Goal: Information Seeking & Learning: Check status

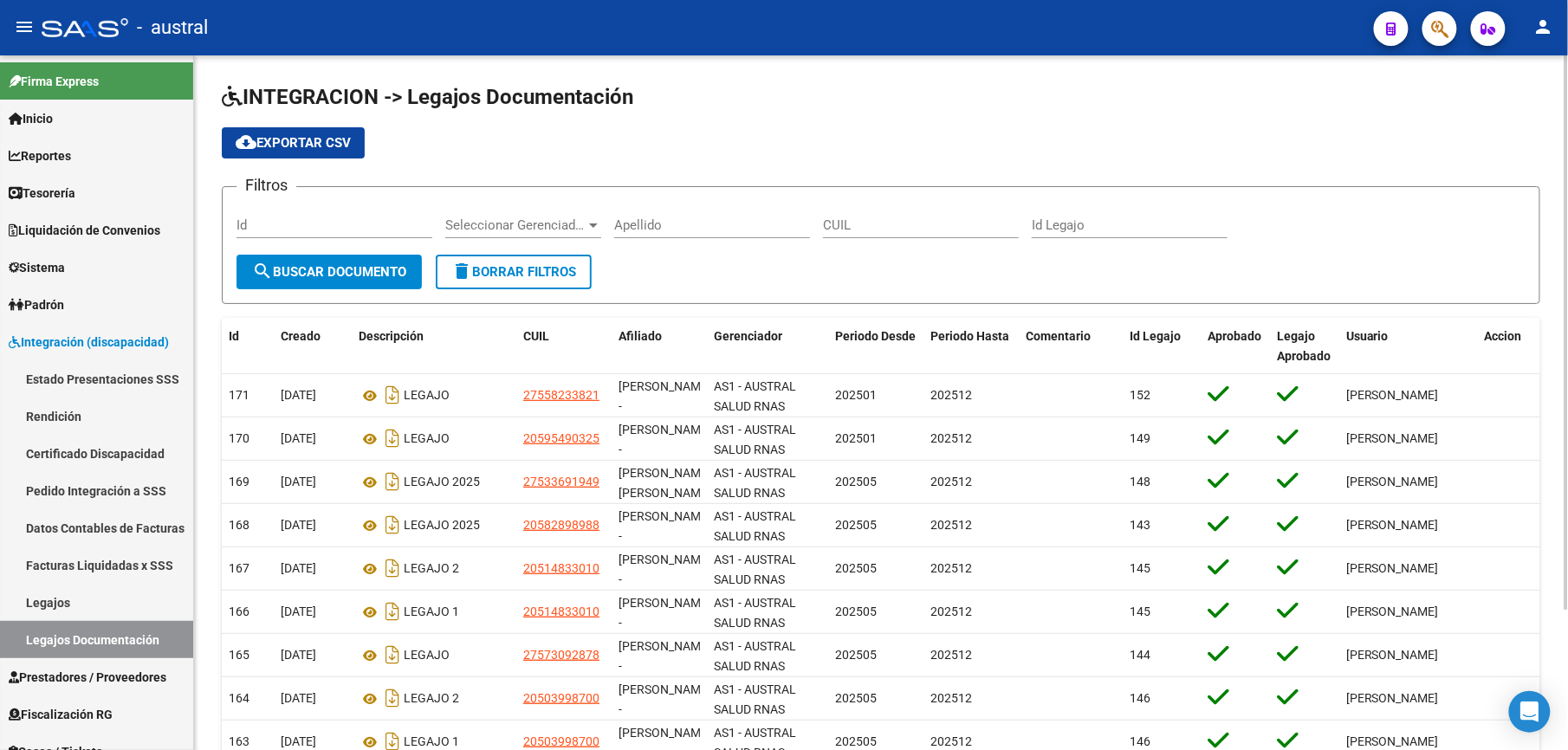
scroll to position [129, 0]
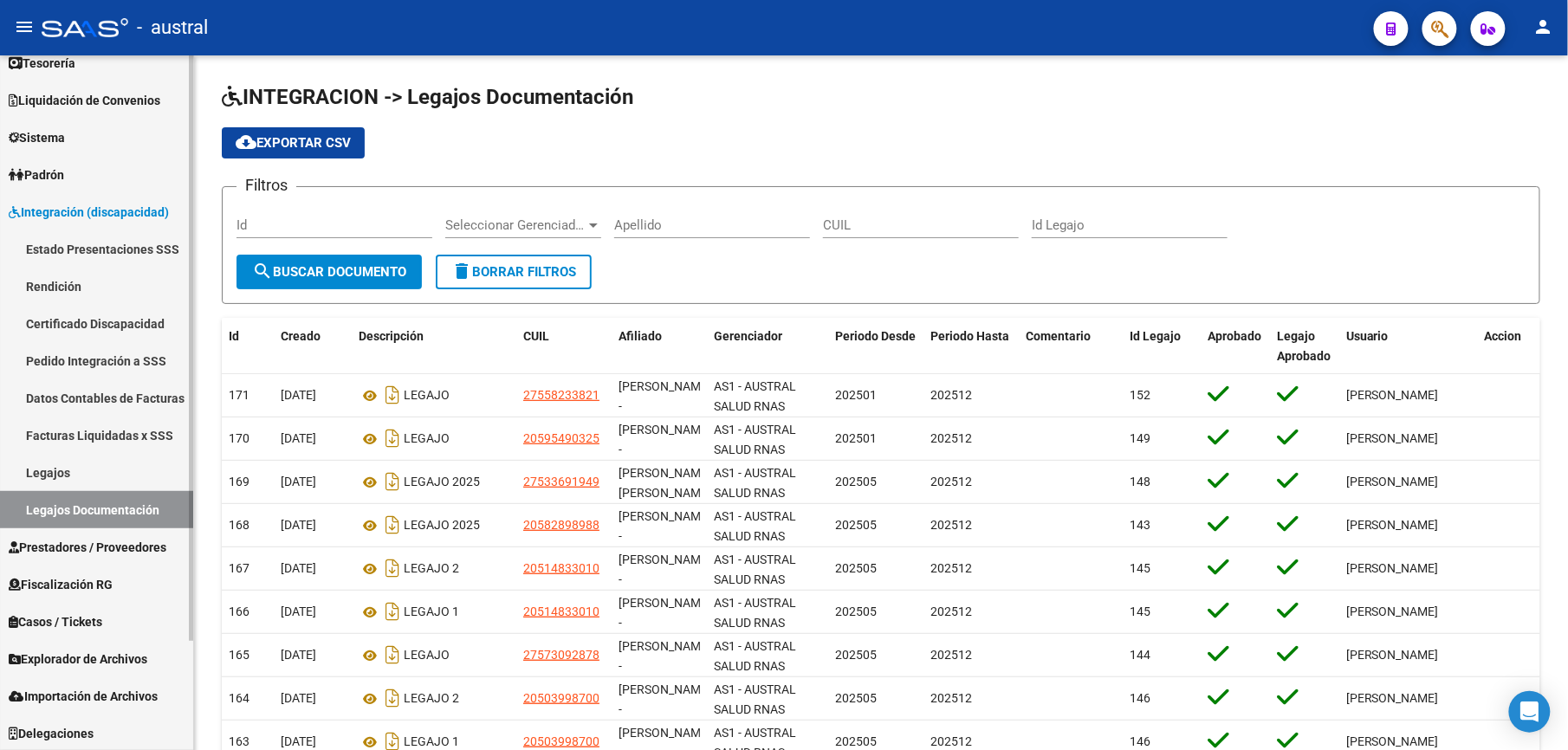
click at [114, 510] on link "Legajos Documentación" at bounding box center [96, 509] width 193 height 37
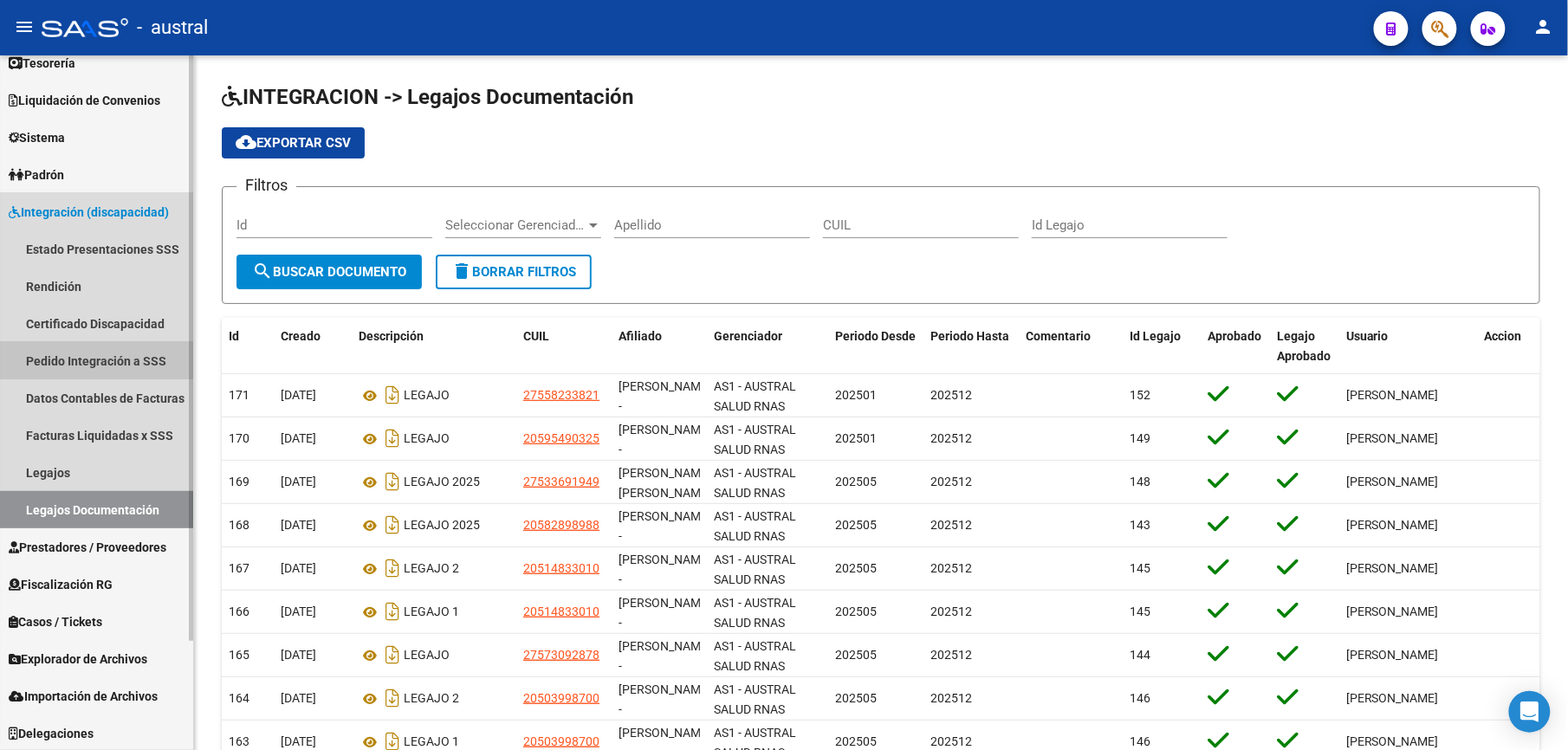
click at [77, 347] on link "Pedido Integración a SSS" at bounding box center [96, 360] width 193 height 37
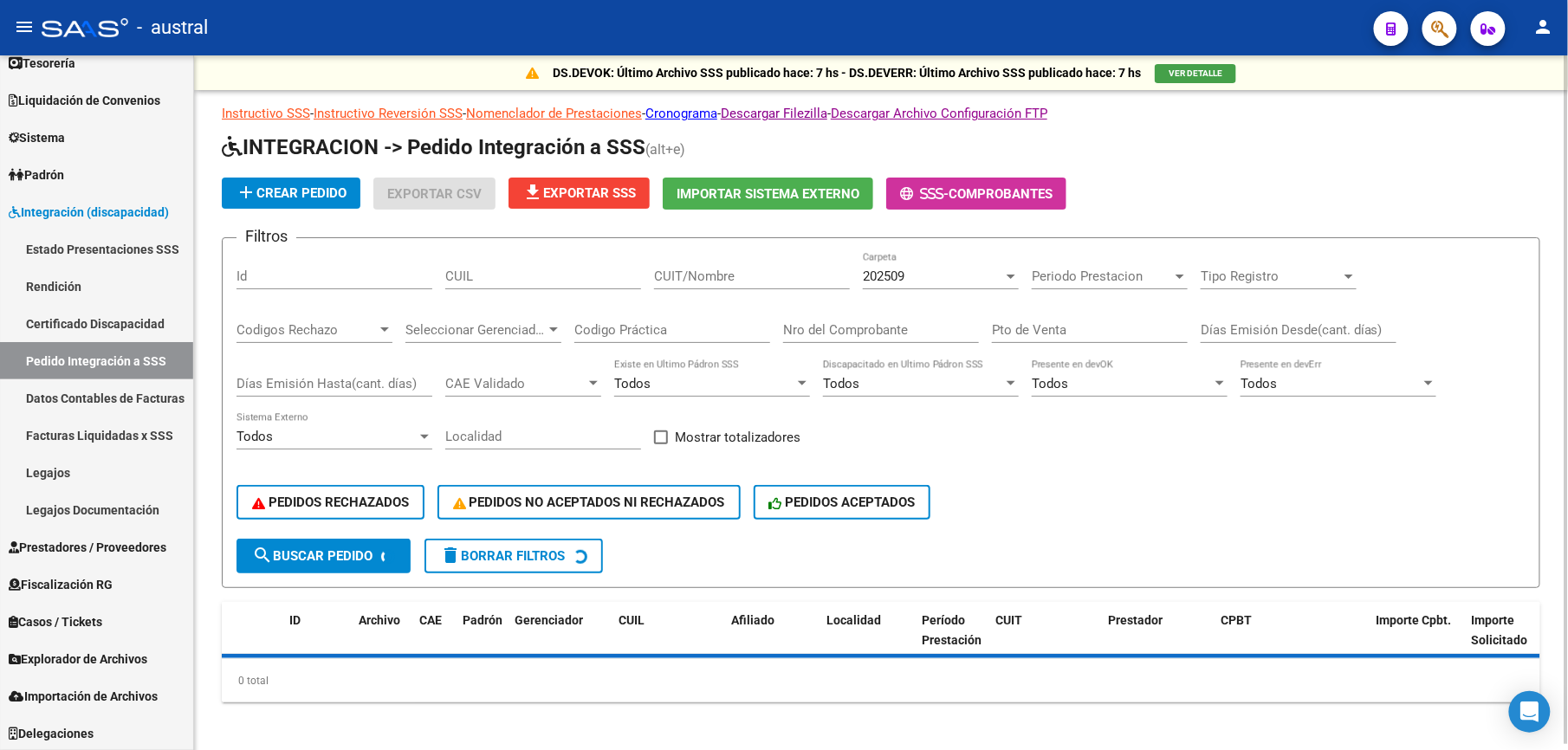
click at [537, 554] on span "delete Borrar Filtros" at bounding box center [502, 555] width 125 height 15
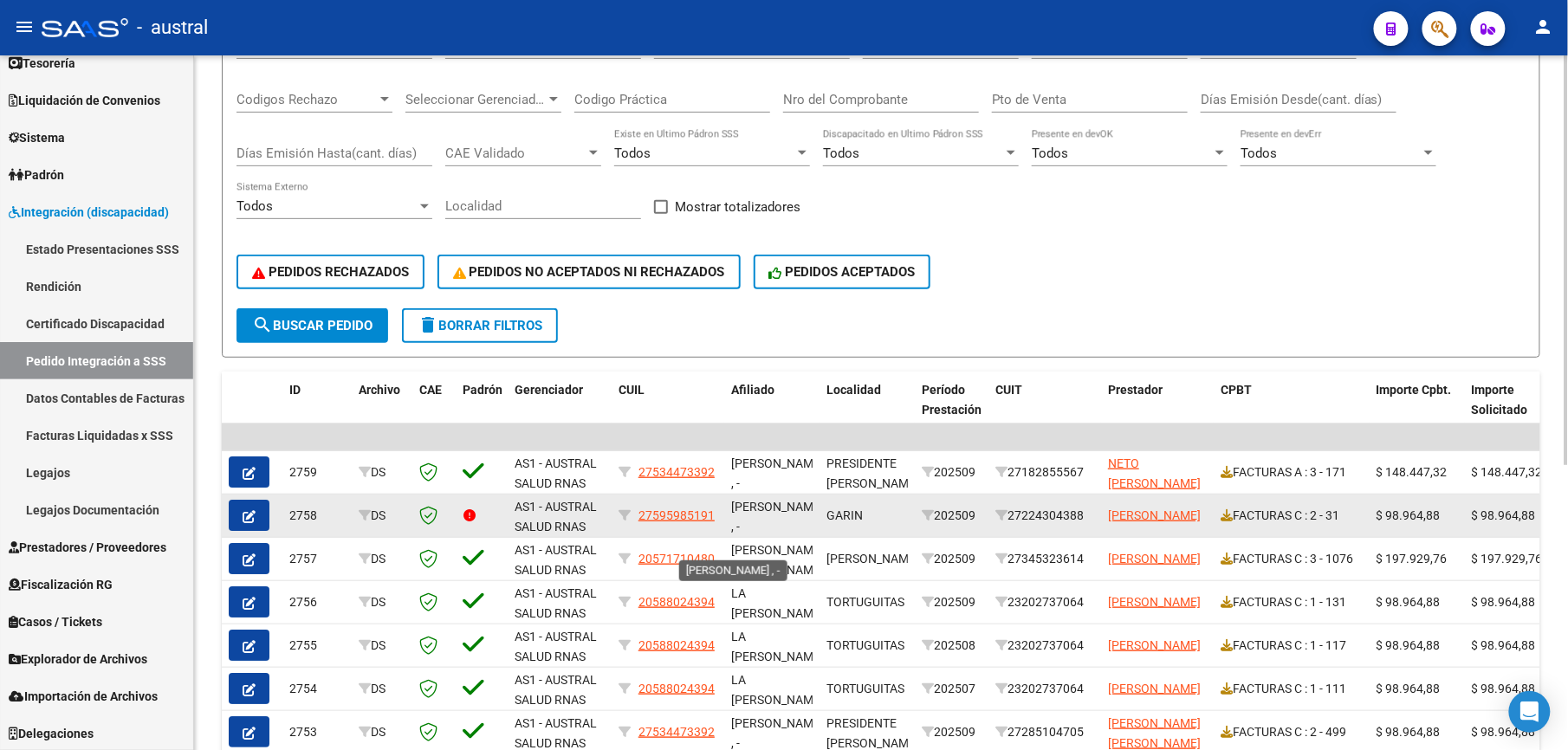
scroll to position [22, 0]
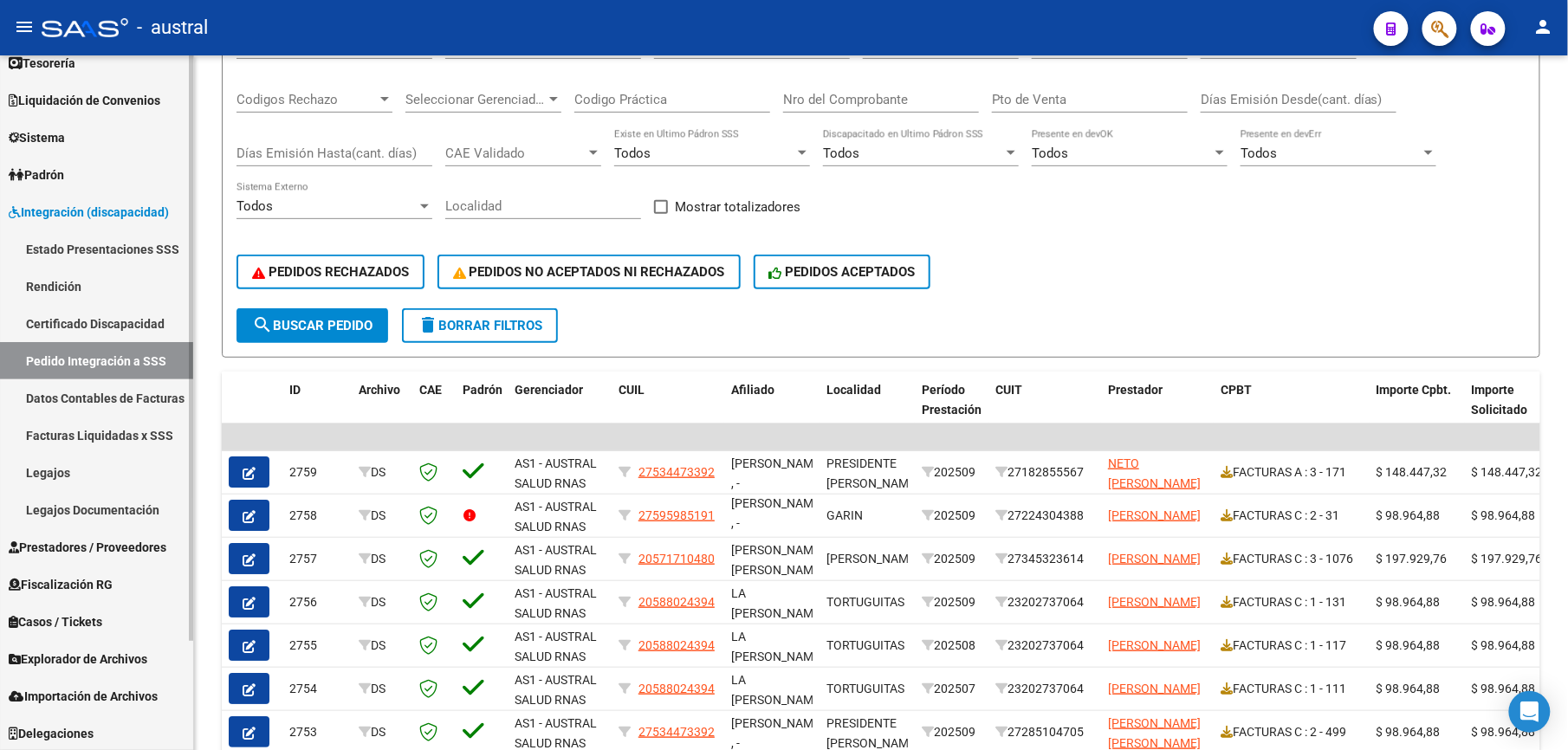
click at [107, 431] on link "Facturas Liquidadas x SSS" at bounding box center [96, 434] width 193 height 37
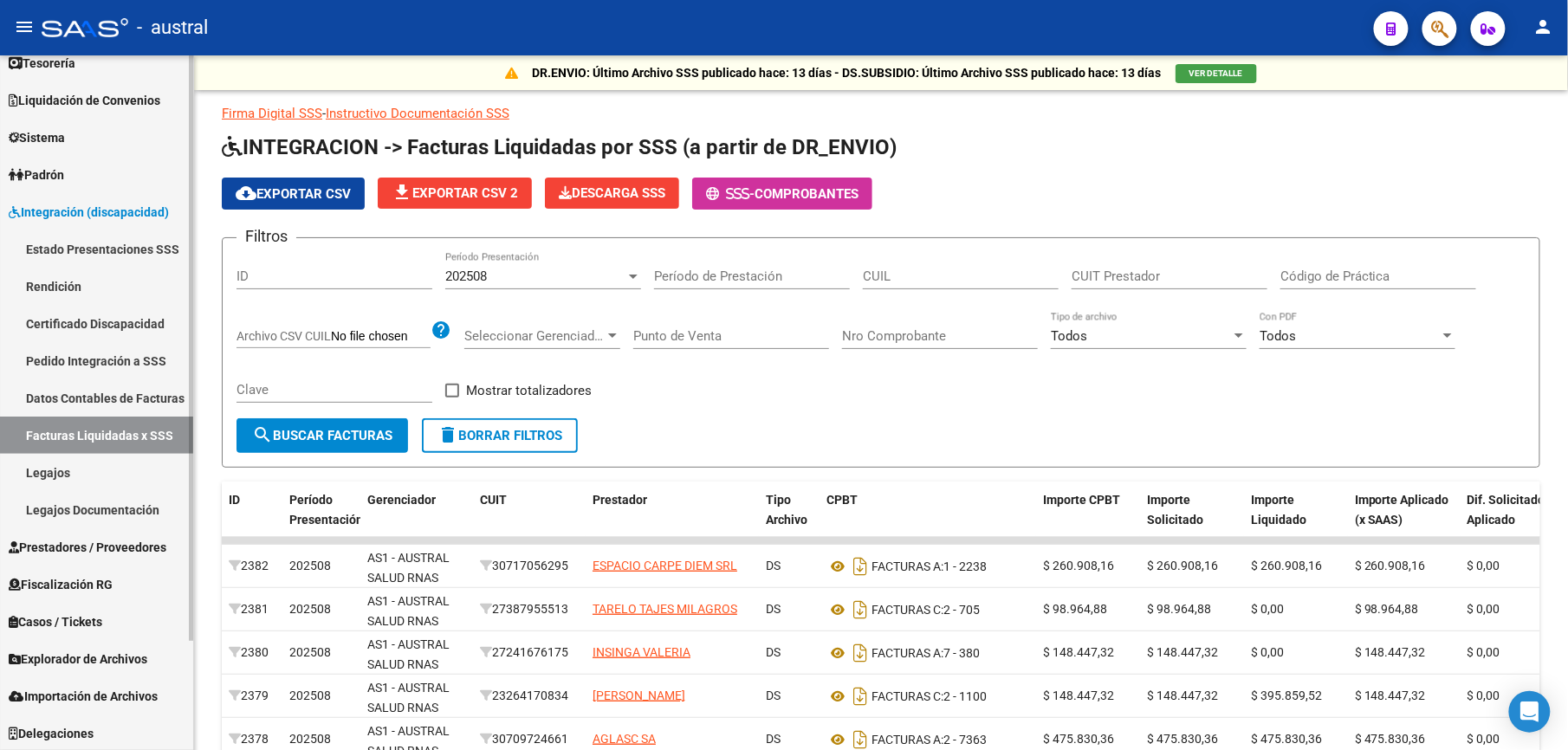
click at [94, 538] on span "Prestadores / Proveedores" at bounding box center [87, 547] width 157 height 19
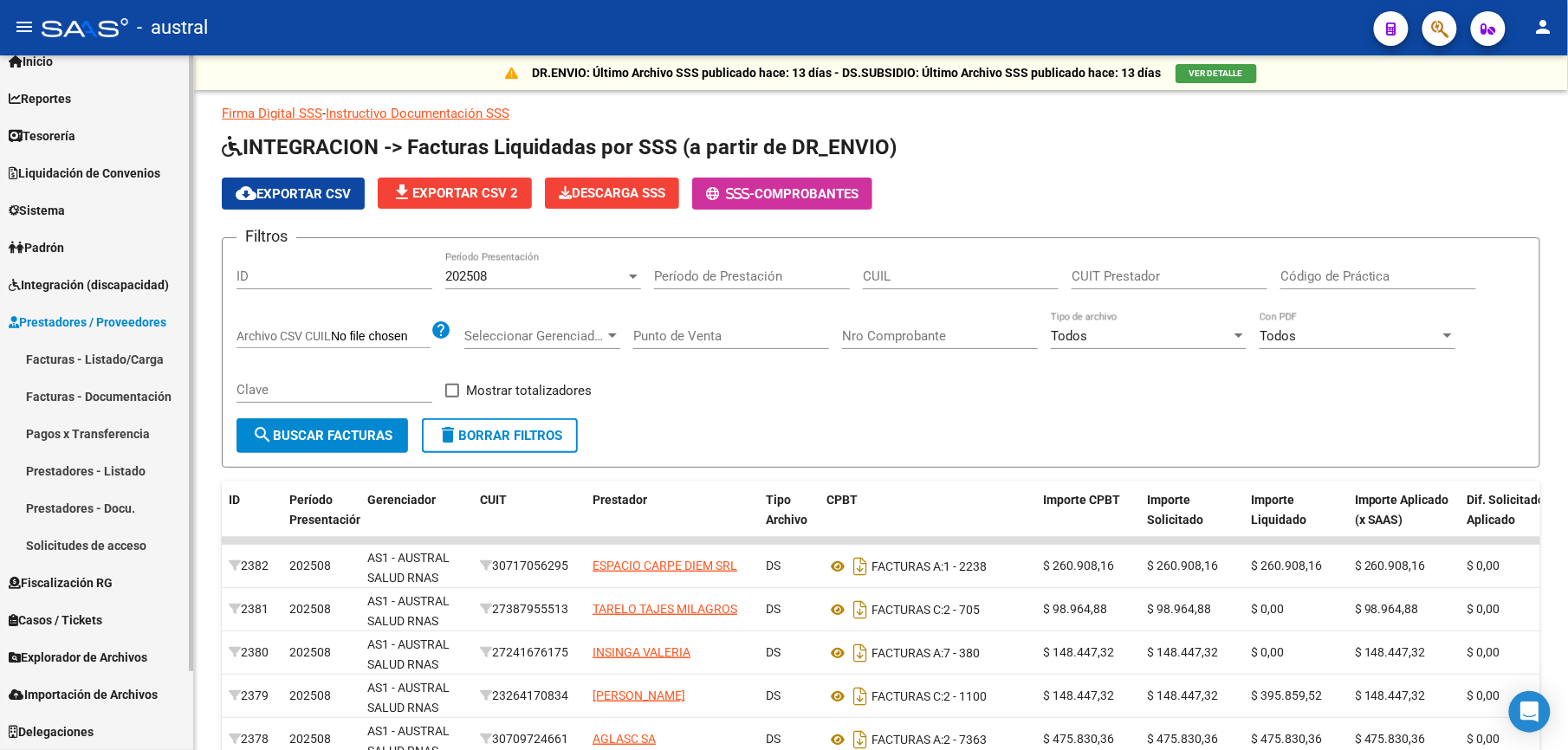
scroll to position [57, 0]
click at [84, 346] on link "Facturas - Listado/Carga" at bounding box center [96, 360] width 193 height 37
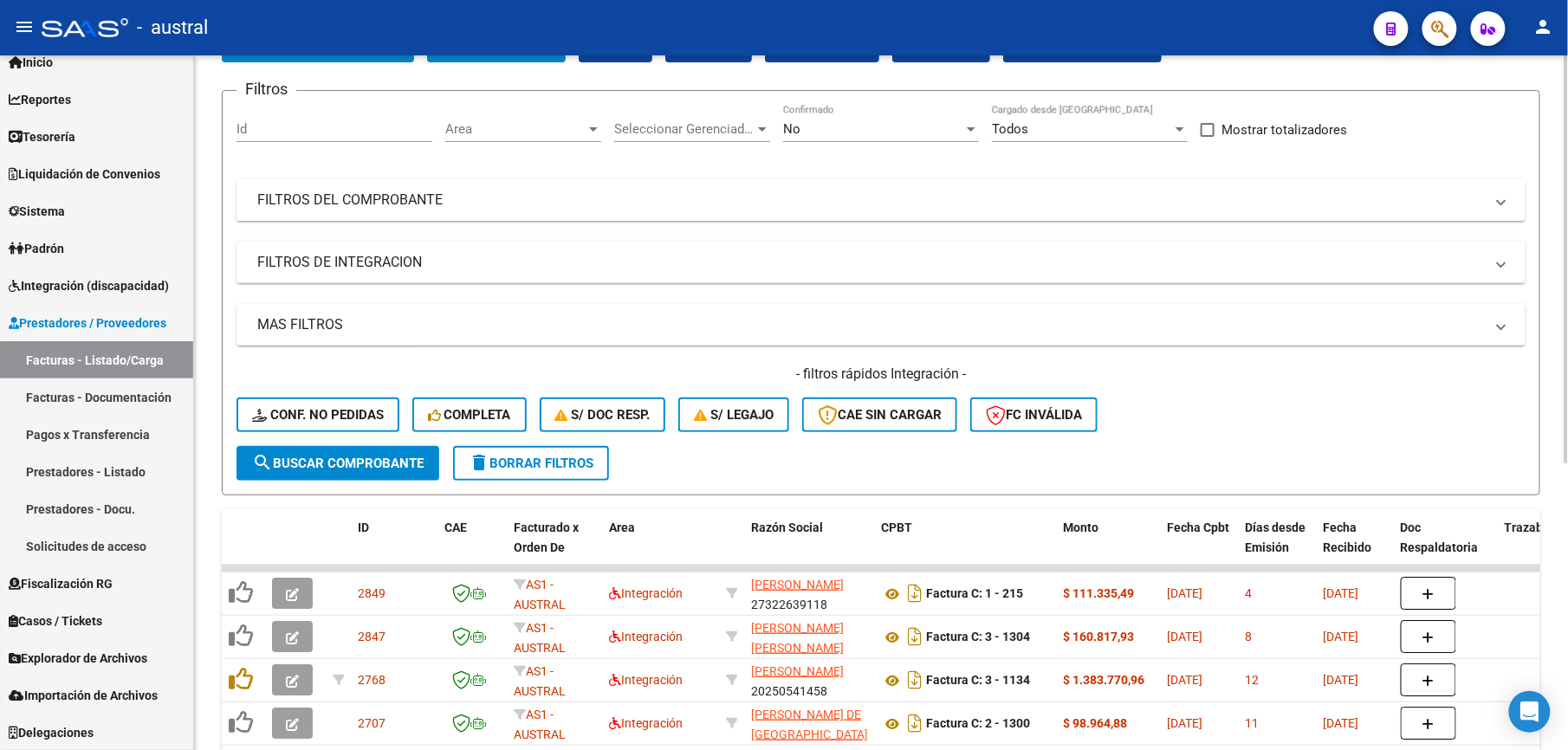
click at [561, 458] on span "delete Borrar Filtros" at bounding box center [531, 463] width 125 height 15
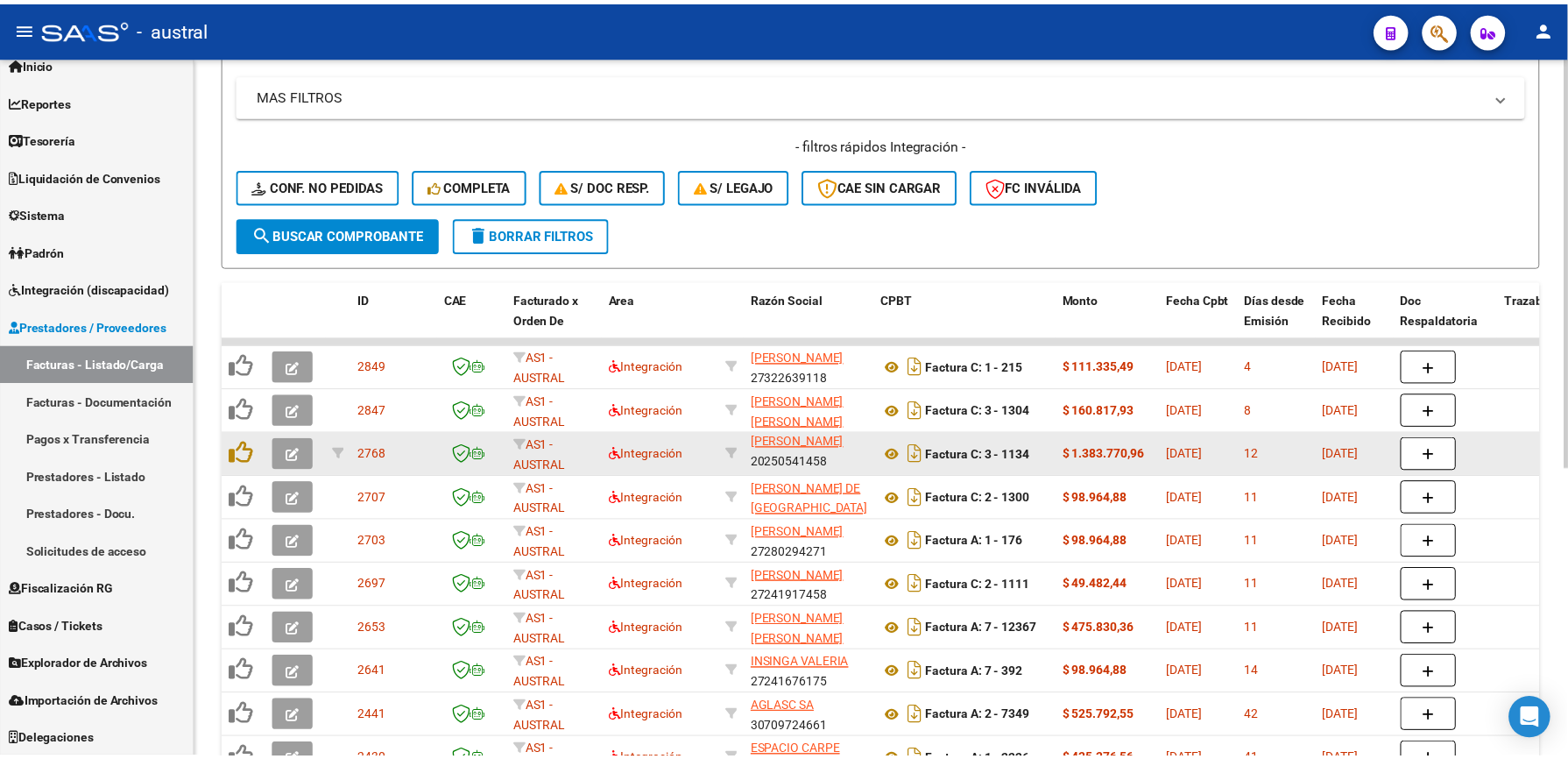
scroll to position [22, 0]
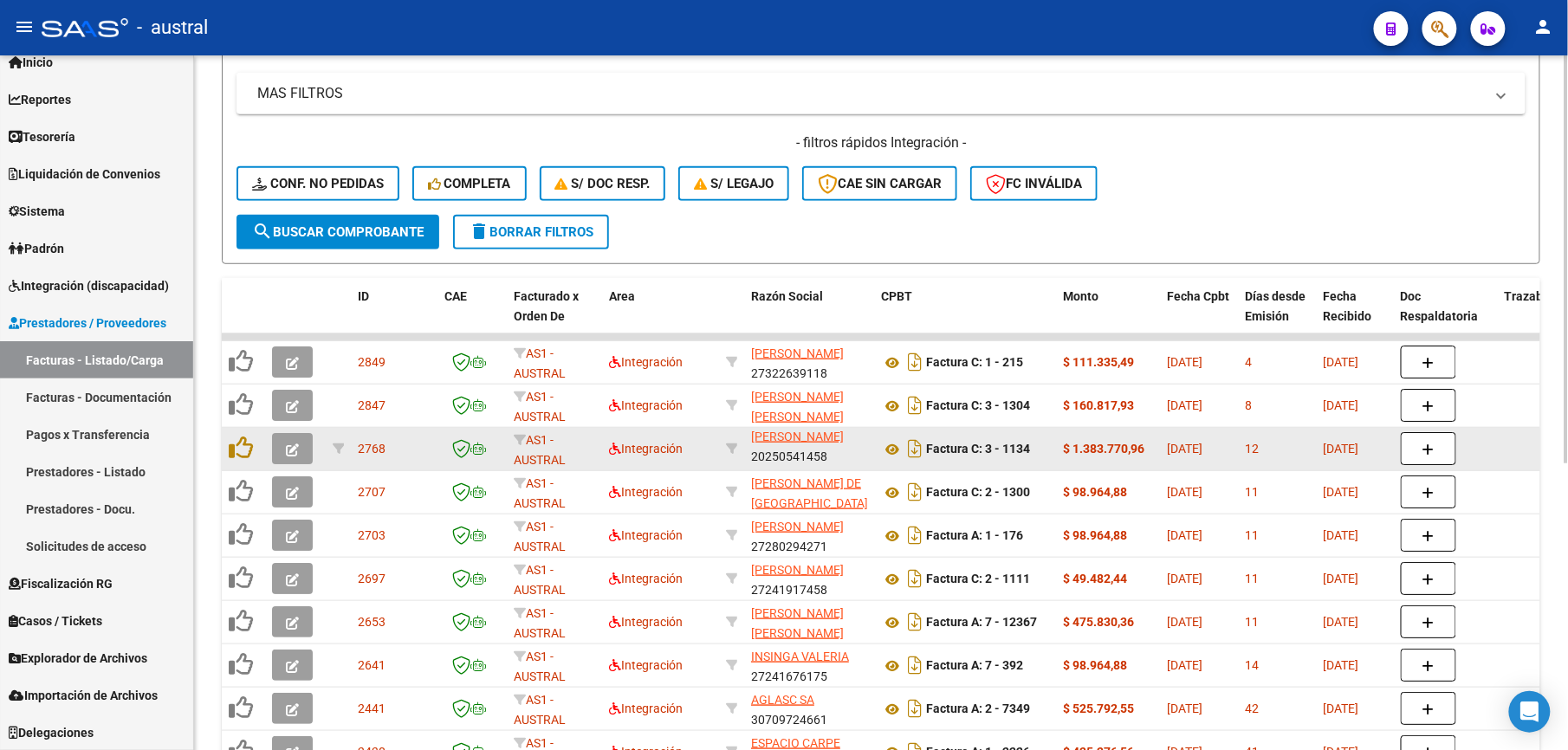
click at [296, 452] on icon "button" at bounding box center [293, 450] width 13 height 13
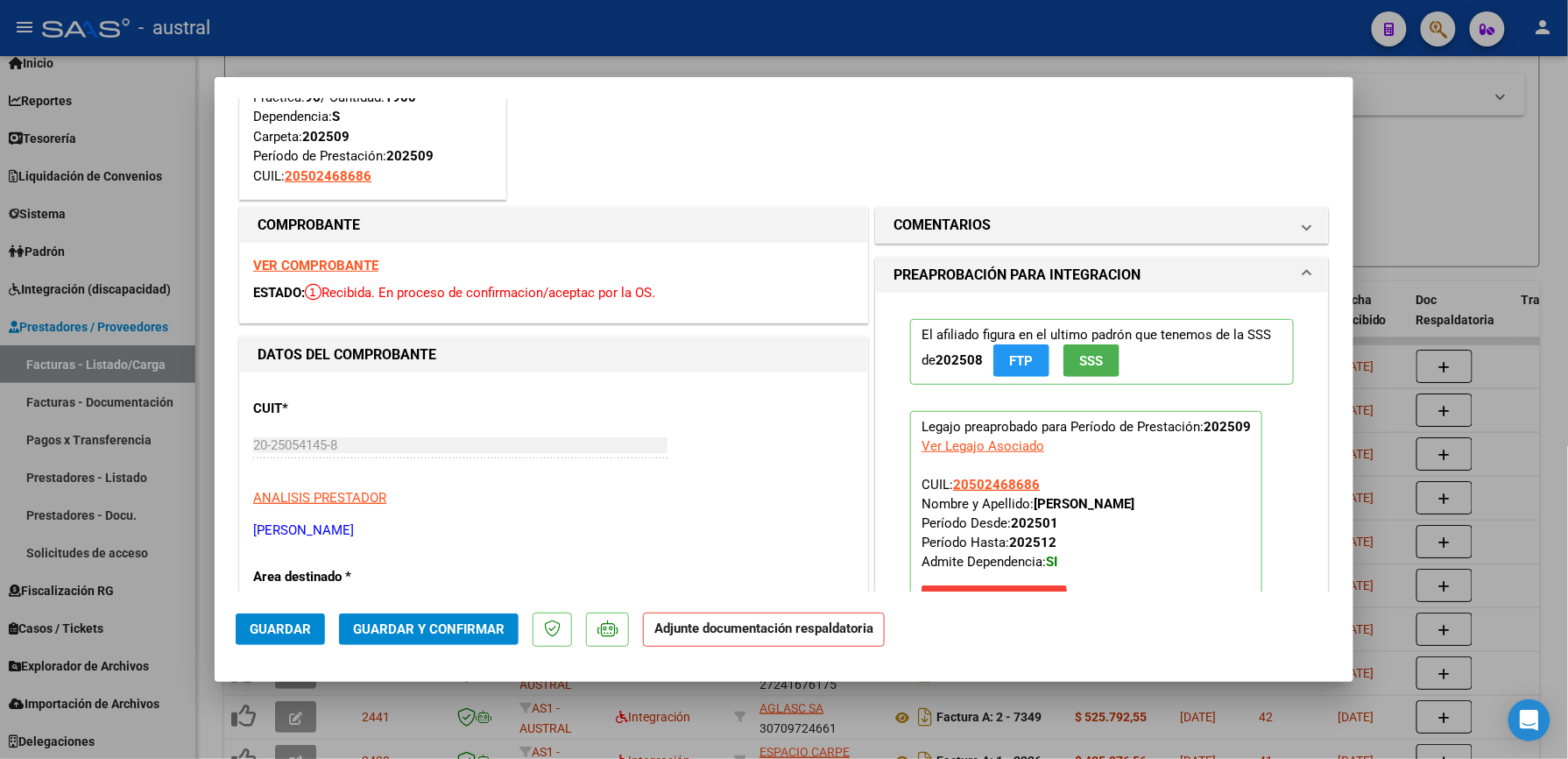
scroll to position [0, 0]
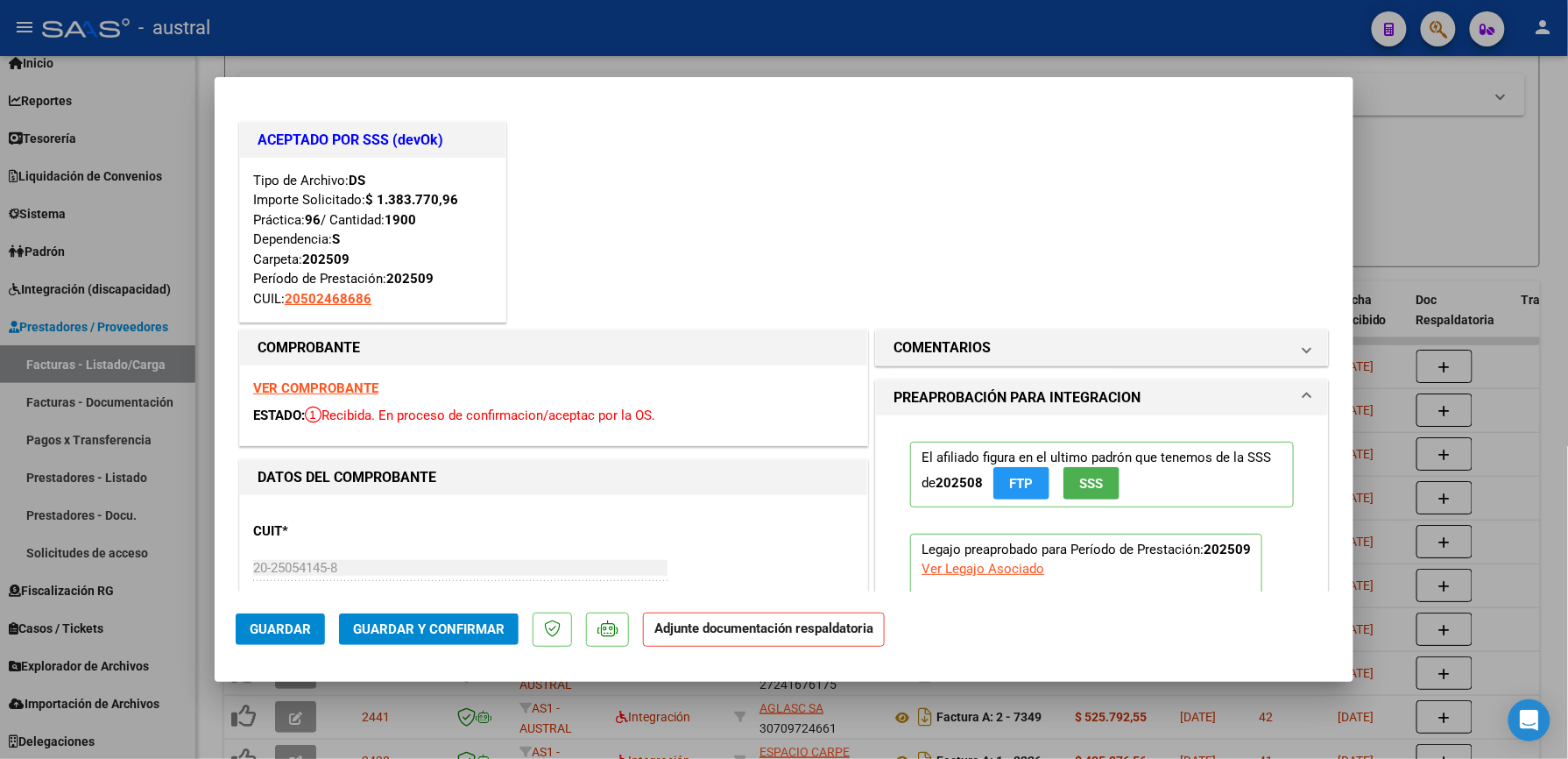
click at [350, 386] on strong "VER COMPROBANTE" at bounding box center [315, 388] width 125 height 16
type input "$ 0,00"
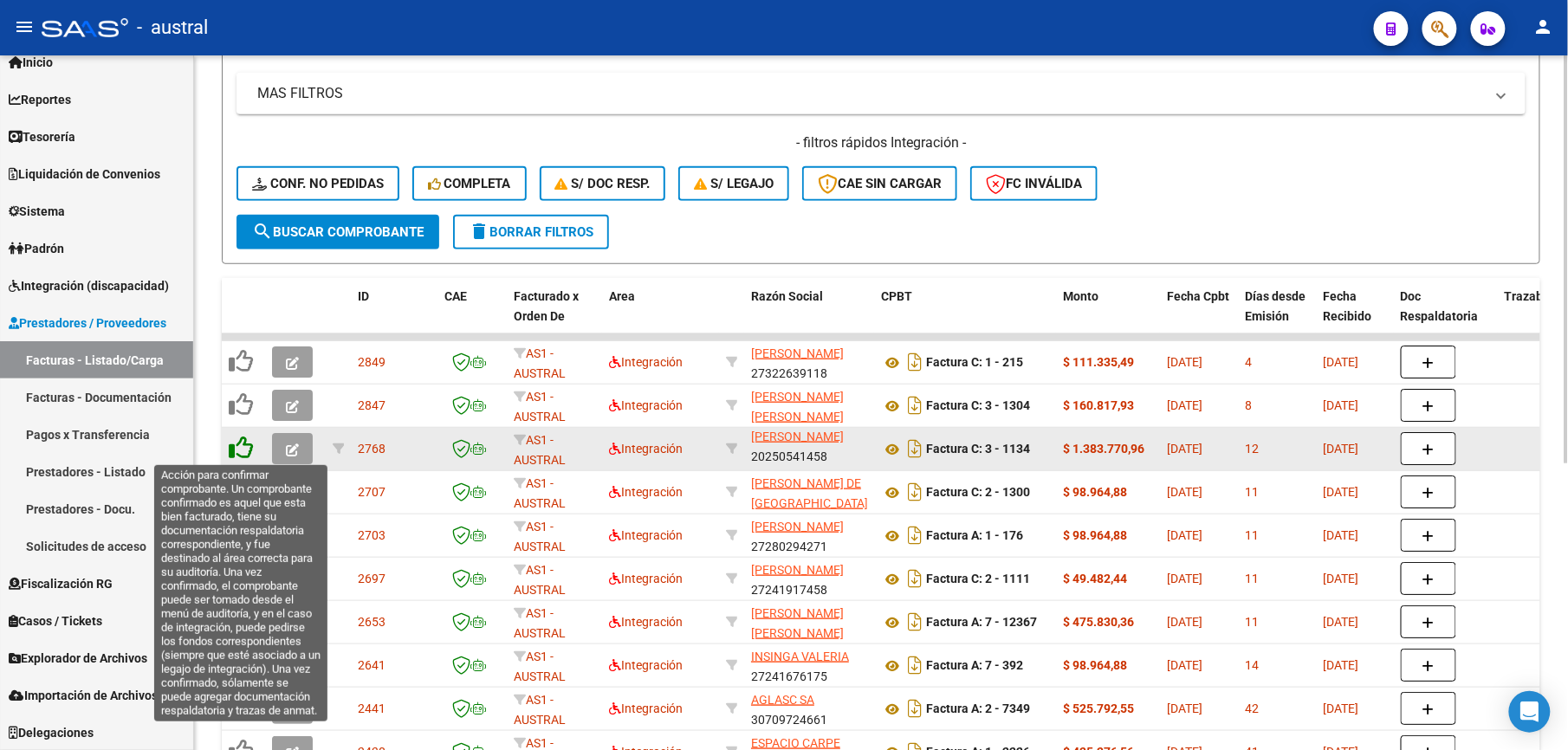
click at [244, 449] on icon at bounding box center [240, 447] width 24 height 24
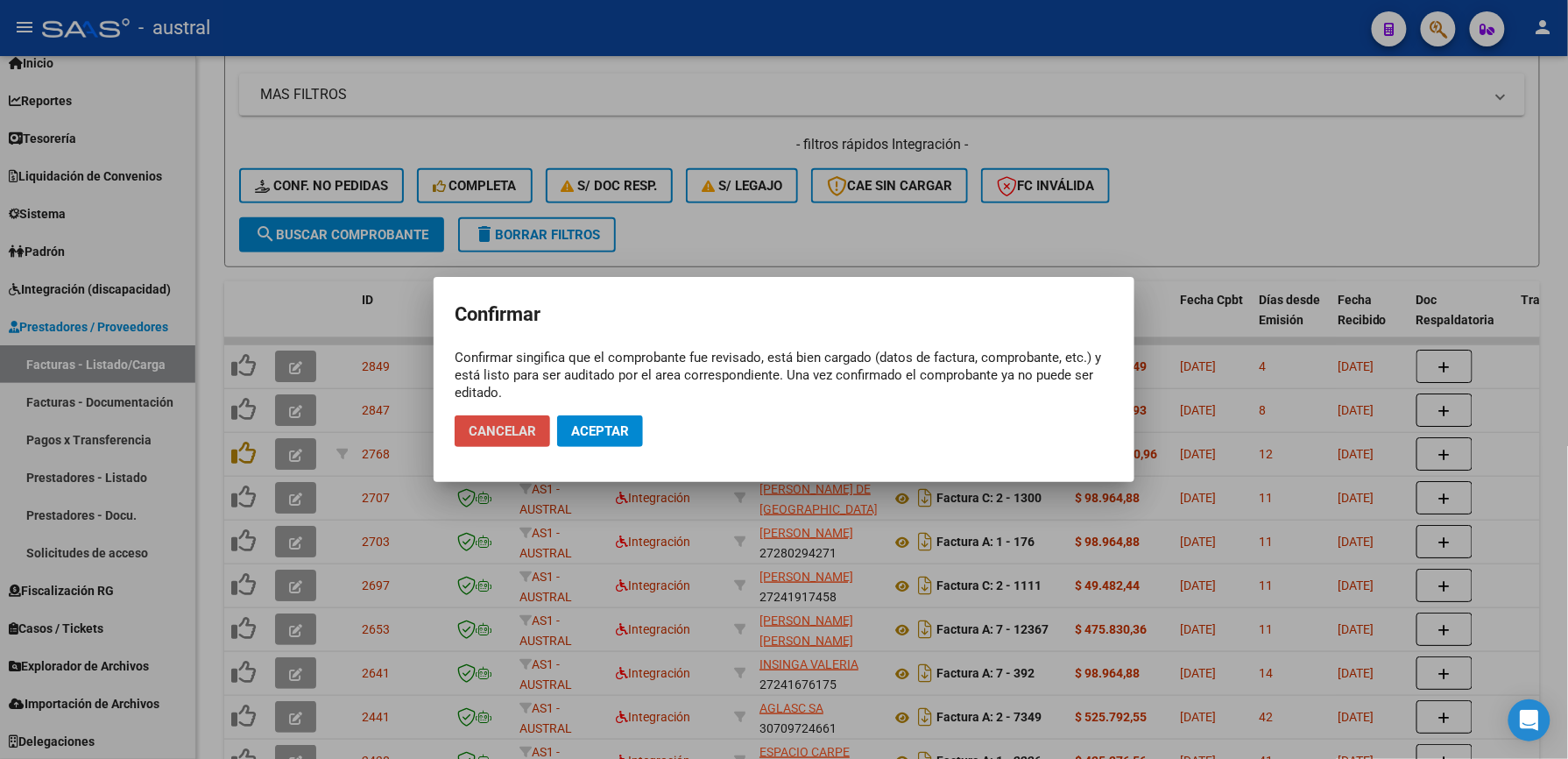
click at [481, 436] on span "Cancelar" at bounding box center [502, 431] width 67 height 16
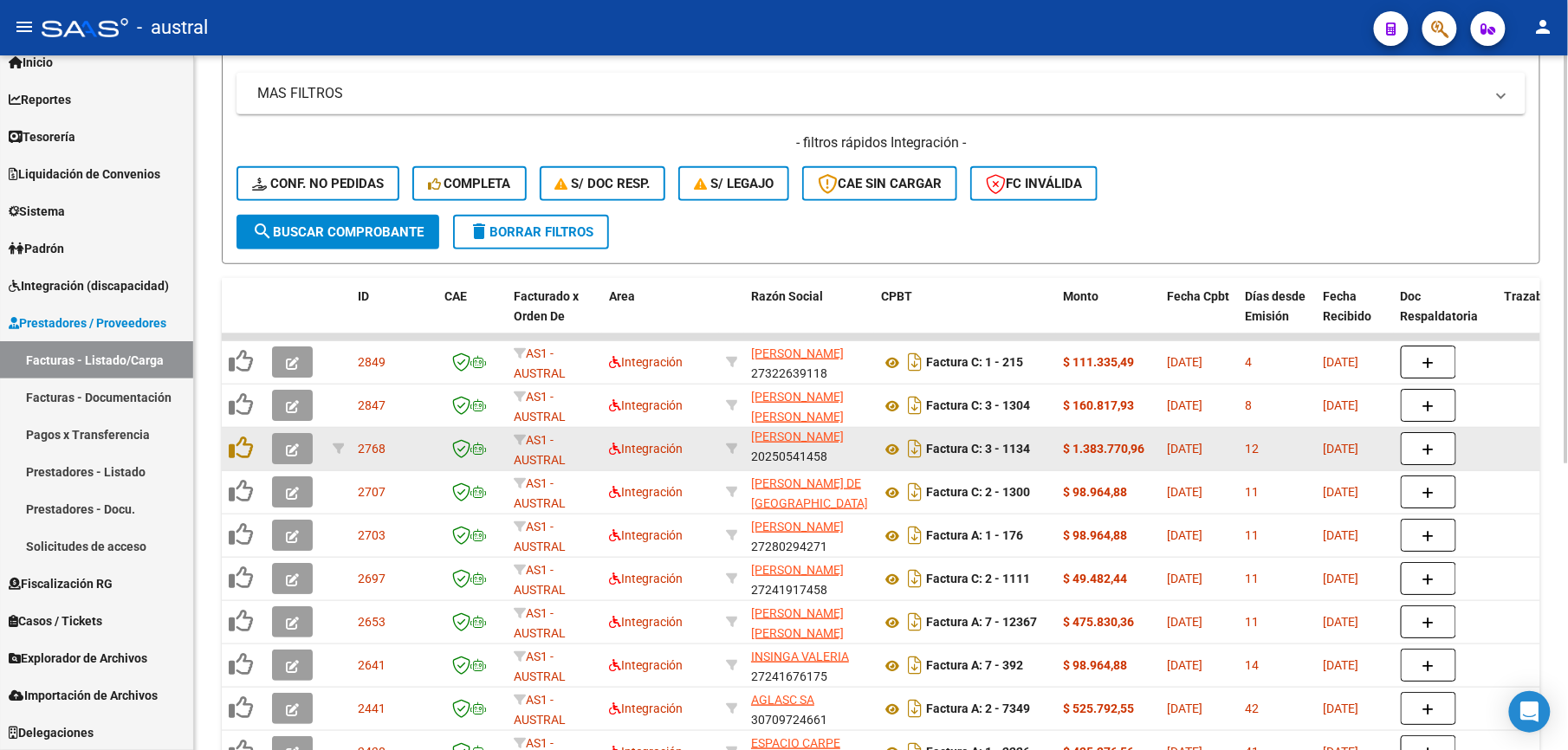
click at [295, 448] on icon "button" at bounding box center [293, 450] width 13 height 13
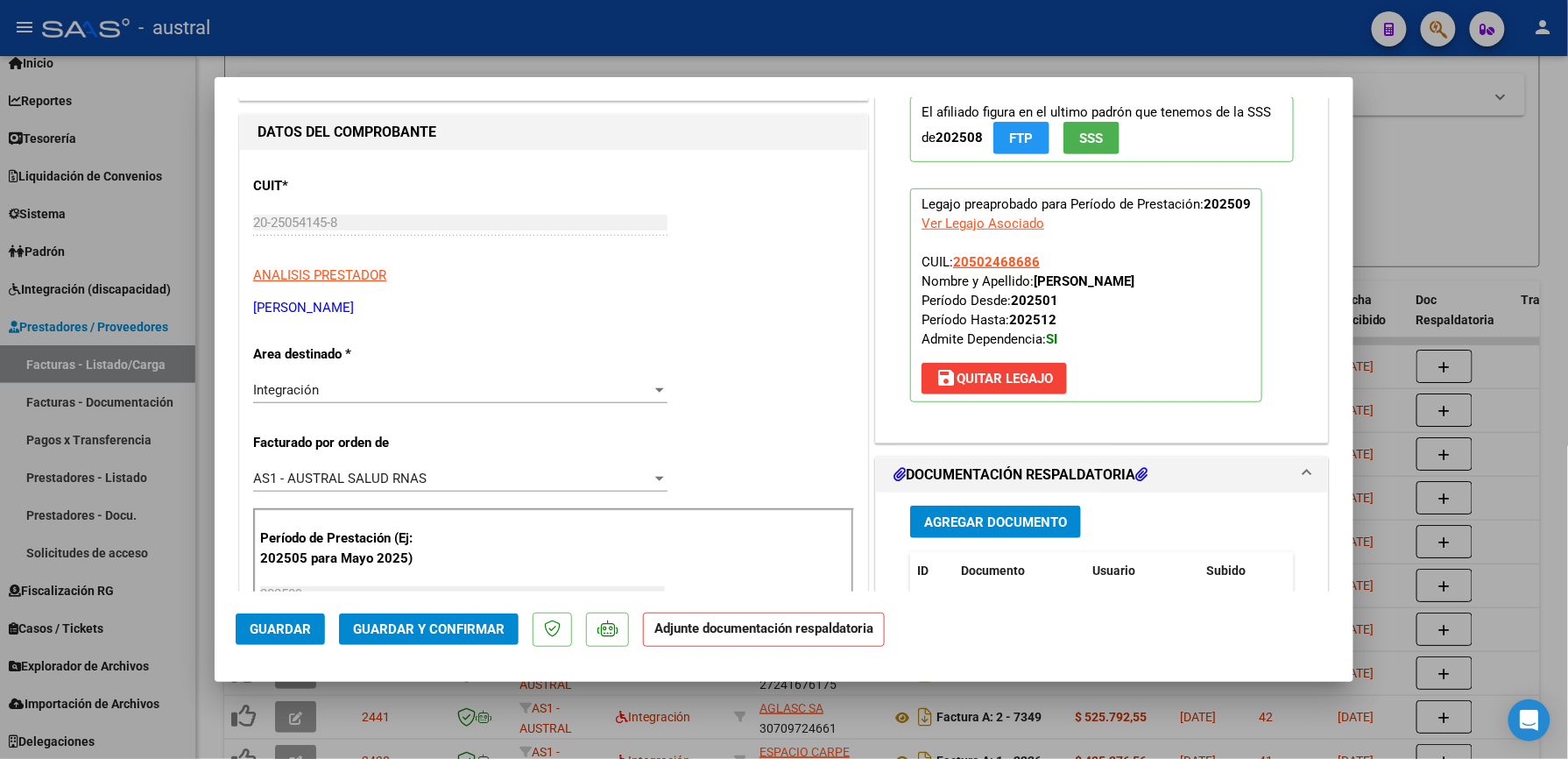
scroll to position [350, 0]
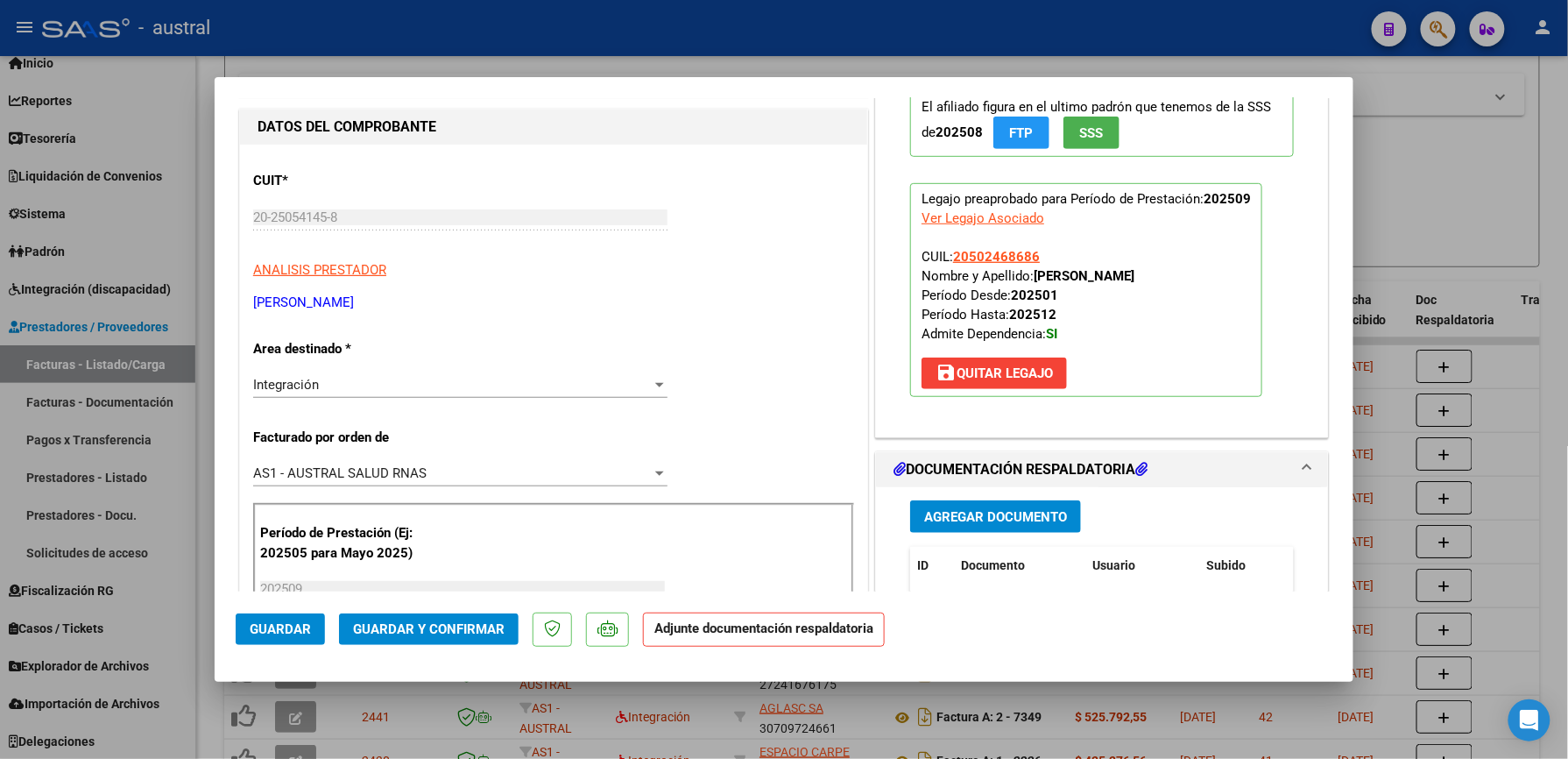
click at [1013, 377] on span "save Quitar Legajo" at bounding box center [994, 373] width 117 height 16
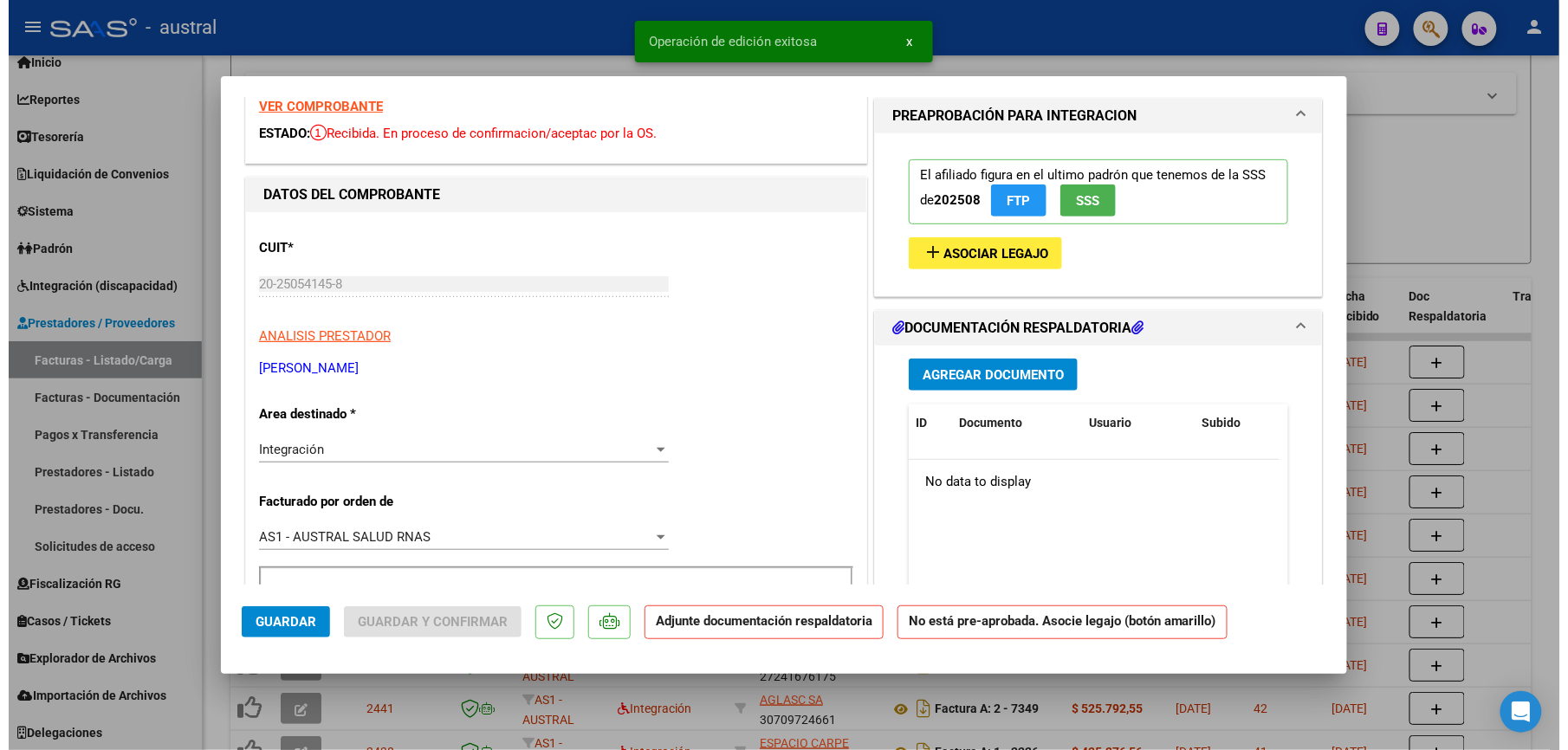
scroll to position [0, 0]
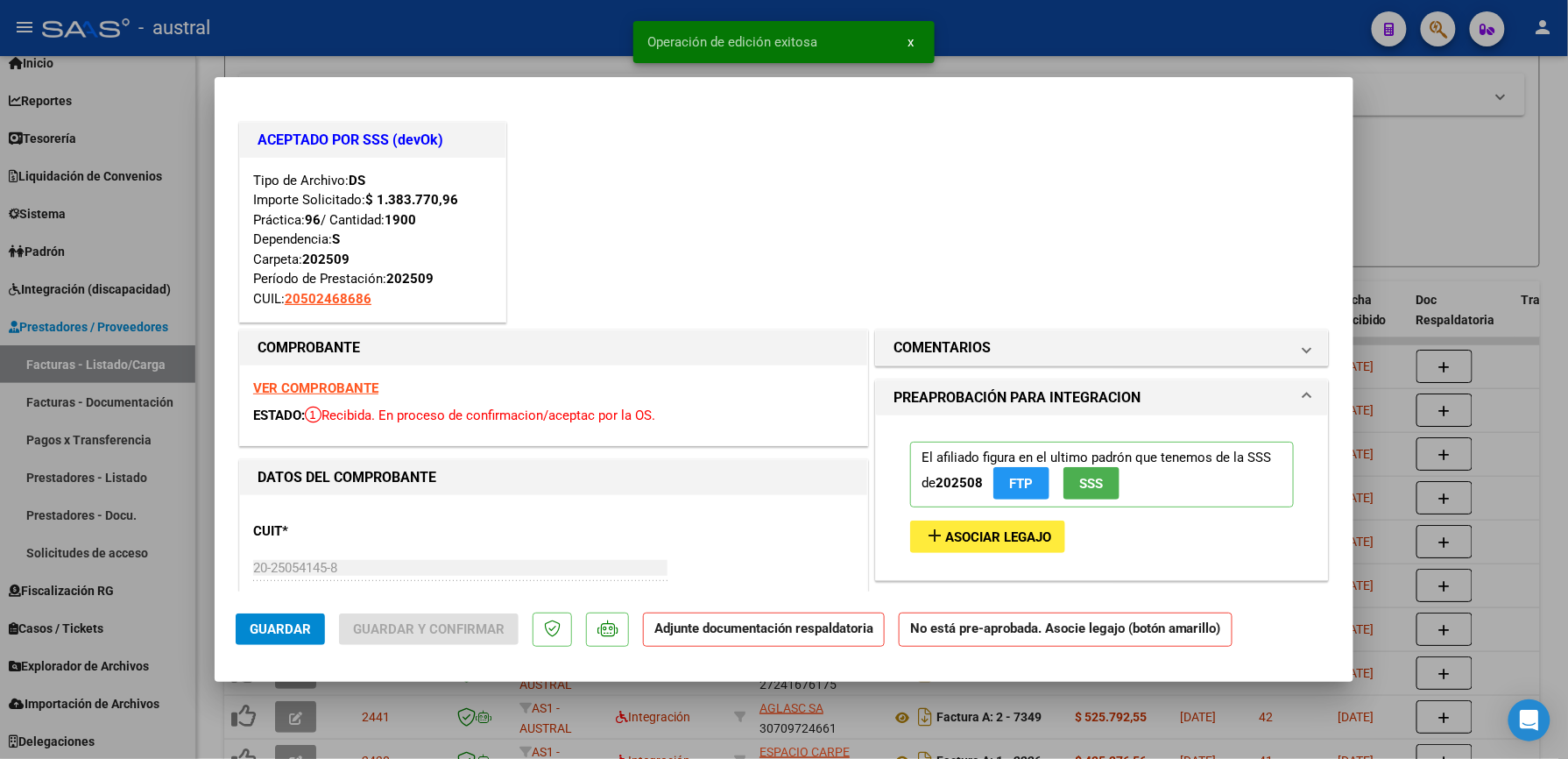
click at [305, 631] on span "Guardar" at bounding box center [279, 629] width 61 height 16
type input "$ 0,00"
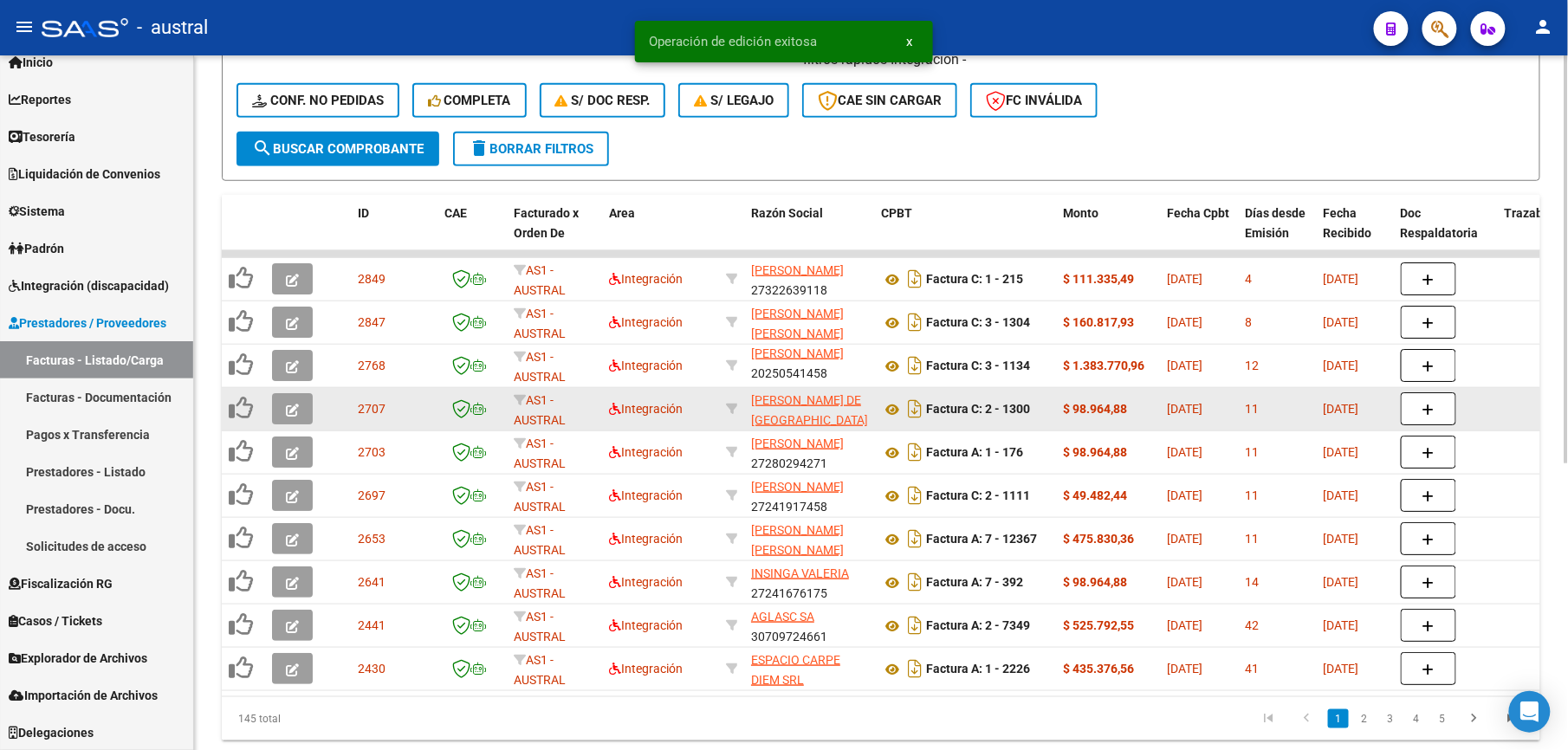
scroll to position [461, 0]
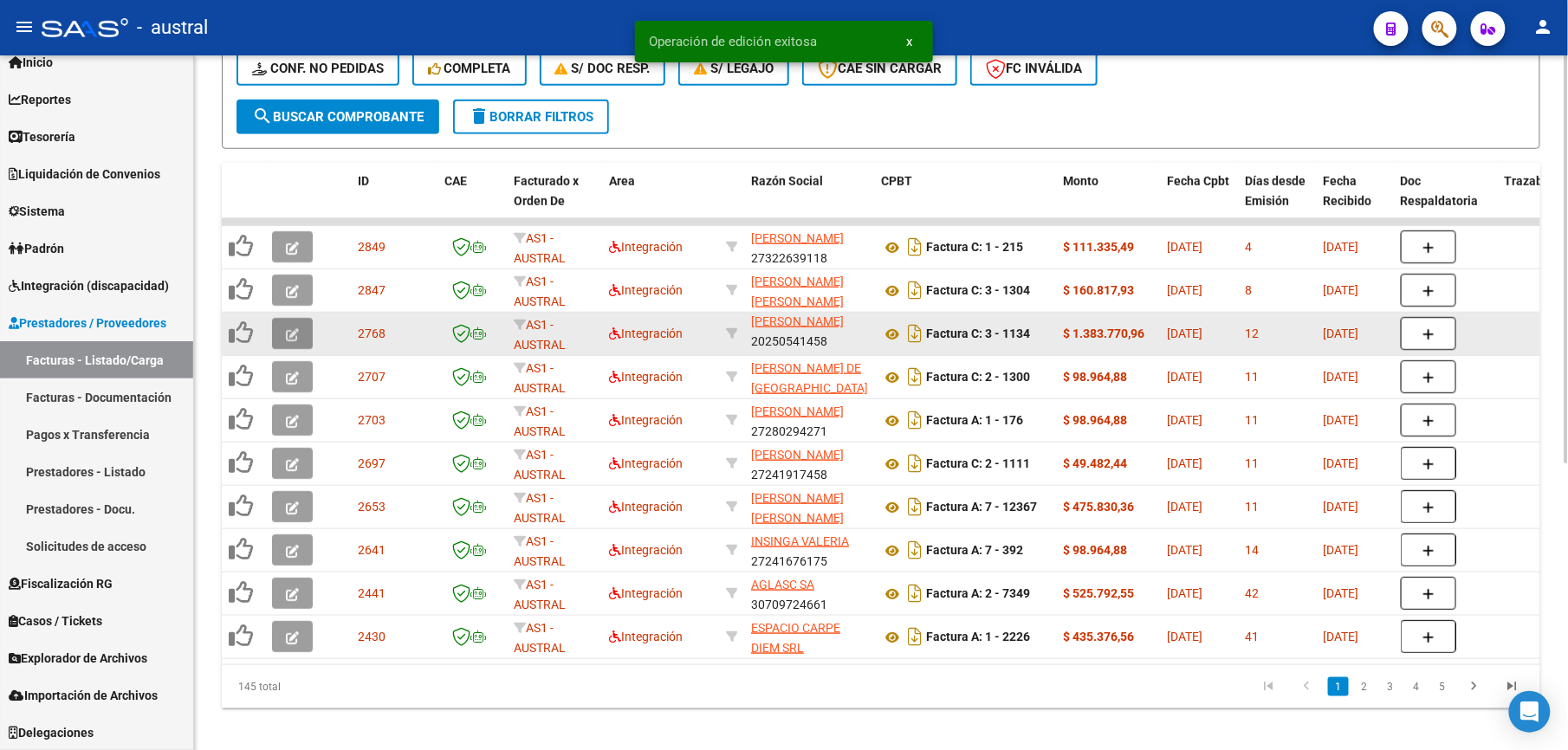
click at [295, 334] on icon "button" at bounding box center [293, 335] width 13 height 13
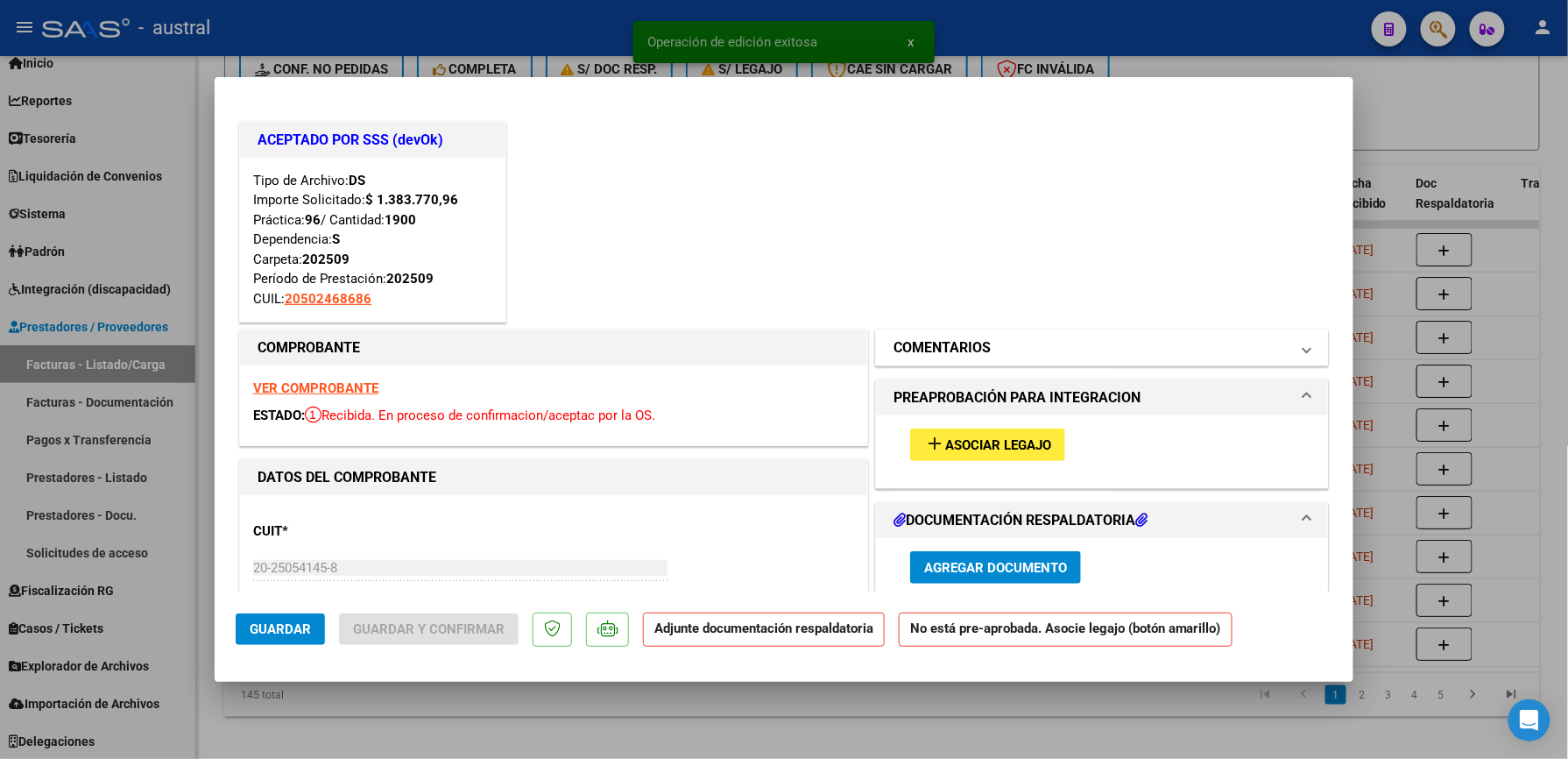
click at [1012, 351] on mat-panel-title "COMENTARIOS" at bounding box center [1092, 347] width 396 height 21
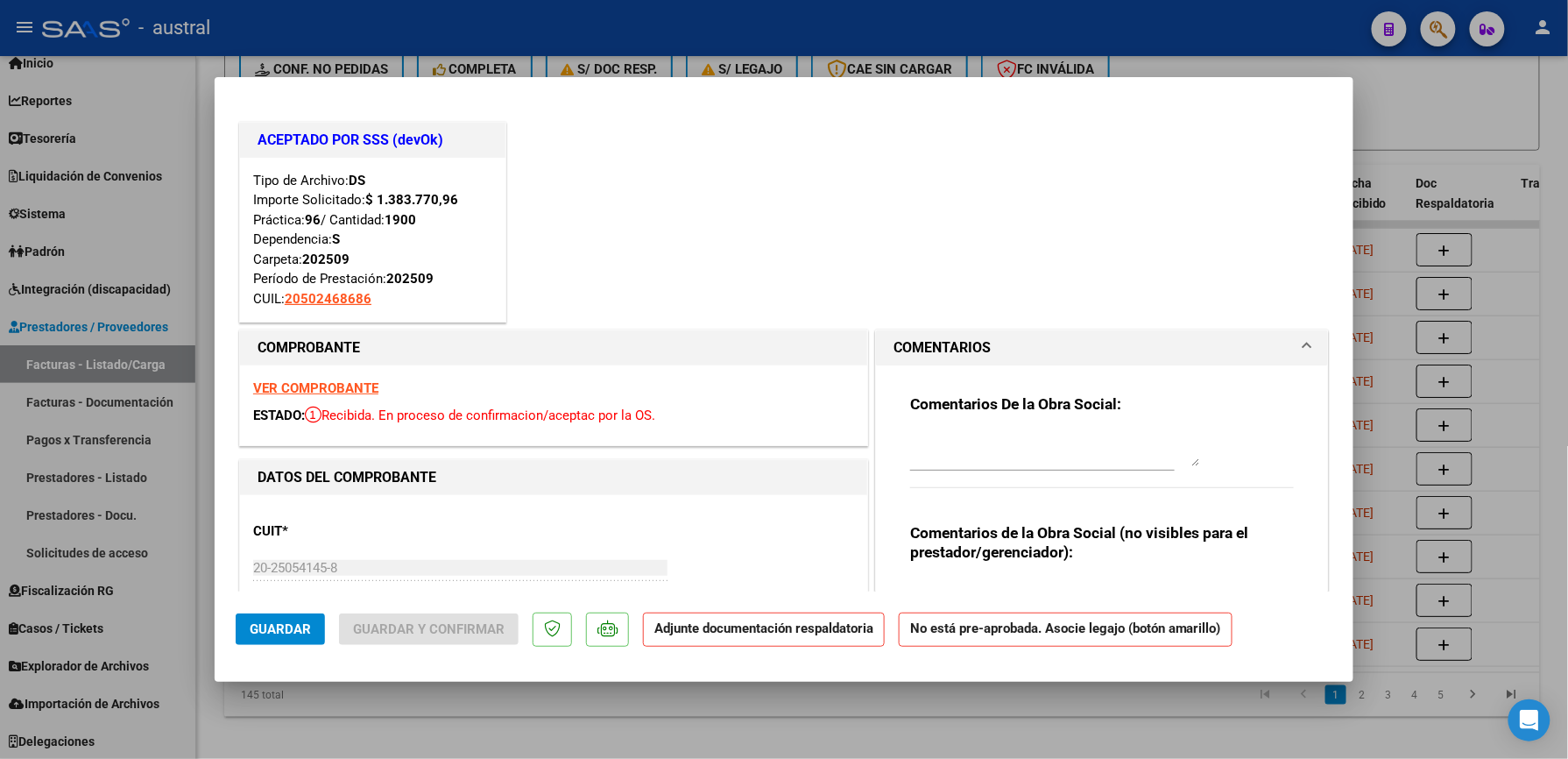
click at [1014, 432] on textarea at bounding box center [1055, 449] width 289 height 35
type textarea "o"
click at [1014, 432] on textarea at bounding box center [1055, 449] width 289 height 35
type textarea "NO ACEPTAR. FACTURA REEMPLAZADA"
click at [294, 633] on span "Guardar" at bounding box center [279, 629] width 61 height 16
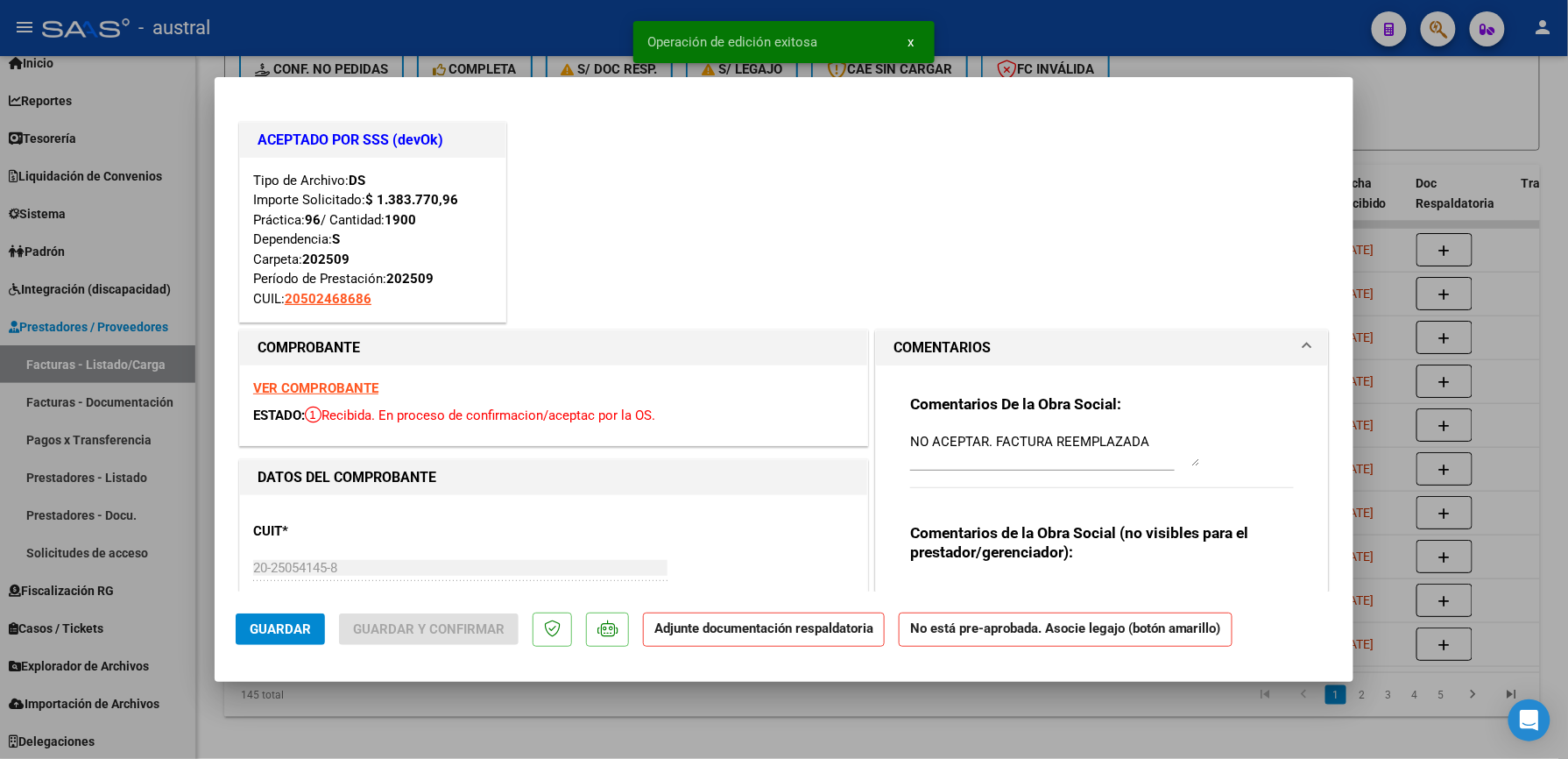
type input "$ 0,00"
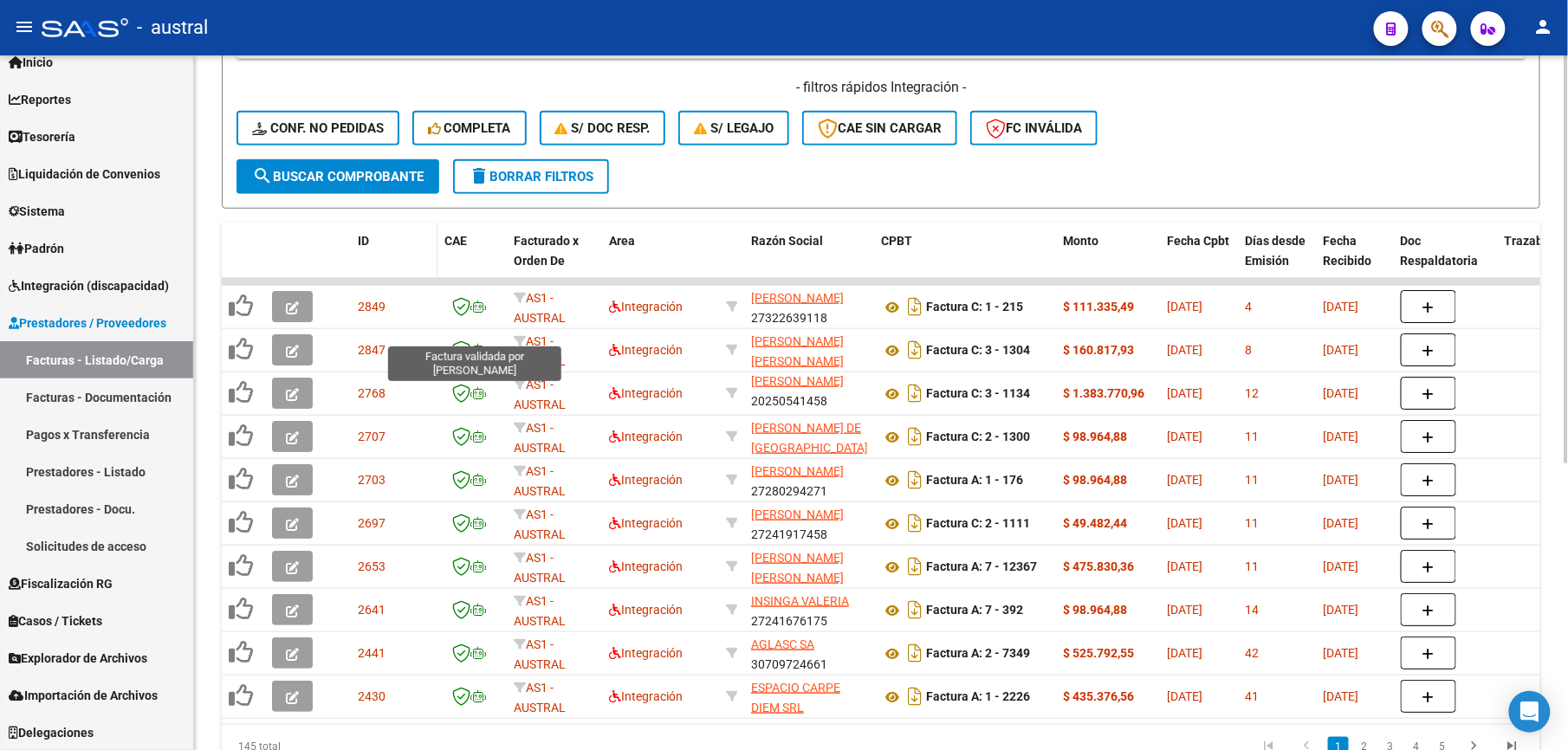
scroll to position [346, 0]
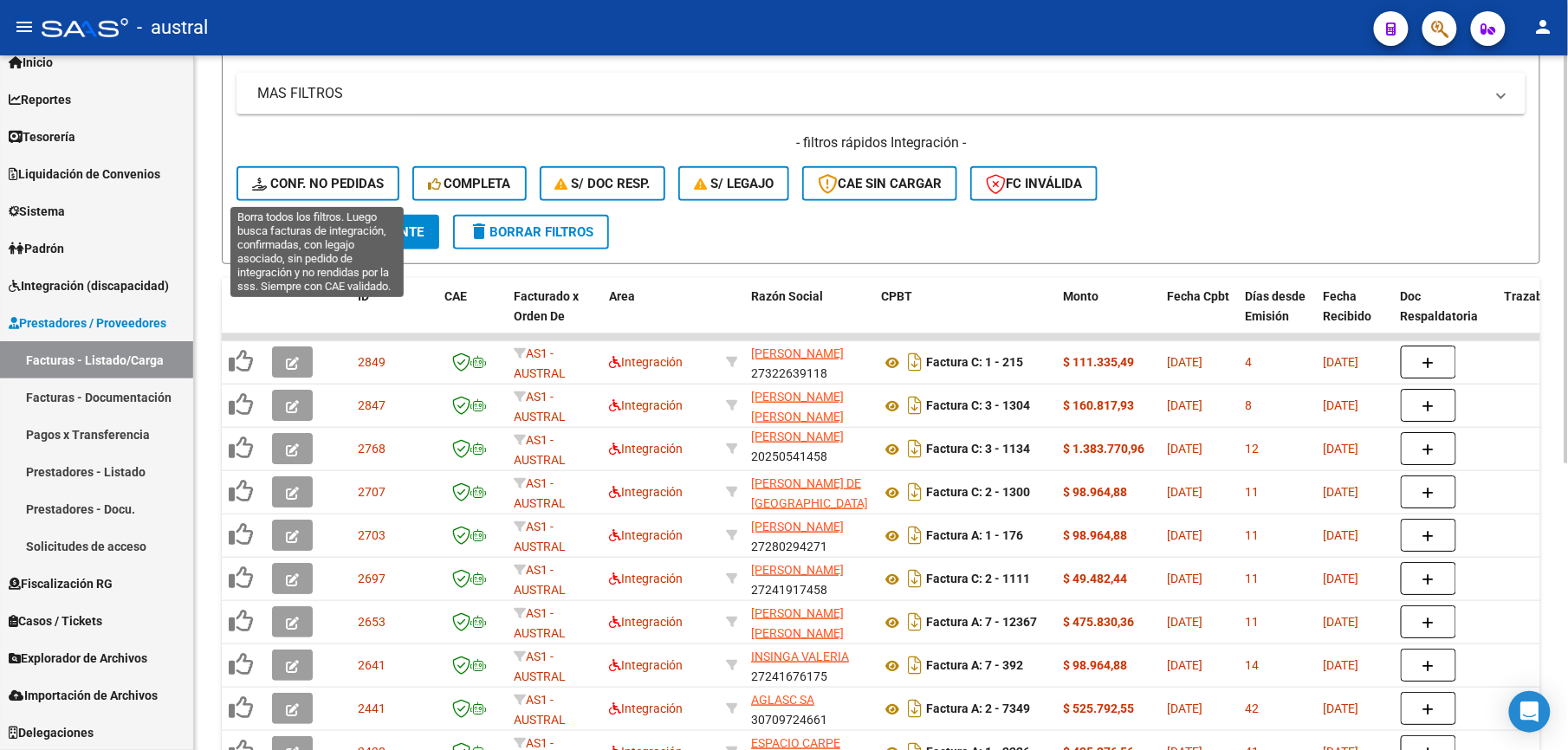
click at [355, 183] on span "Conf. no pedidas" at bounding box center [318, 183] width 131 height 15
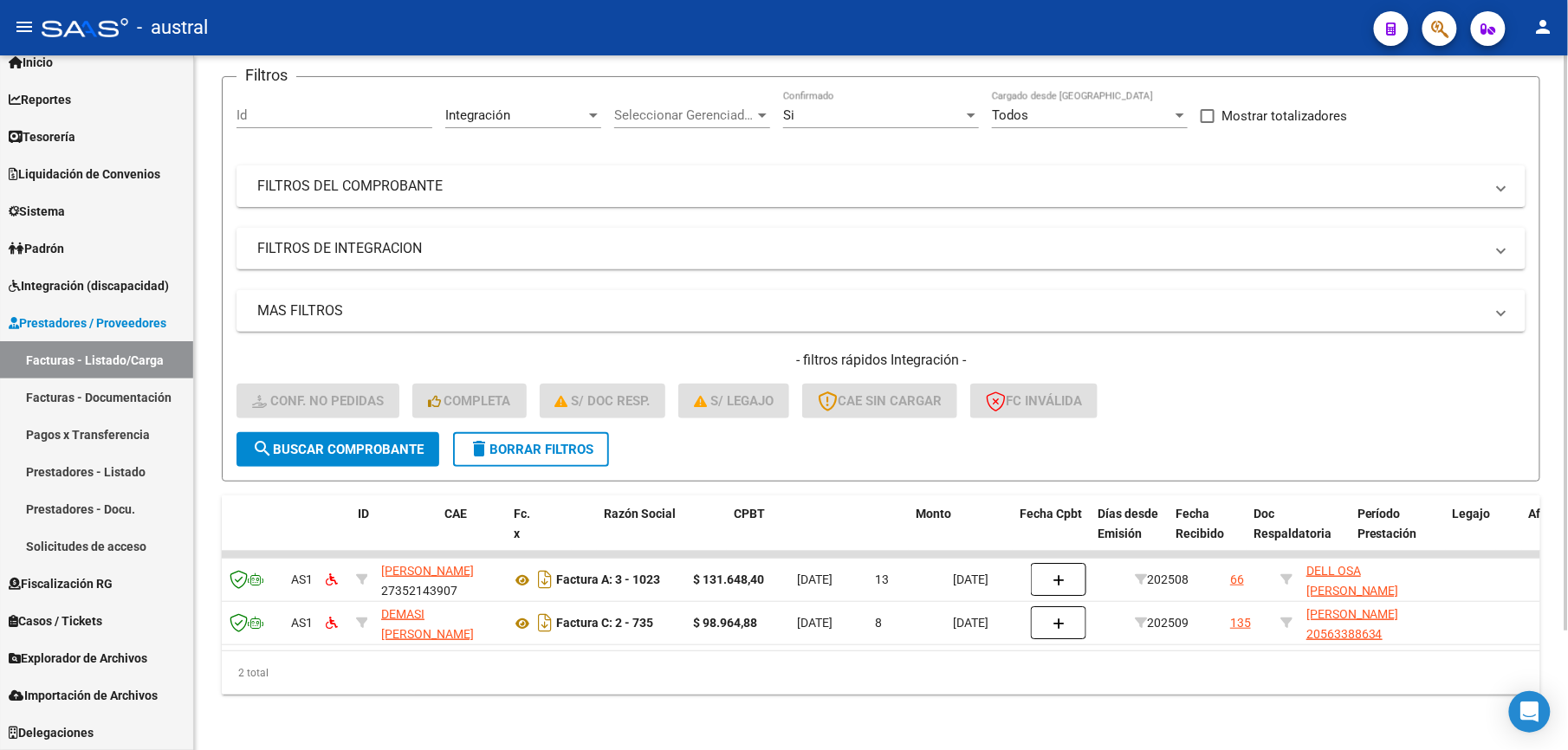
scroll to position [0, 0]
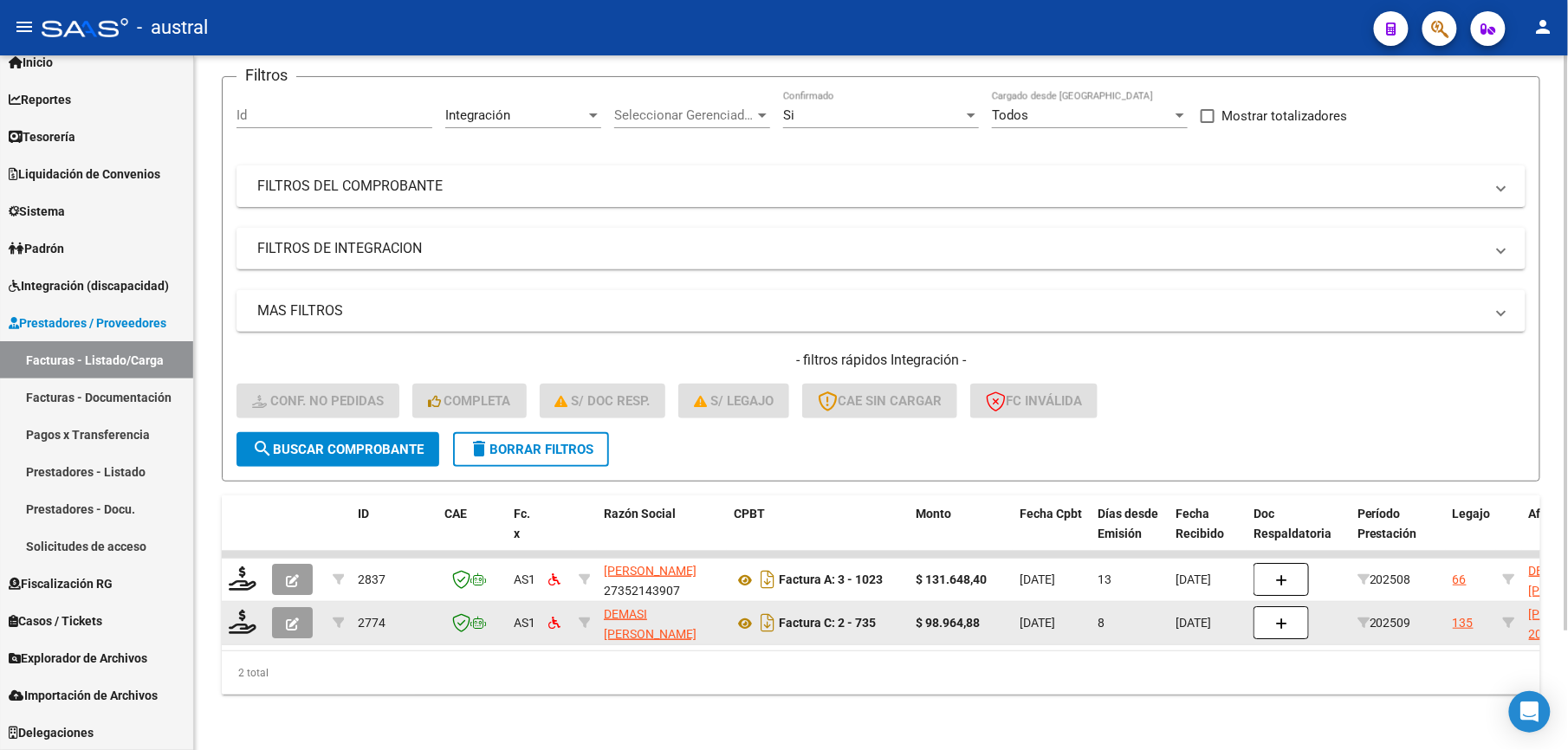
click at [296, 617] on icon "button" at bounding box center [293, 623] width 13 height 13
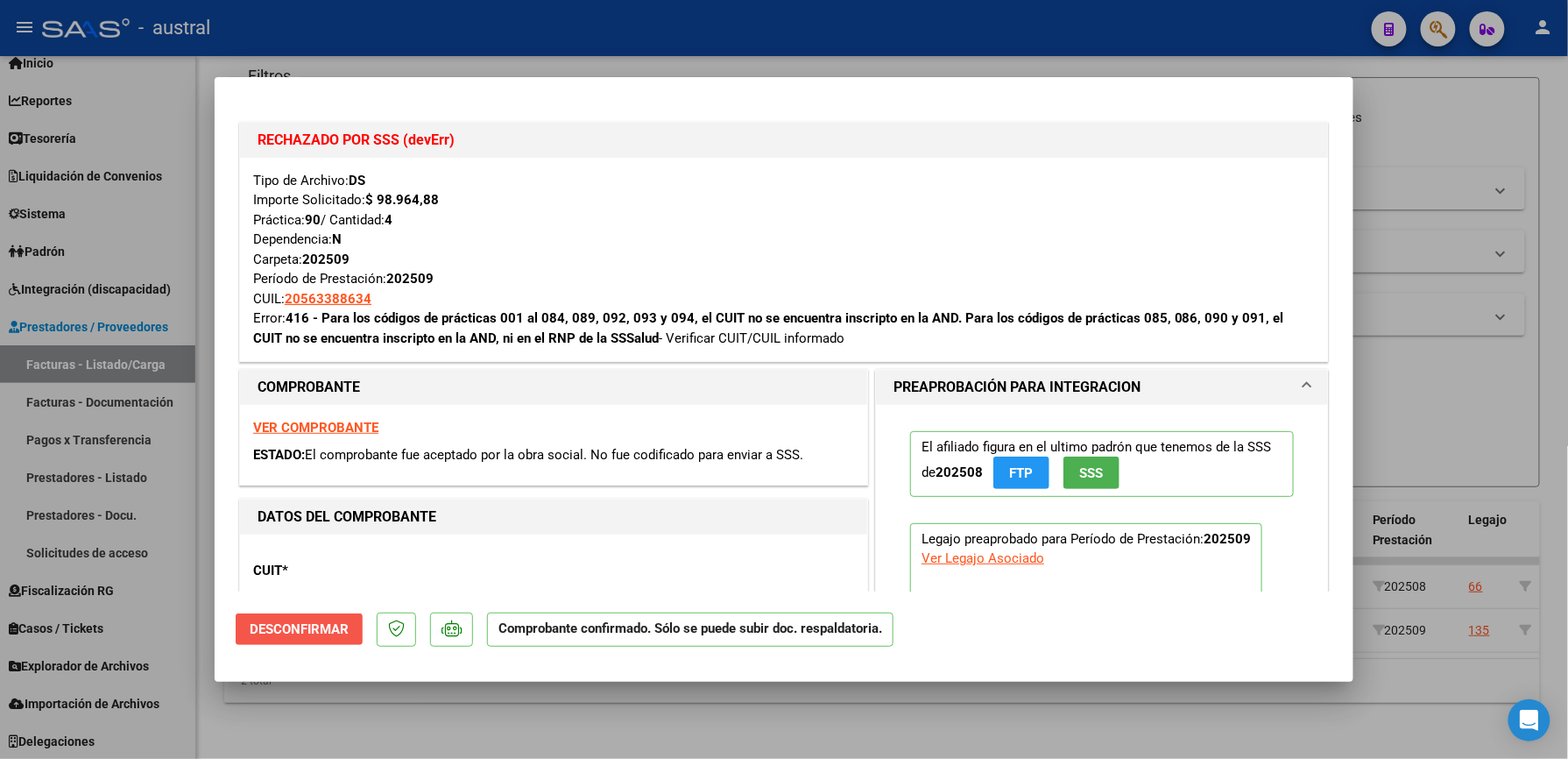
click at [306, 629] on span "Desconfirmar" at bounding box center [299, 629] width 99 height 16
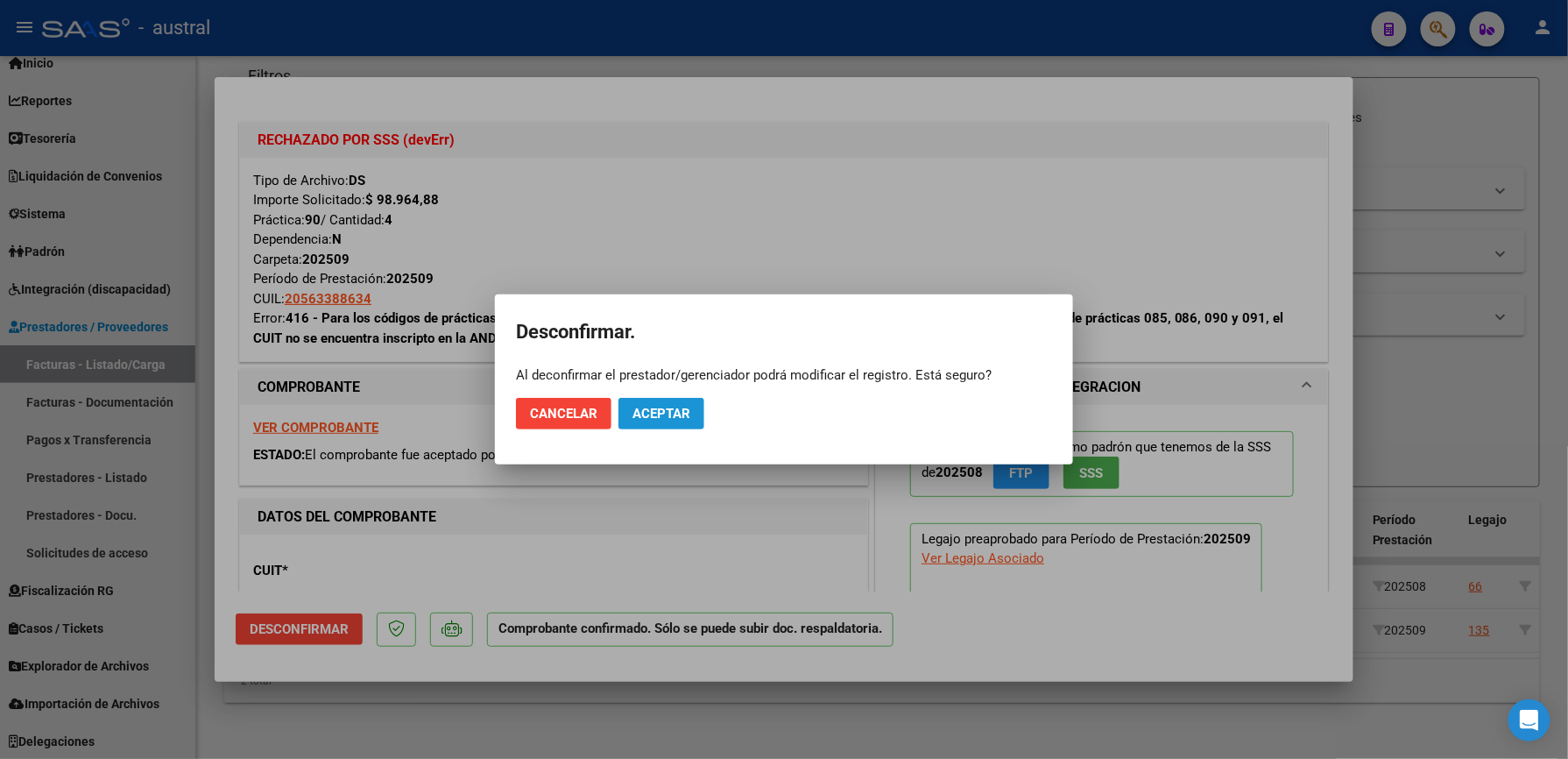
click at [687, 408] on span "Aceptar" at bounding box center [662, 413] width 58 height 16
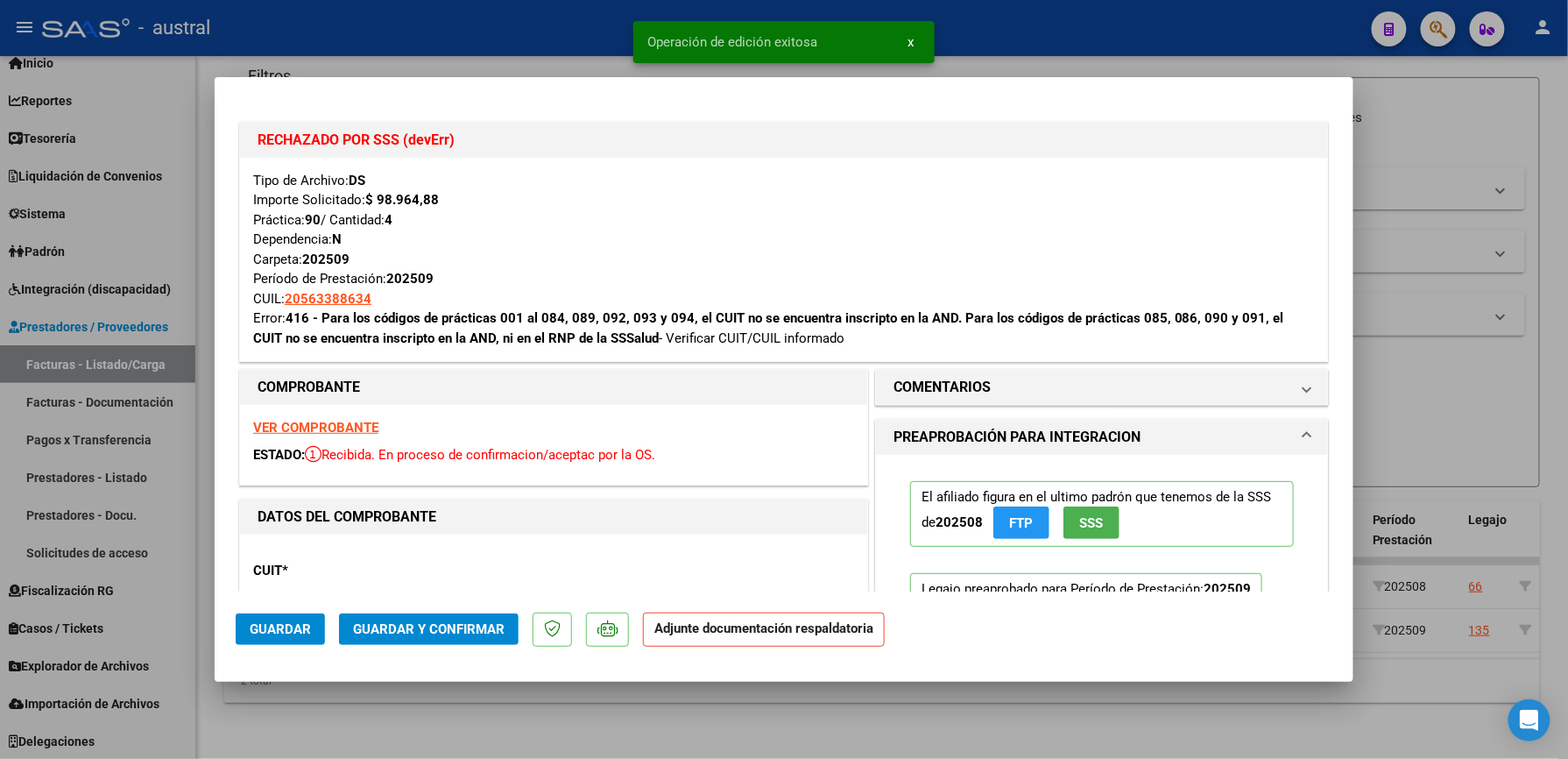
type input "$ 0,00"
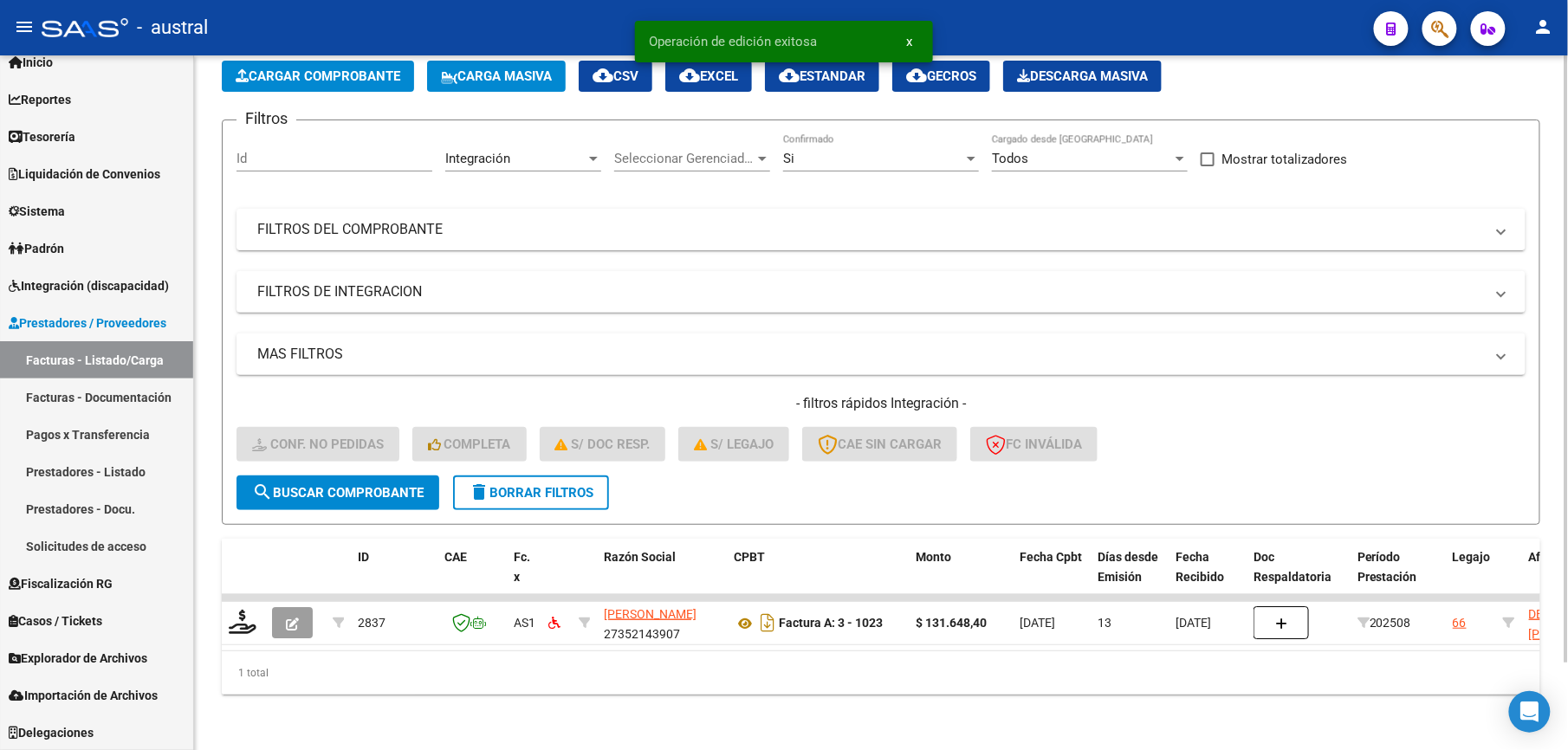
click at [521, 475] on button "delete Borrar Filtros" at bounding box center [531, 492] width 155 height 35
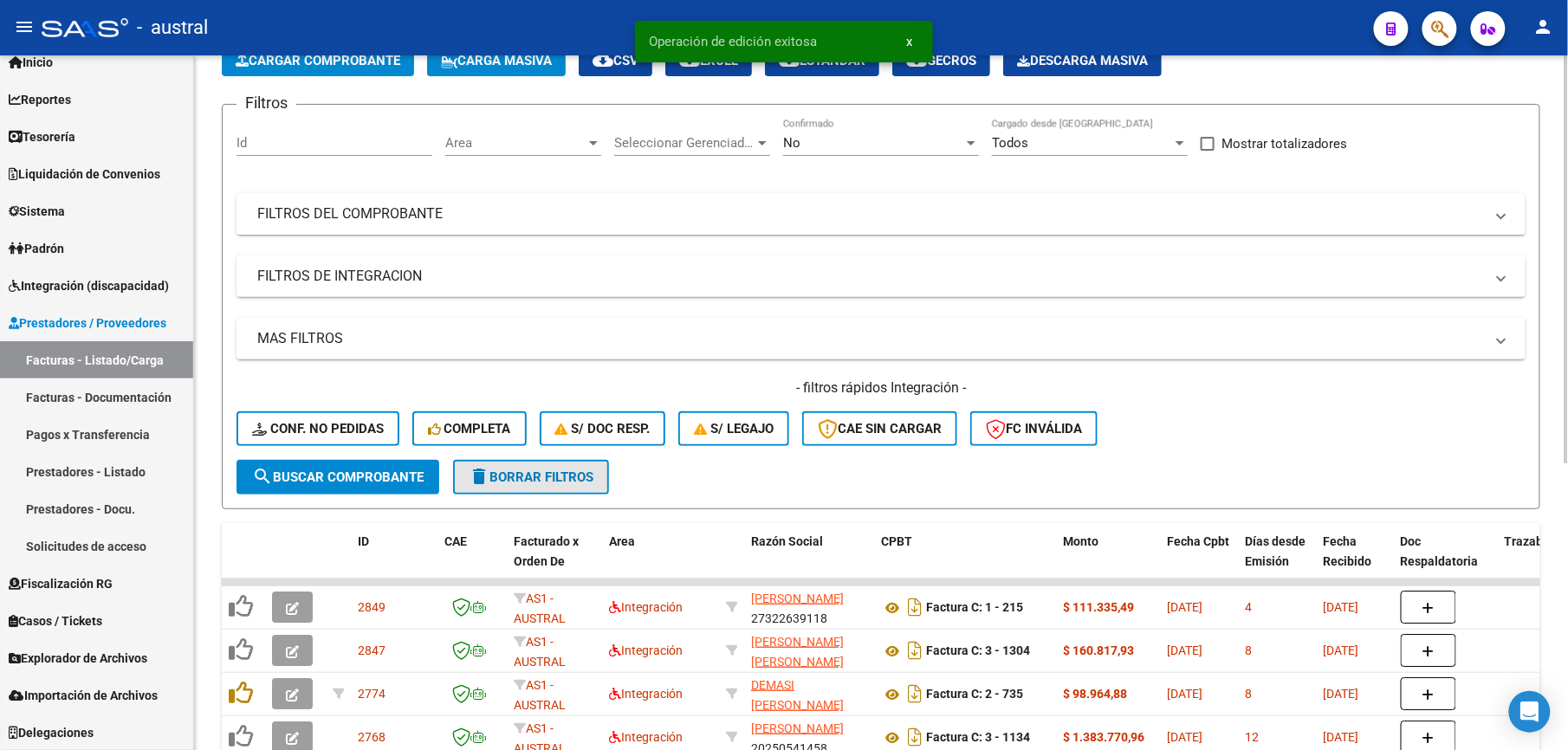
click at [469, 466] on mat-icon "delete" at bounding box center [479, 477] width 21 height 21
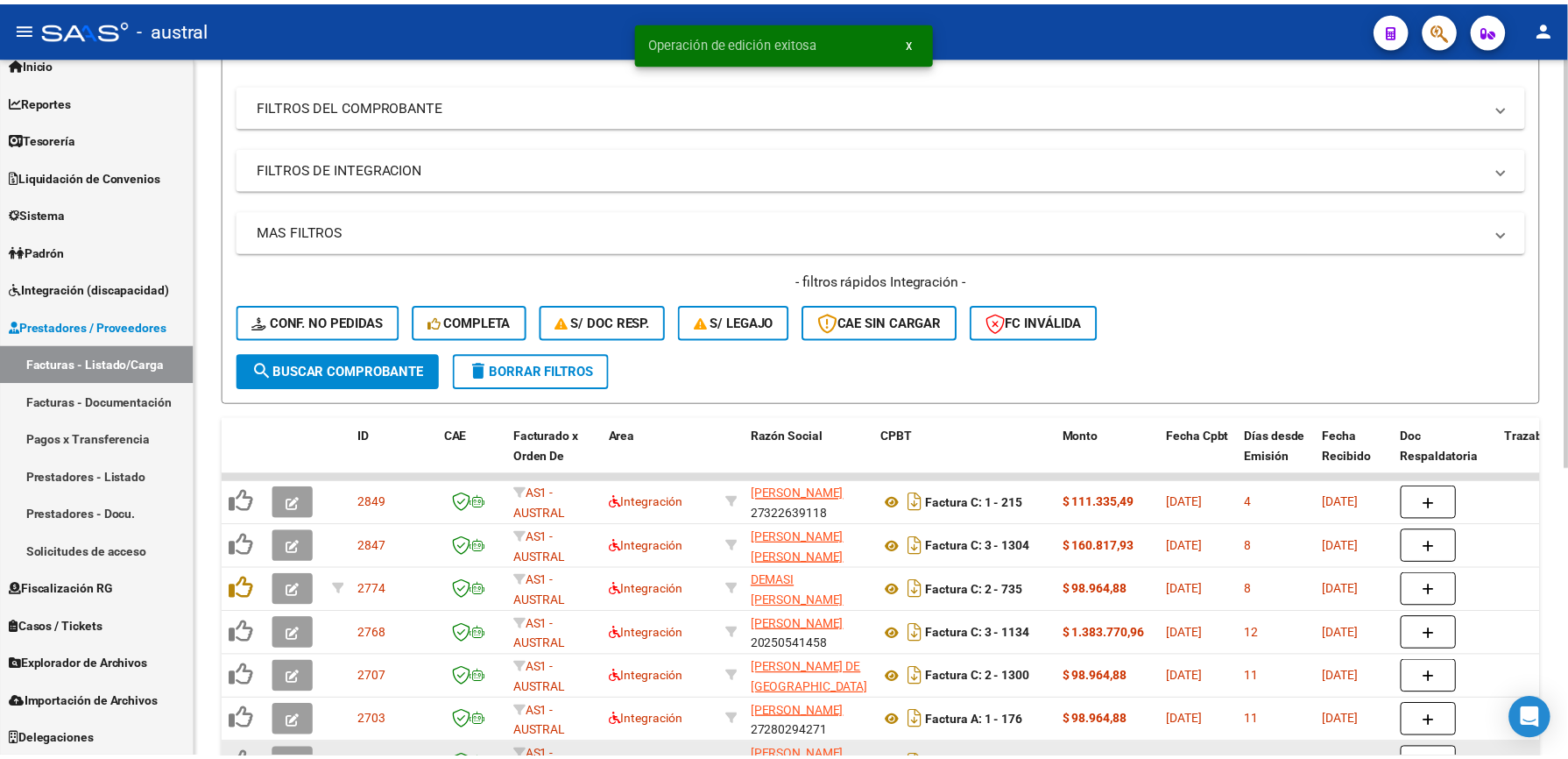
scroll to position [337, 0]
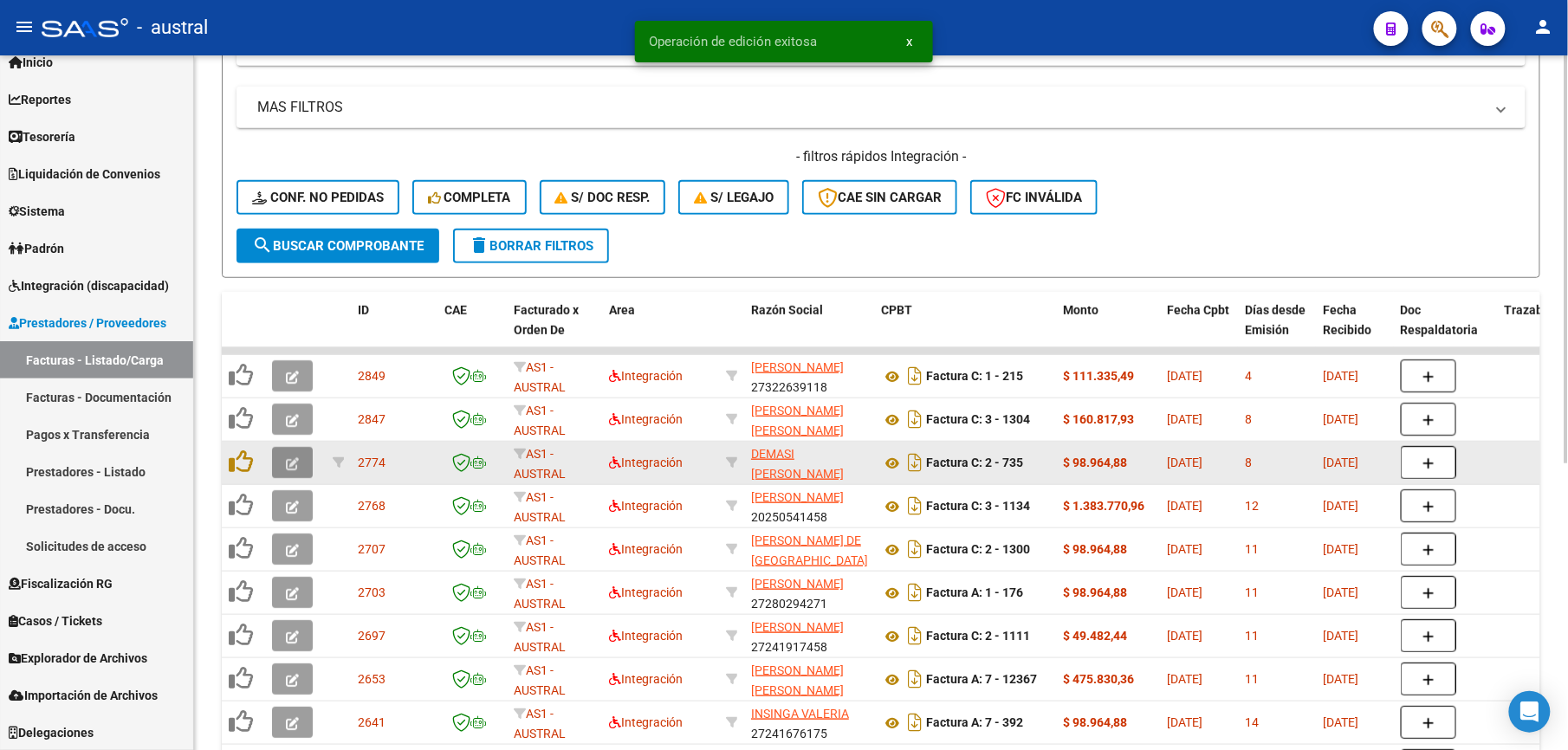
click at [286, 461] on icon "button" at bounding box center [293, 464] width 13 height 13
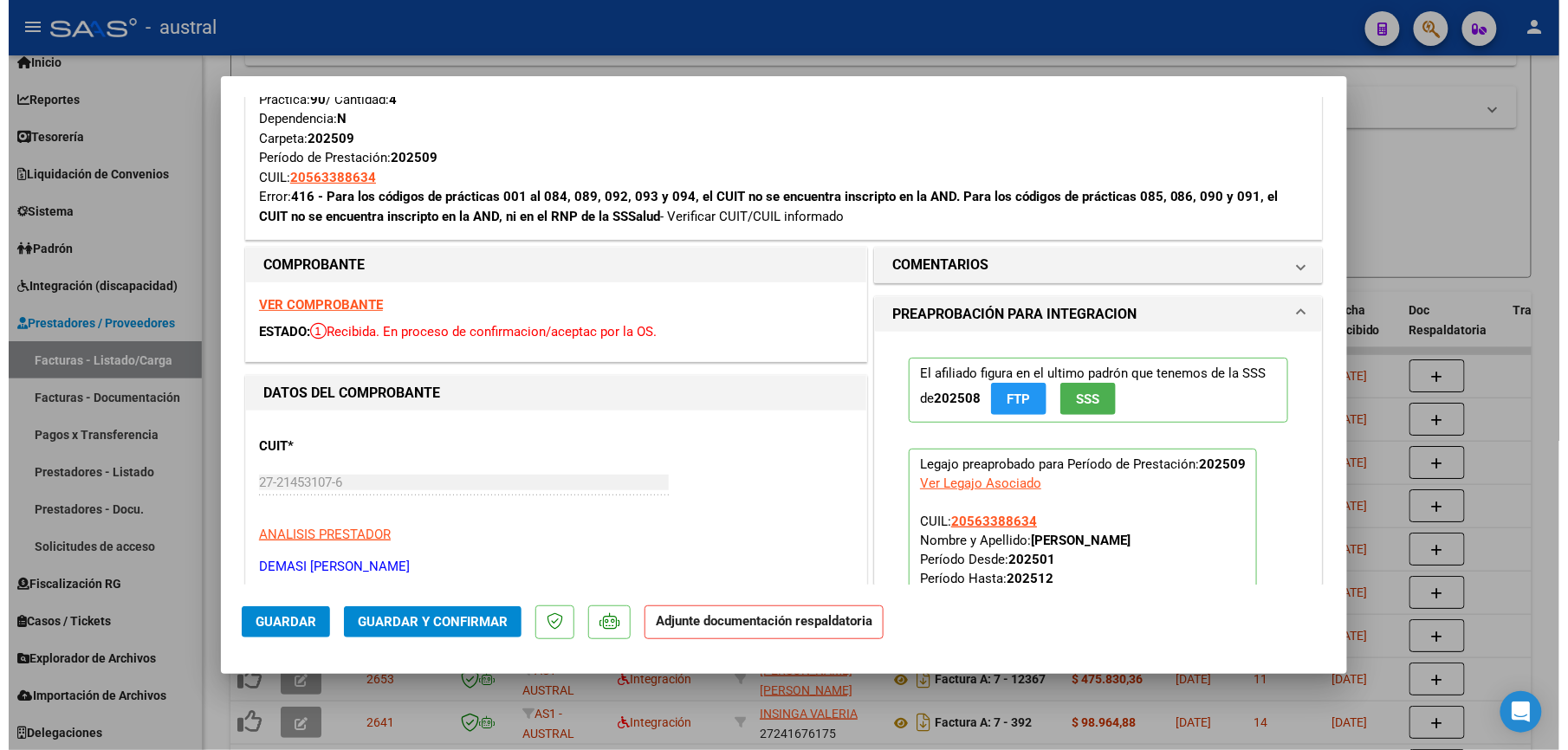
scroll to position [230, 0]
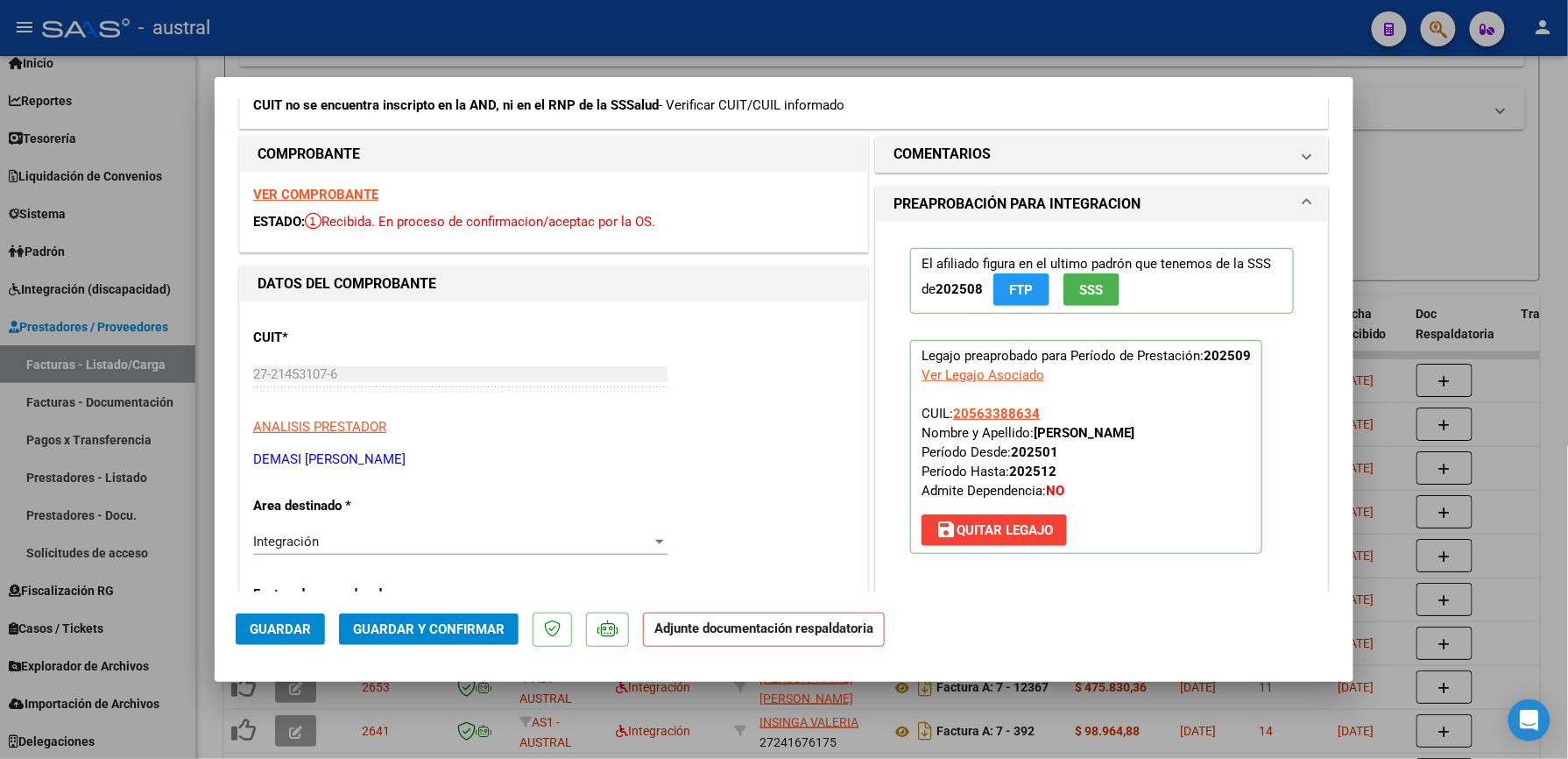
click at [975, 535] on span "save Quitar Legajo" at bounding box center [994, 530] width 117 height 16
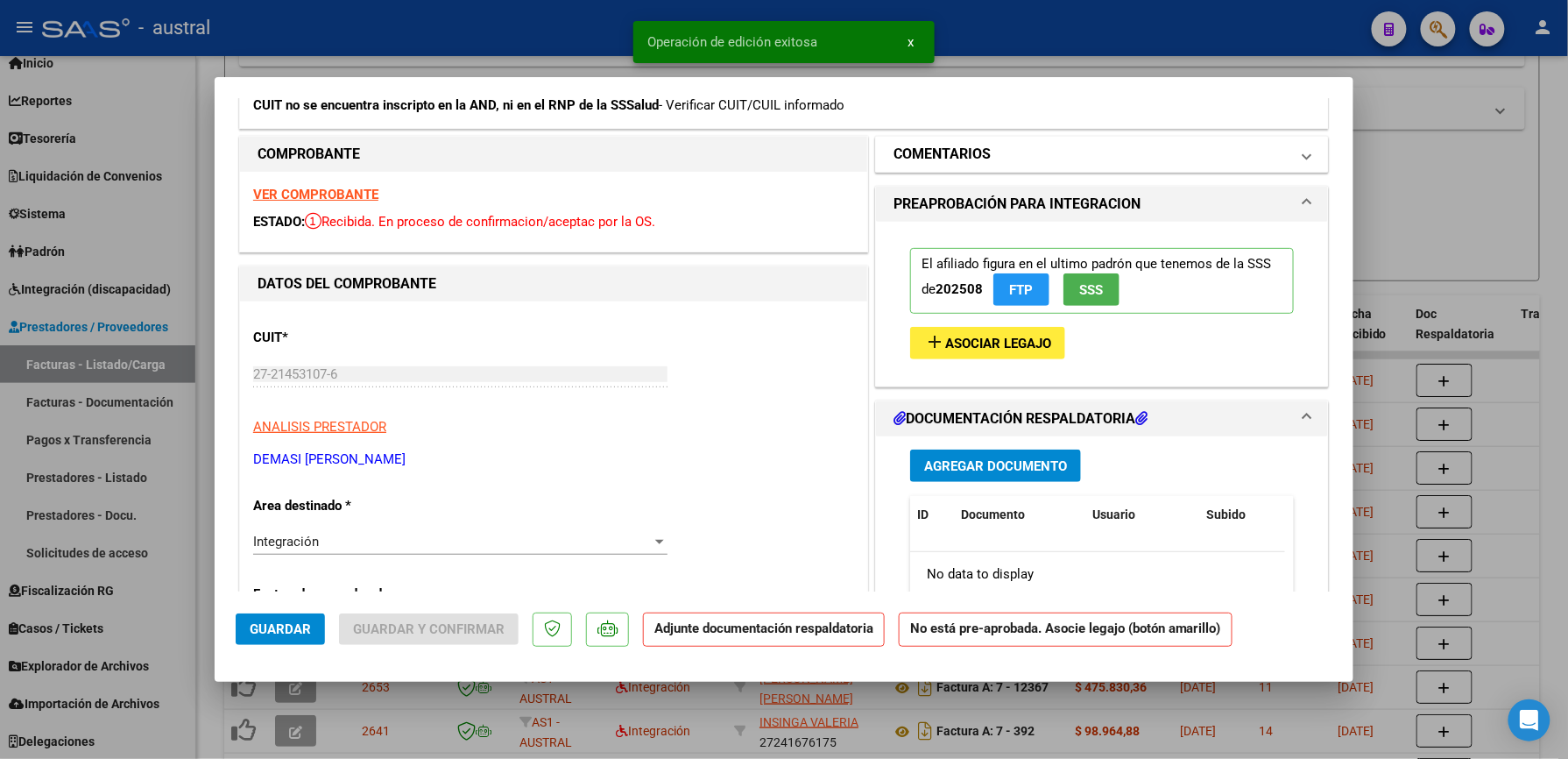
click at [950, 155] on h1 "COMENTARIOS" at bounding box center [942, 154] width 97 height 21
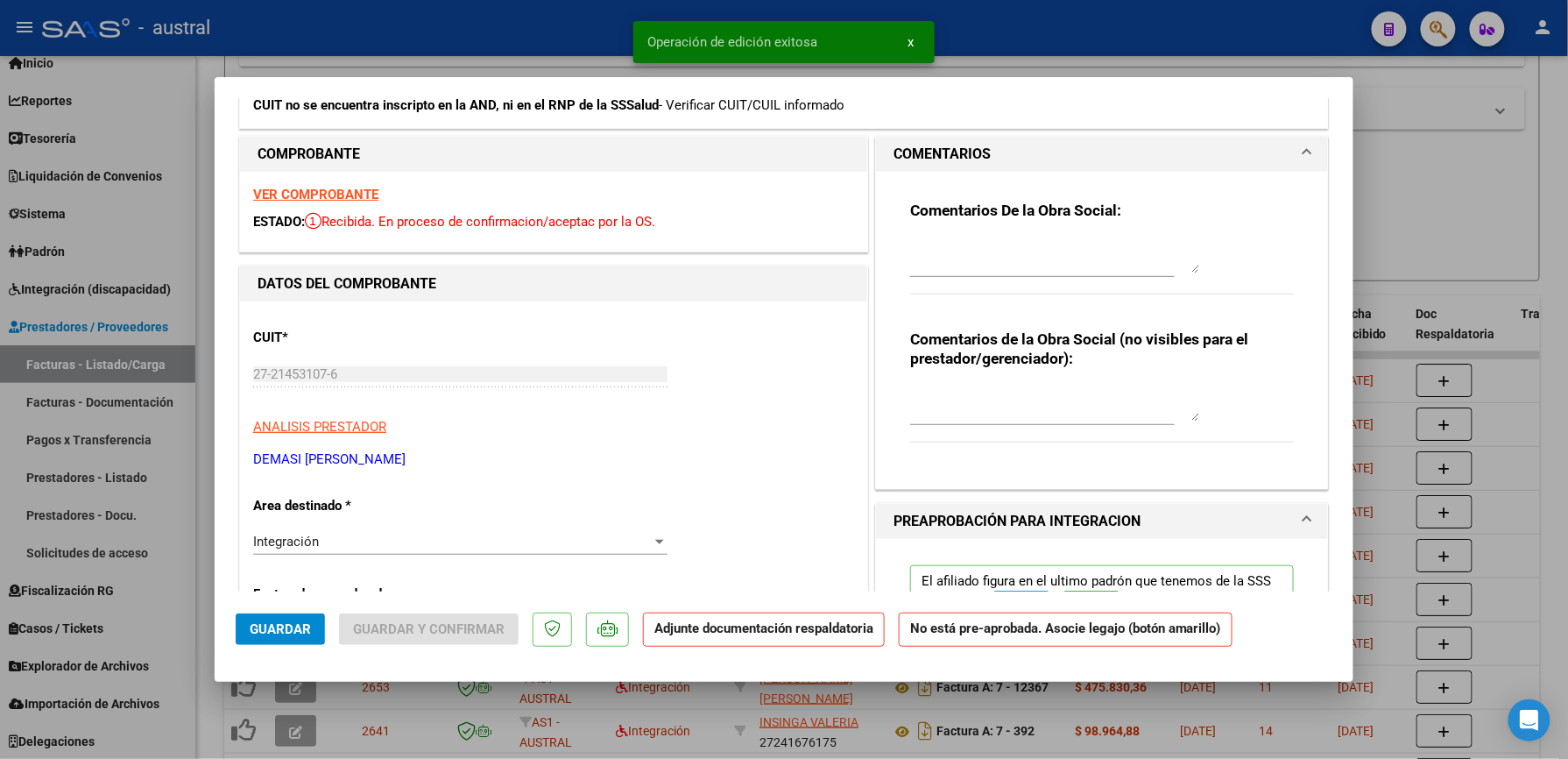
click at [986, 239] on textarea at bounding box center [1055, 255] width 289 height 35
type textarea "N"
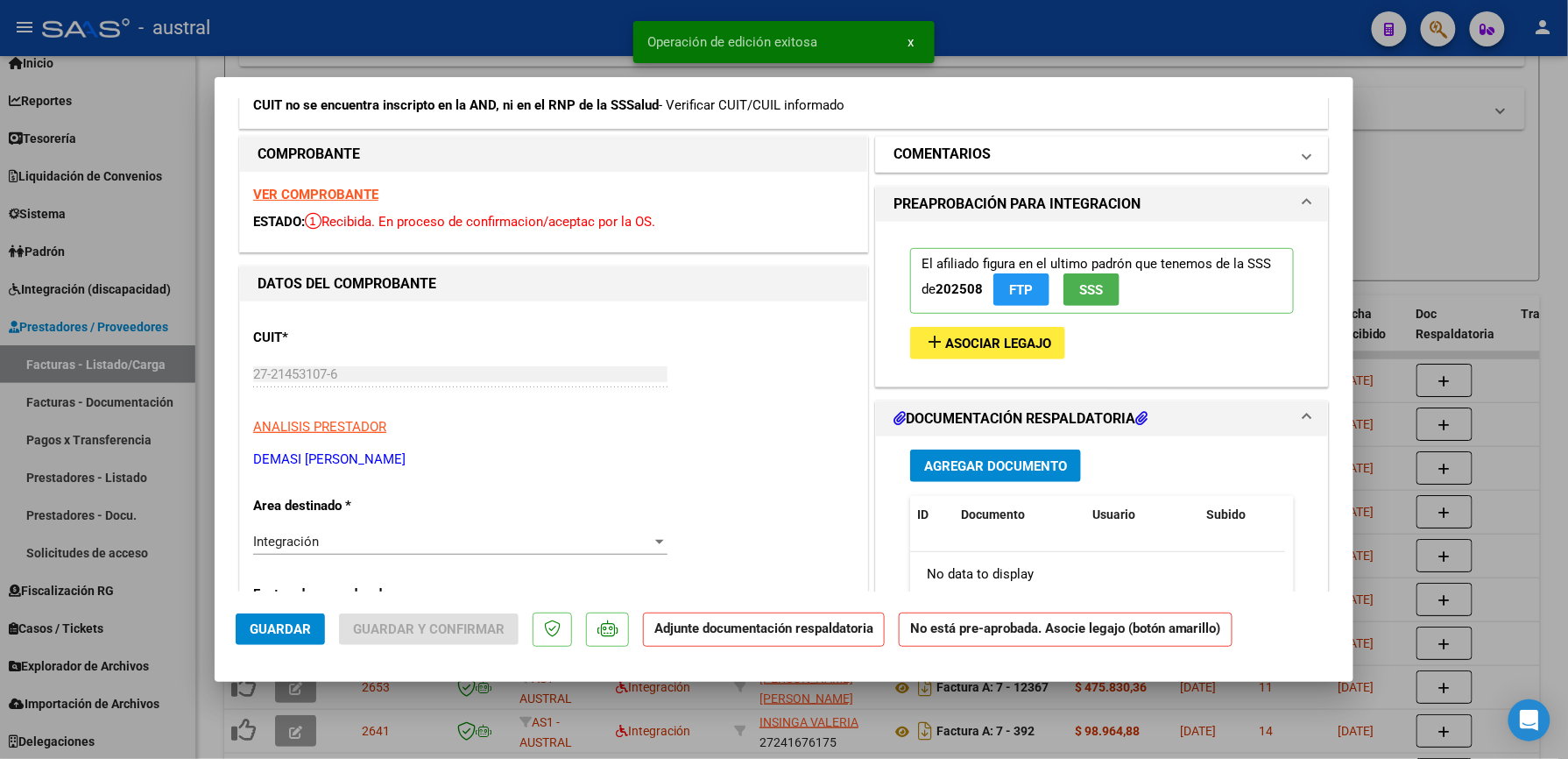
click at [968, 157] on h1 "COMENTARIOS" at bounding box center [942, 154] width 97 height 21
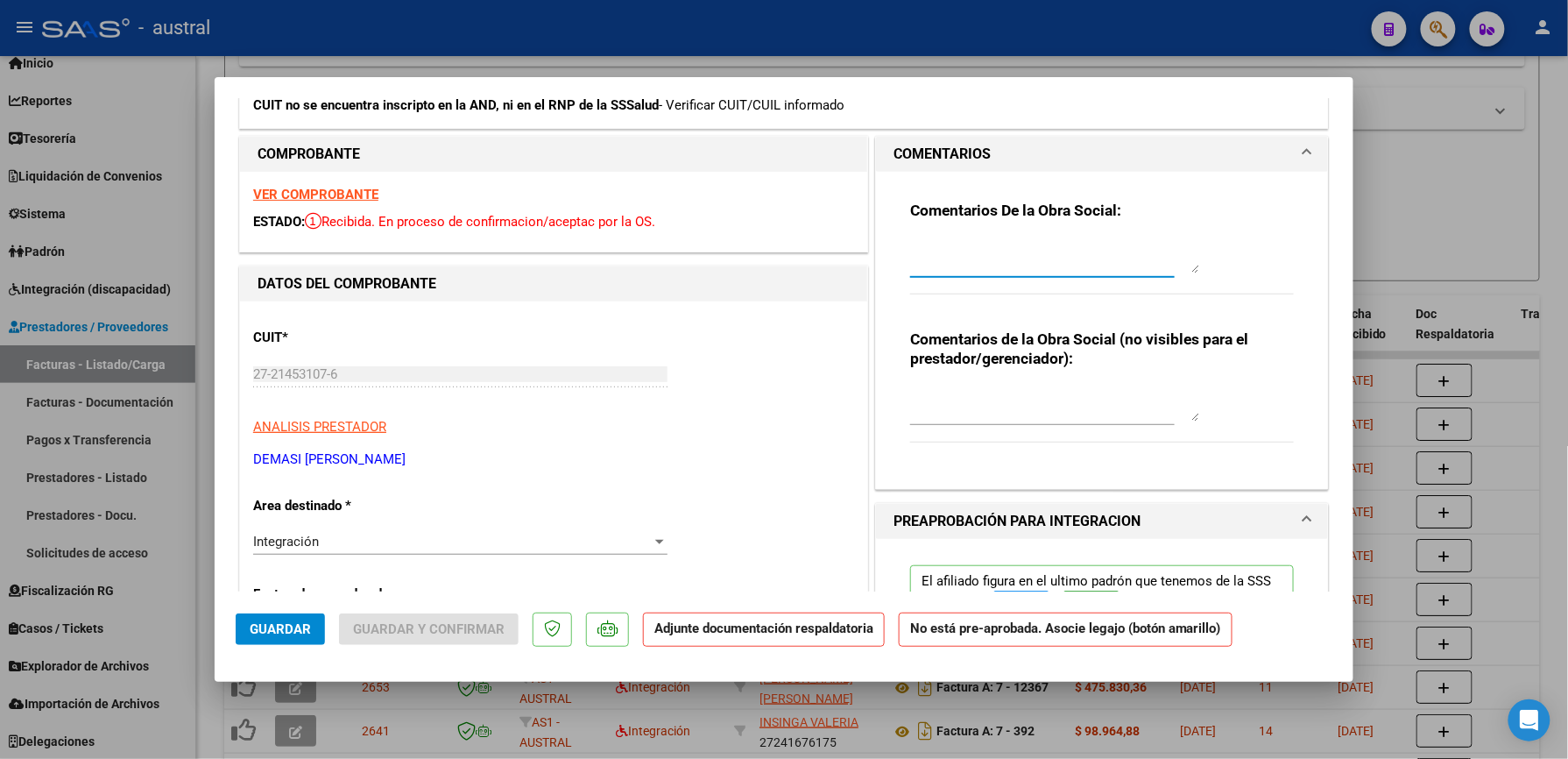
click at [1006, 252] on textarea at bounding box center [1055, 255] width 289 height 35
type textarea "DIRCTO PS"
click at [285, 631] on span "Guardar" at bounding box center [279, 629] width 61 height 16
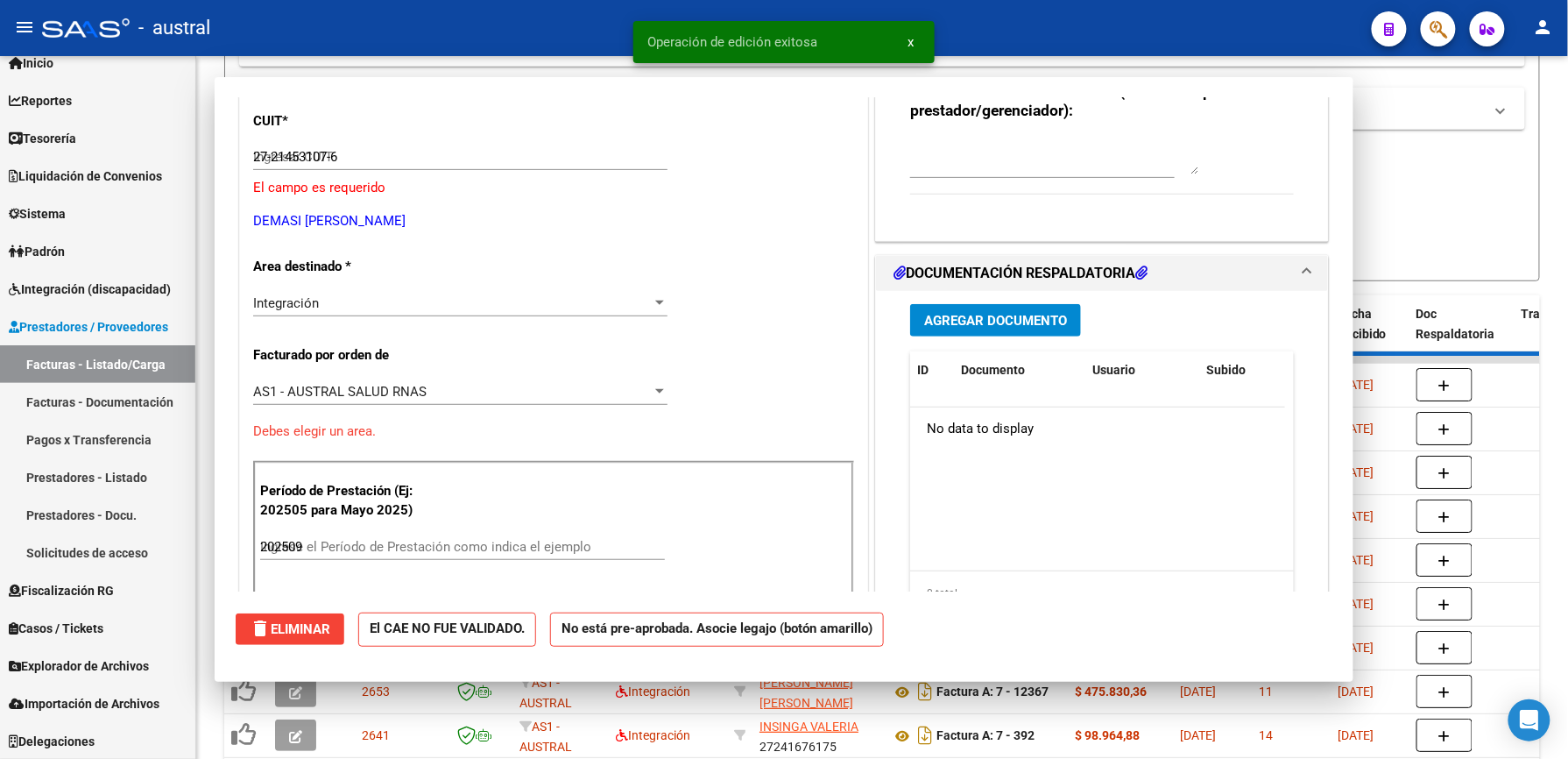
type input "$ 0,00"
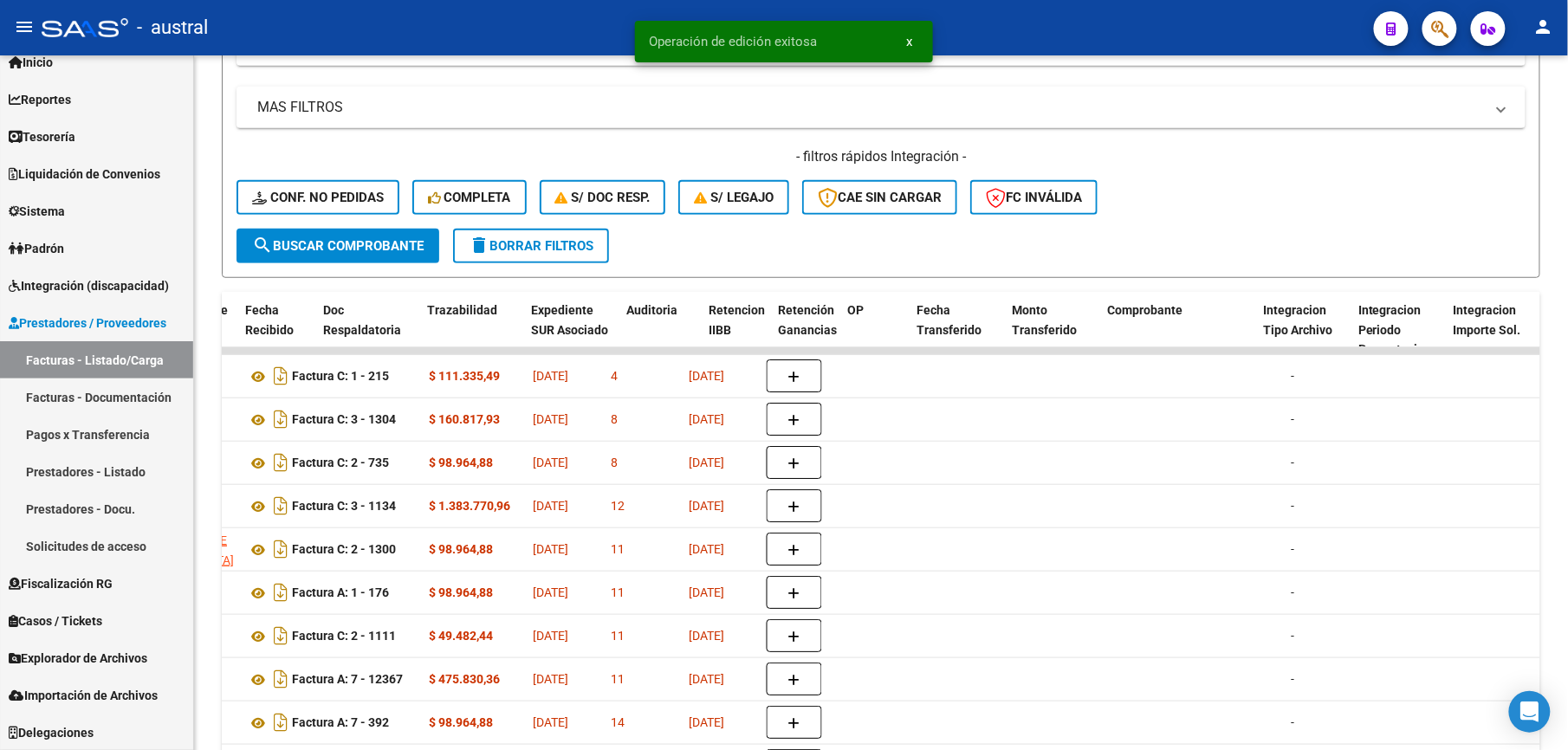
scroll to position [0, 1299]
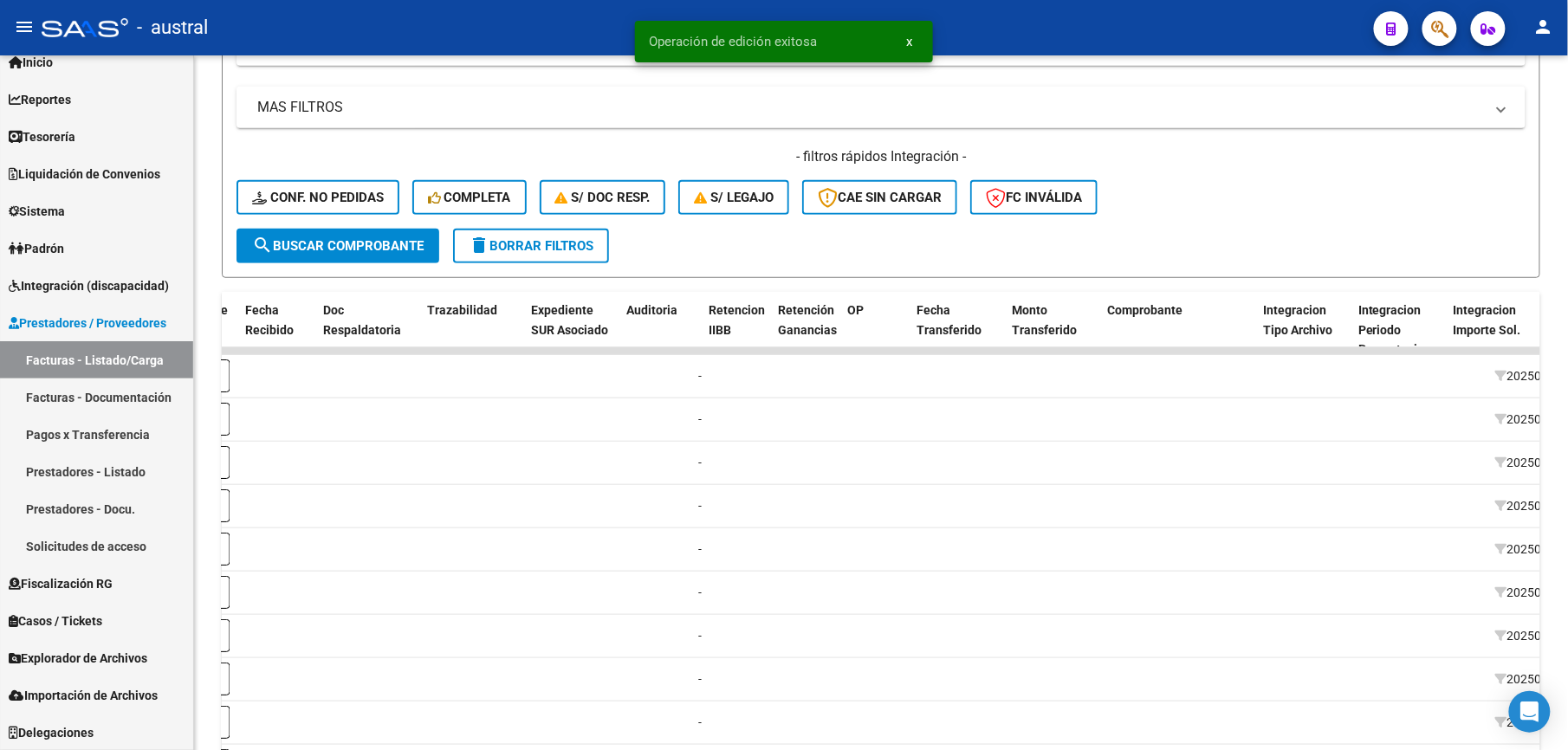
drag, startPoint x: 725, startPoint y: 506, endPoint x: 1626, endPoint y: 497, distance: 901.0
click at [1567, 497] on html "menu - austral person Firma Express Inicio Calendario SSS Instructivos Contacto…" at bounding box center [784, 375] width 1568 height 750
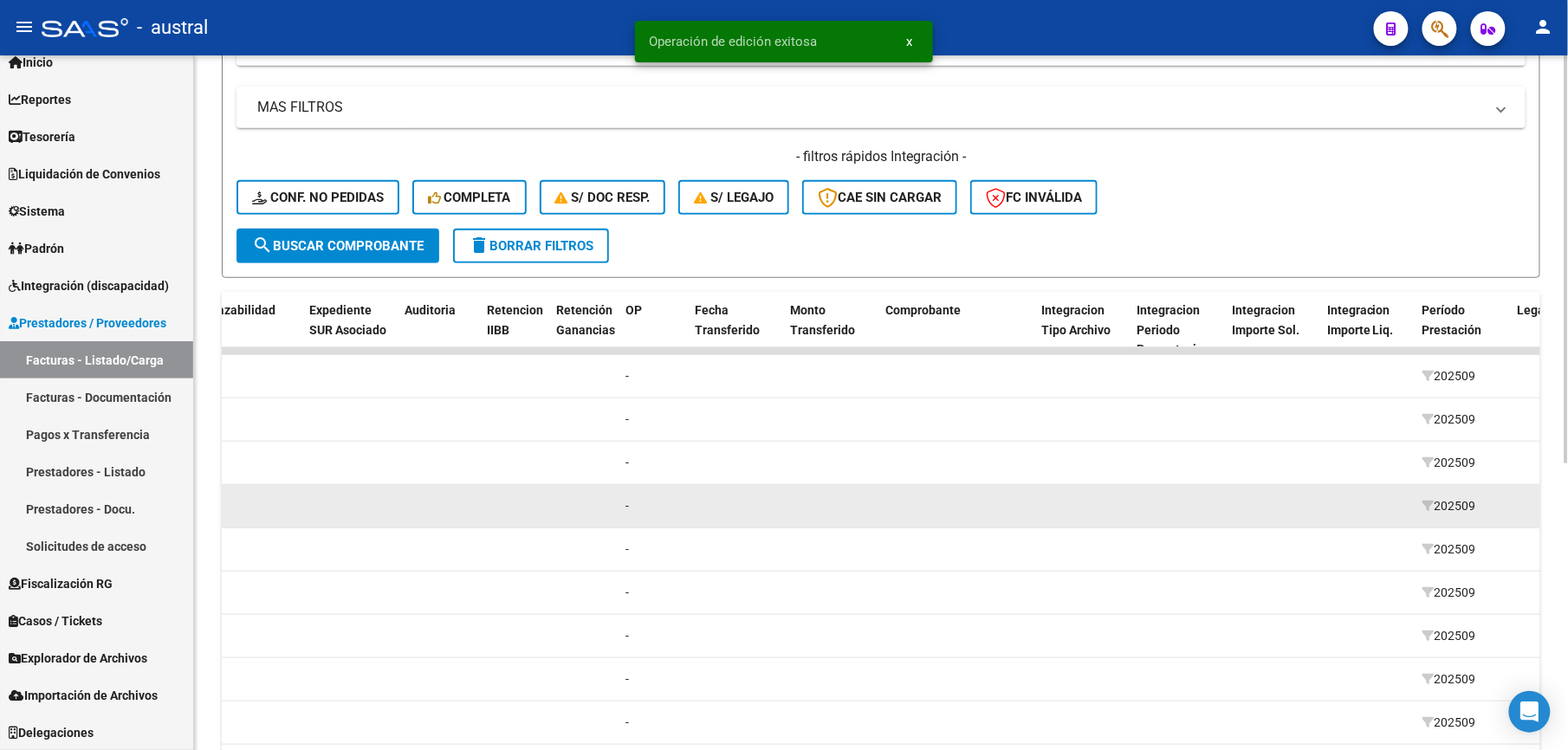
drag, startPoint x: 1626, startPoint y: 497, endPoint x: 1256, endPoint y: 520, distance: 370.7
click at [1256, 520] on datatable-body-cell at bounding box center [1271, 505] width 95 height 42
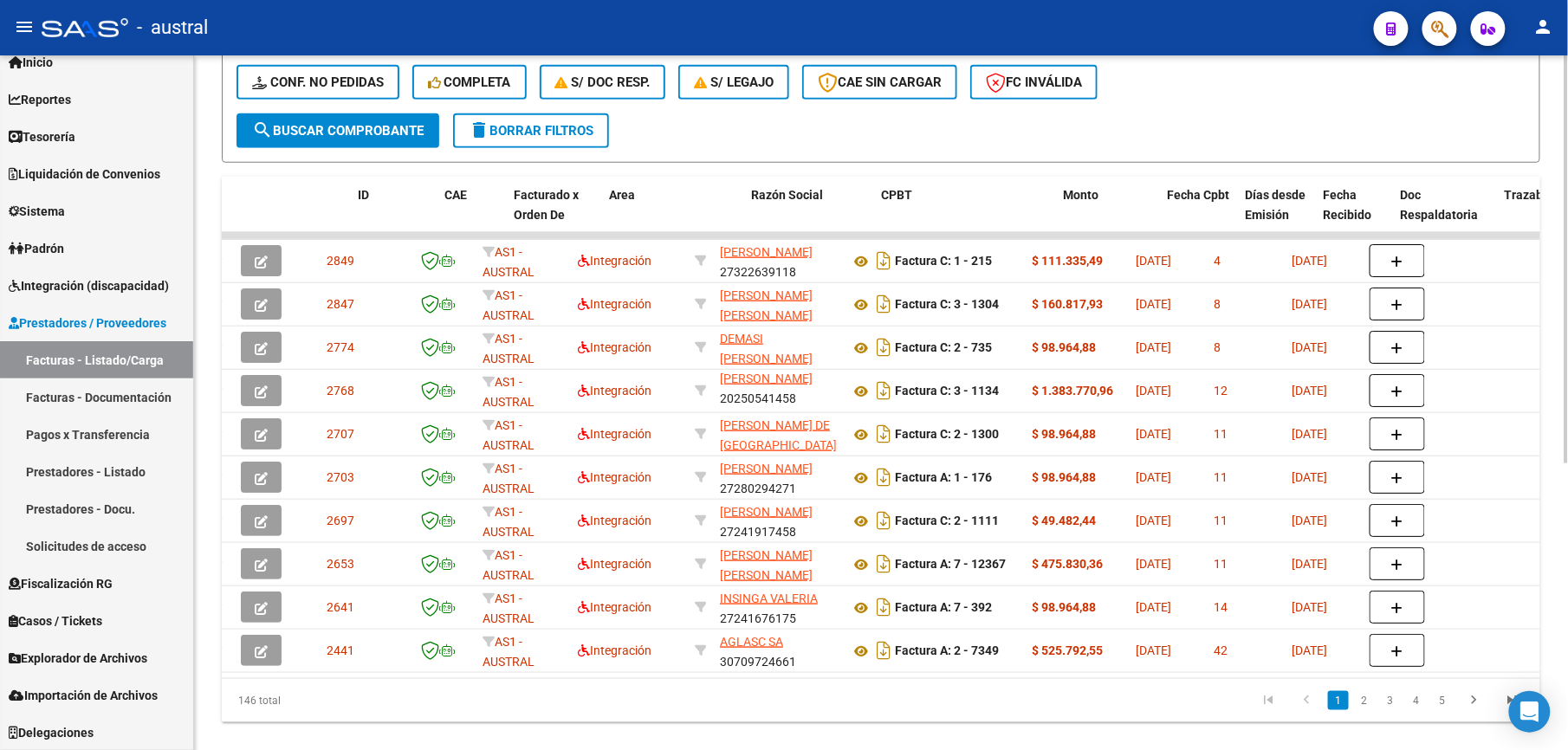
scroll to position [0, 0]
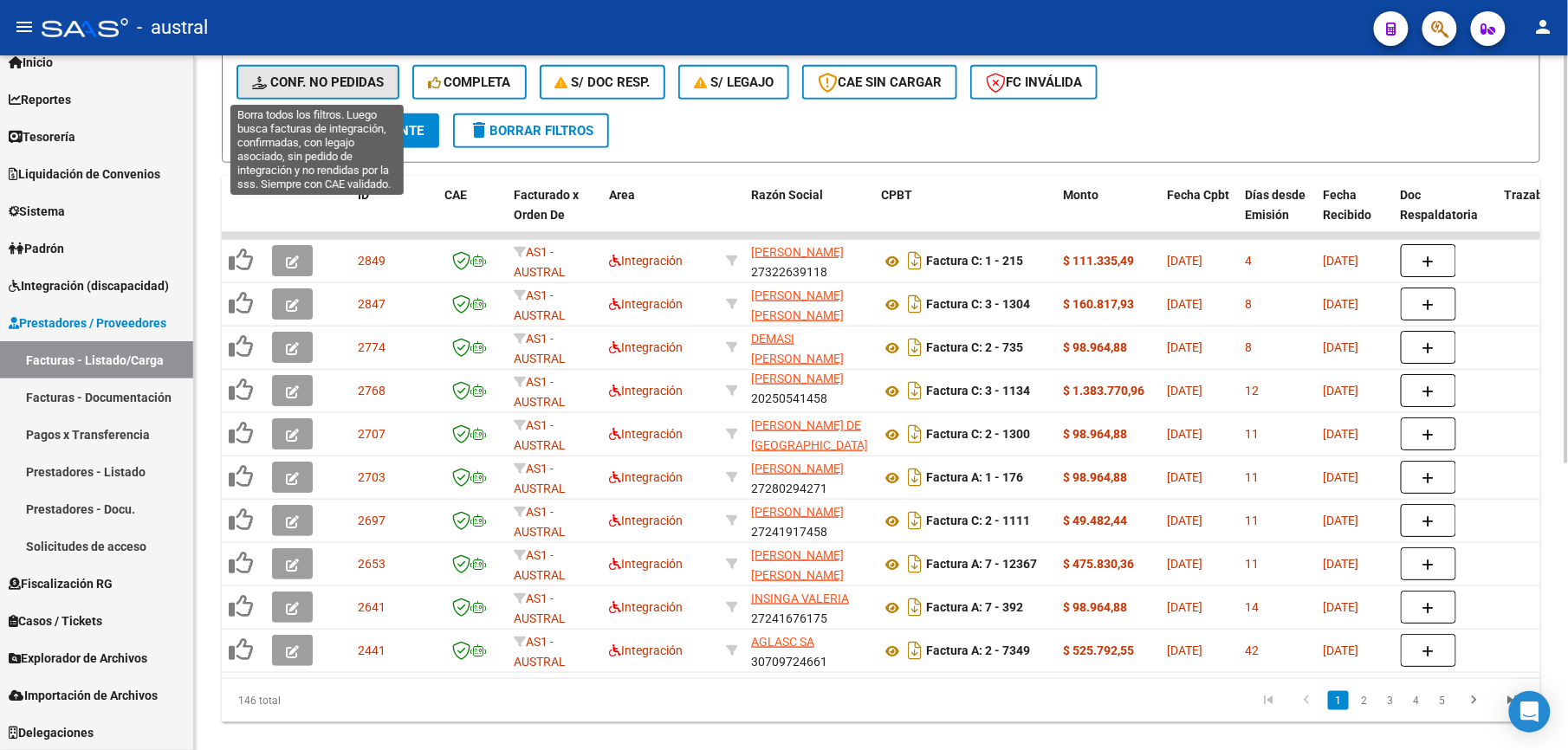
click at [386, 87] on button "Conf. no pedidas" at bounding box center [318, 82] width 163 height 35
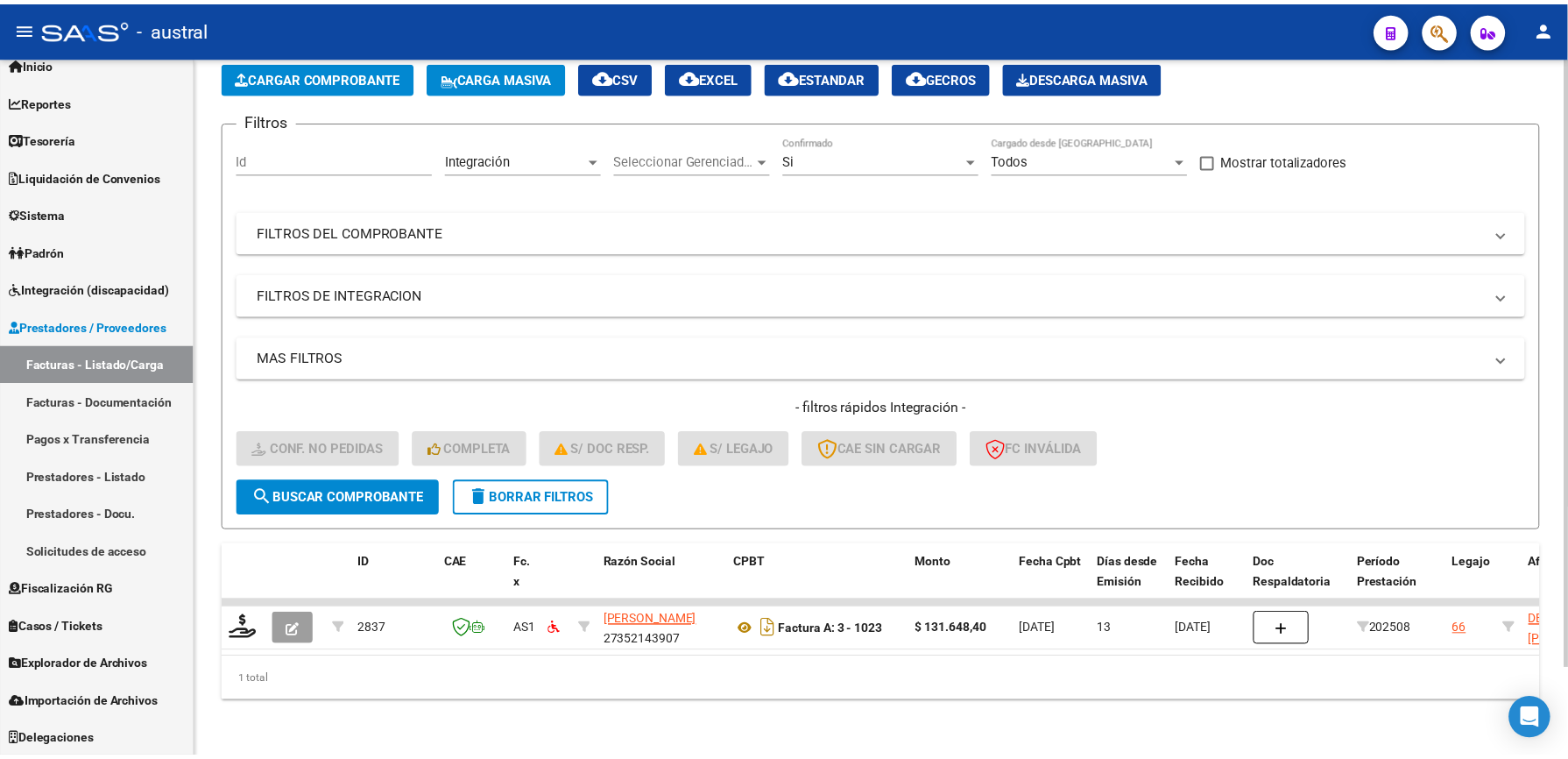
scroll to position [103, 0]
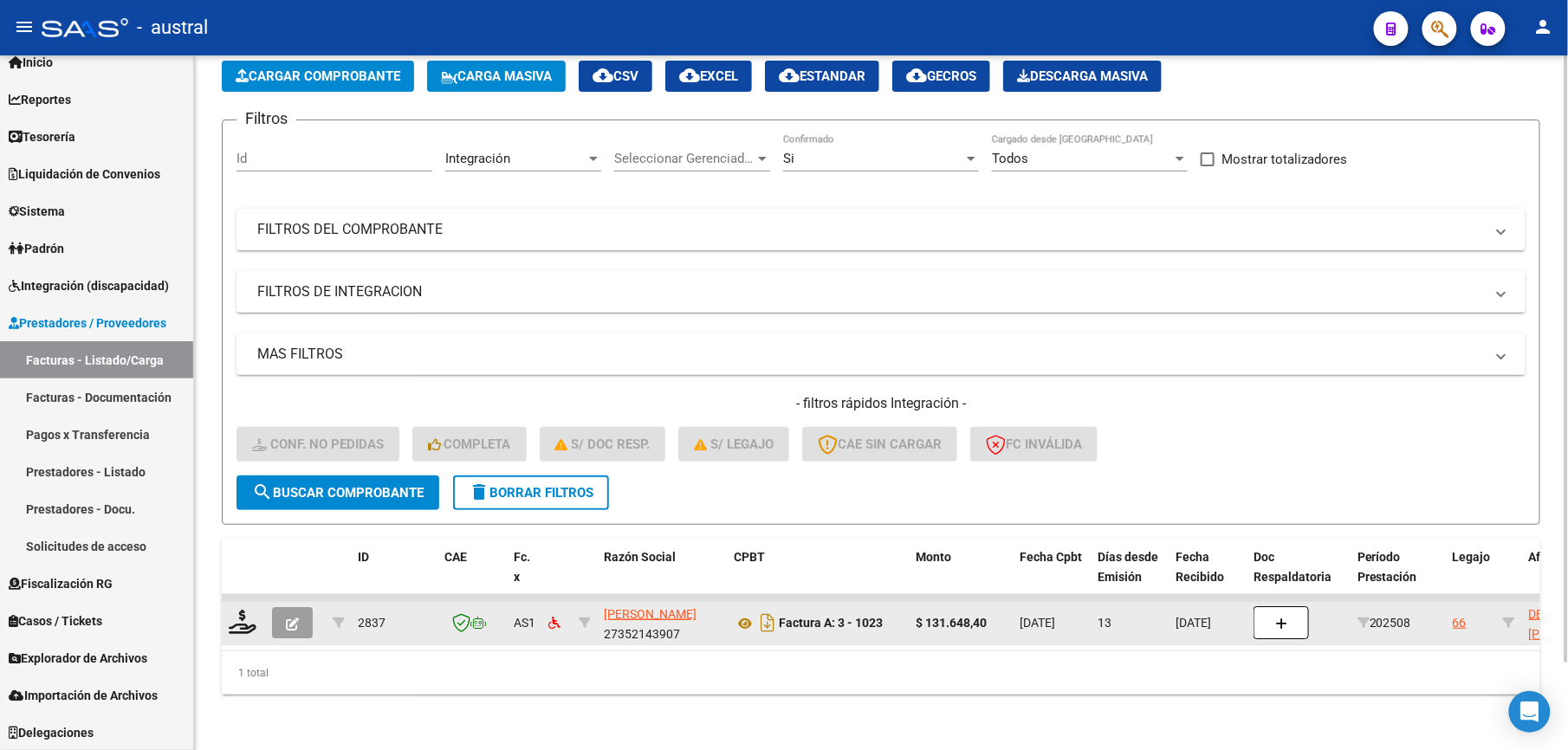
click at [288, 617] on icon "button" at bounding box center [293, 623] width 13 height 13
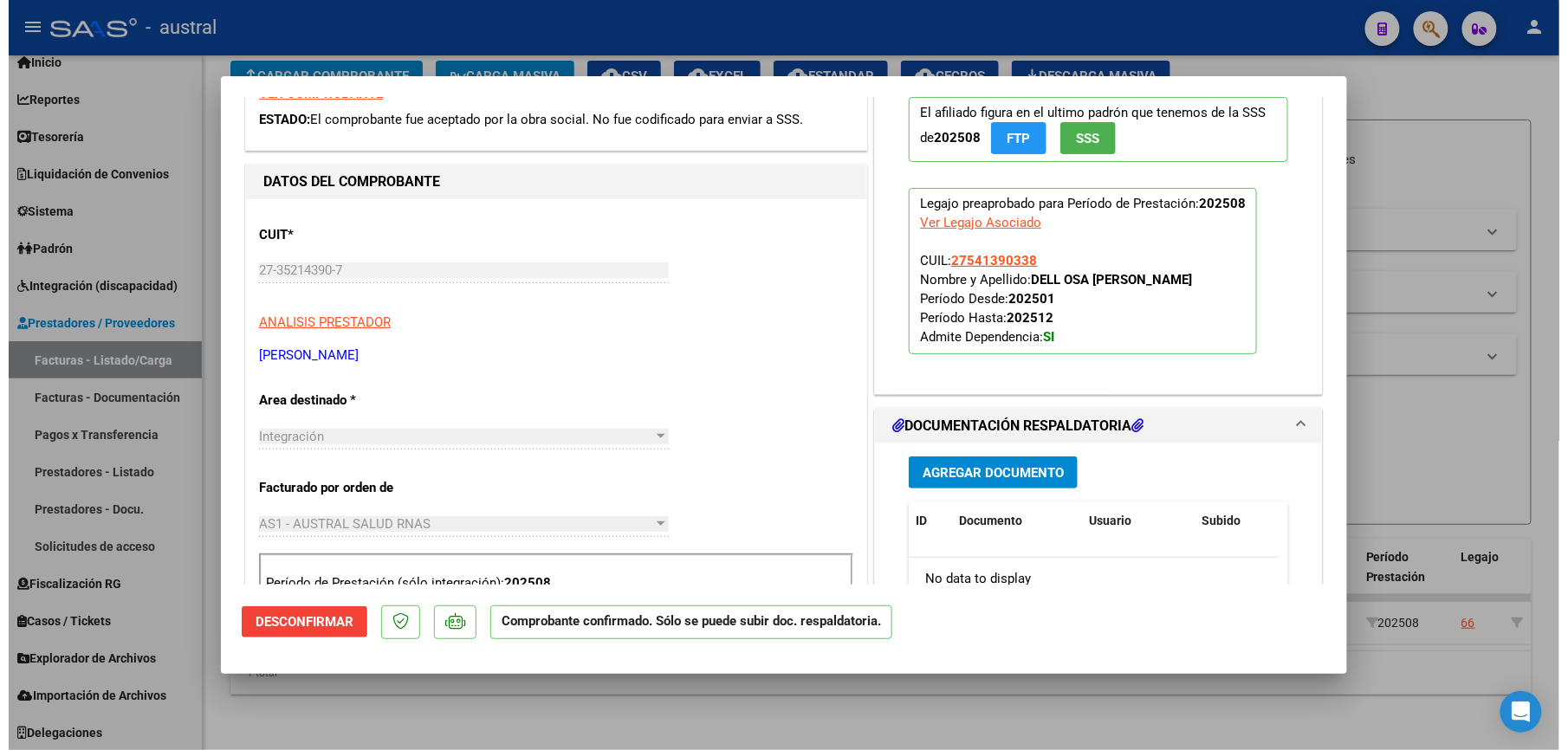
scroll to position [0, 0]
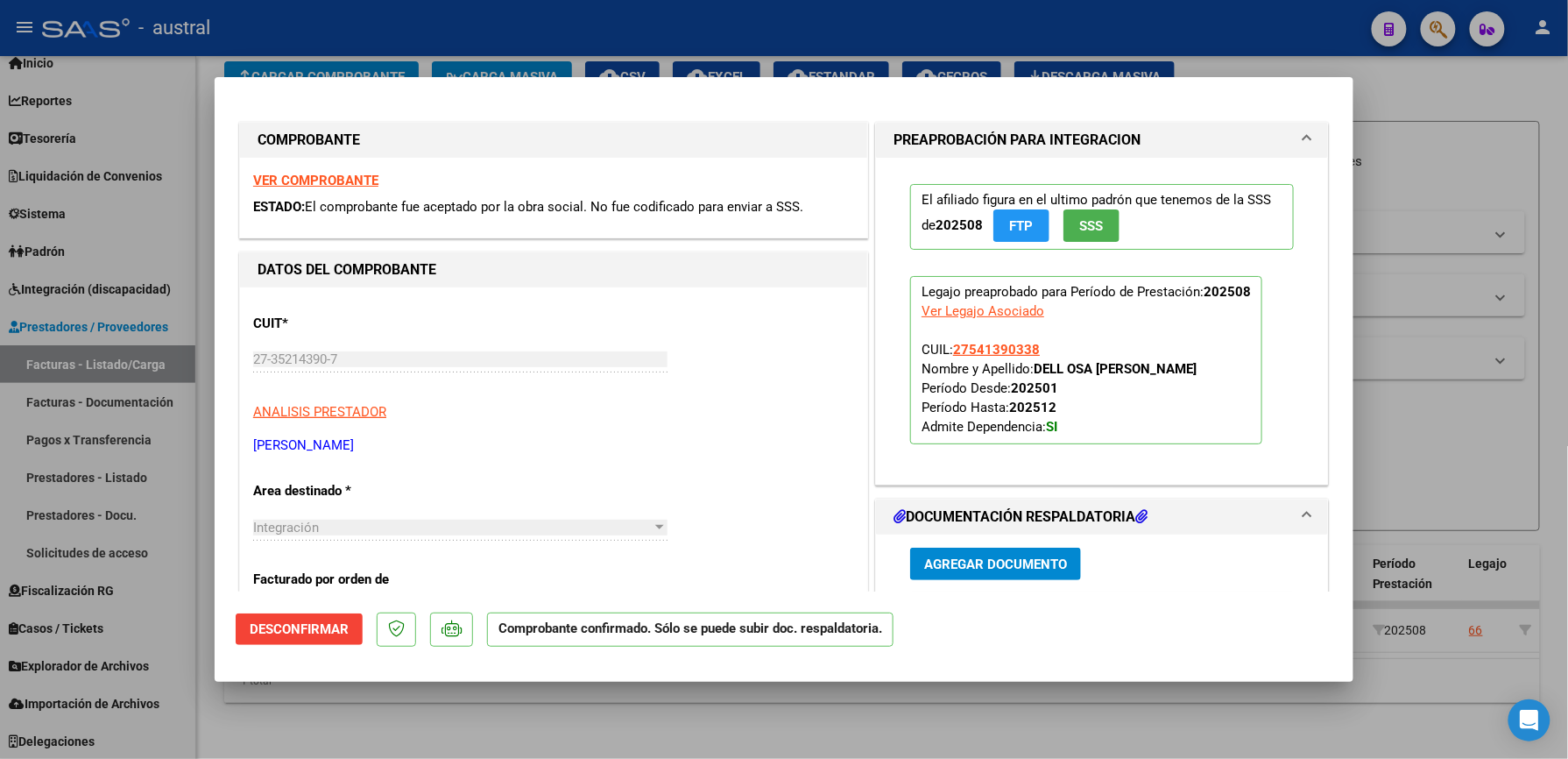
type input "$ 0,00"
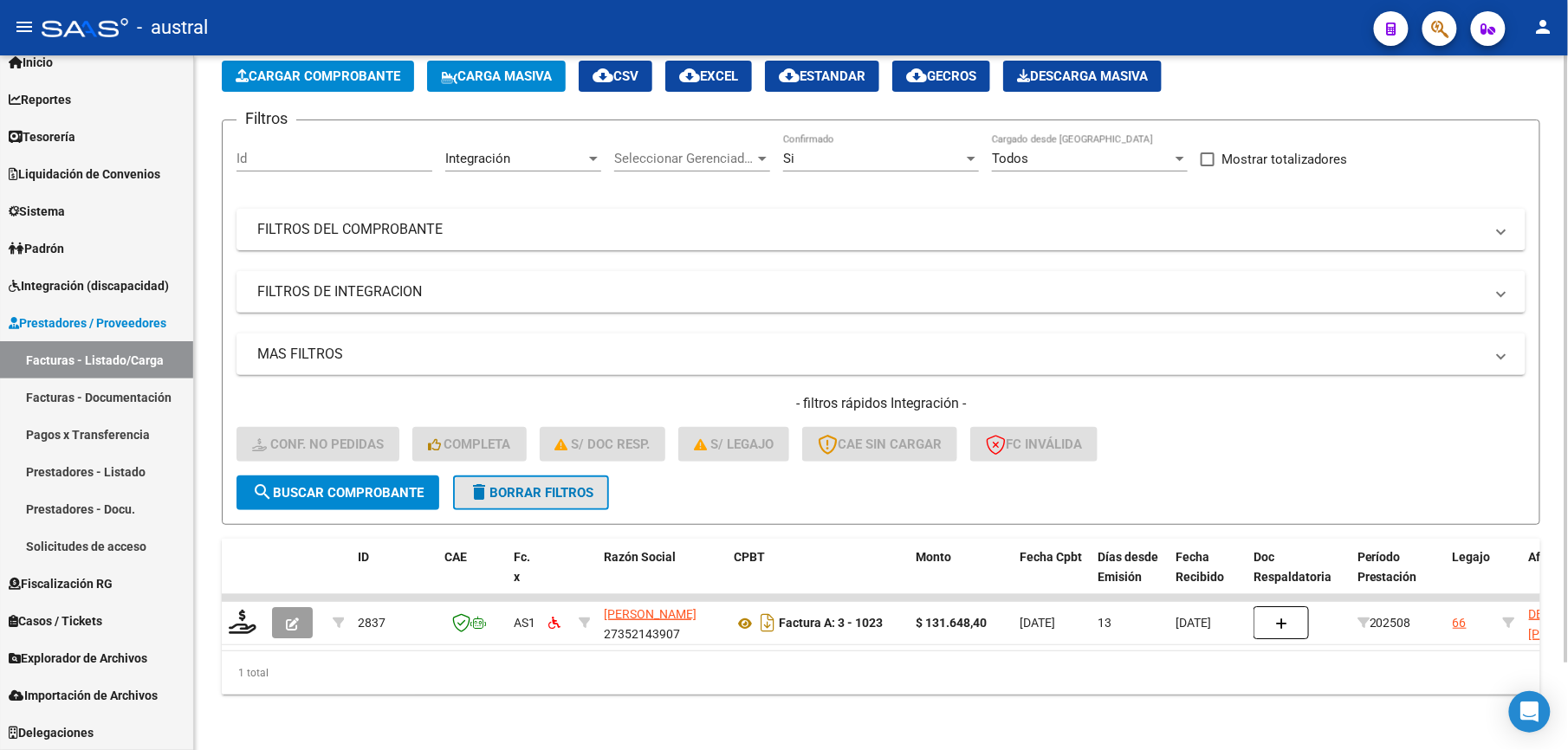
click at [534, 490] on button "delete Borrar Filtros" at bounding box center [531, 492] width 155 height 35
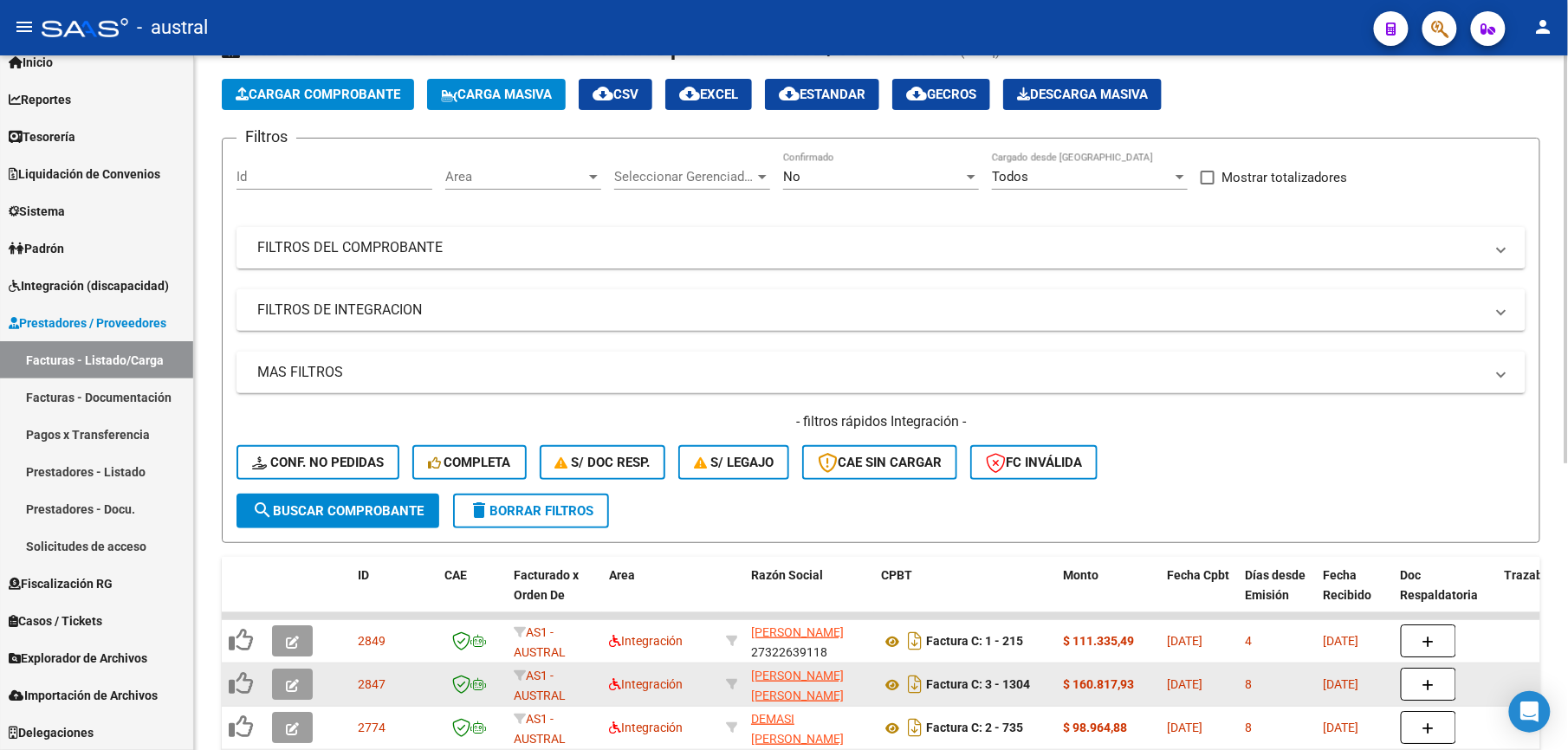
scroll to position [102, 0]
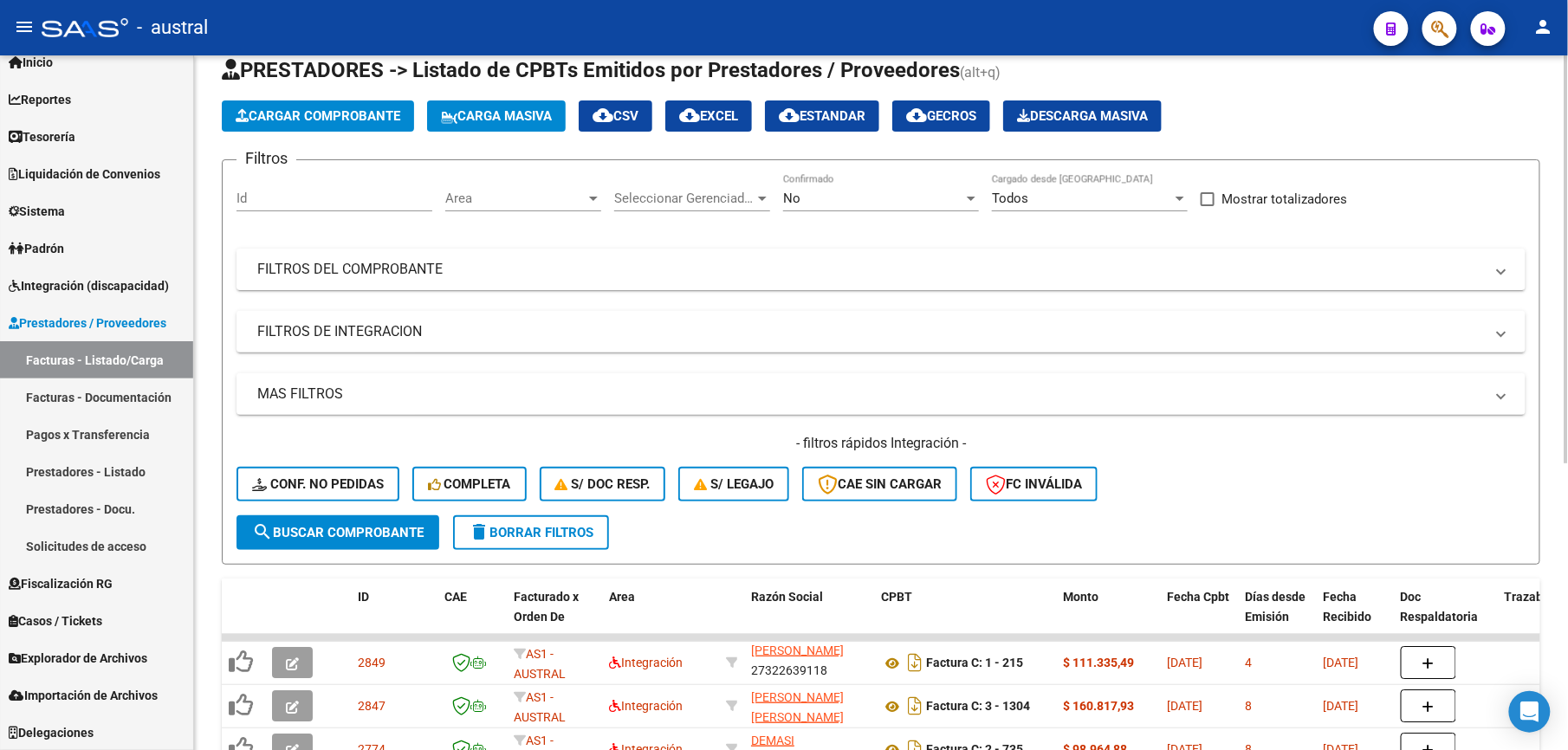
scroll to position [0, 0]
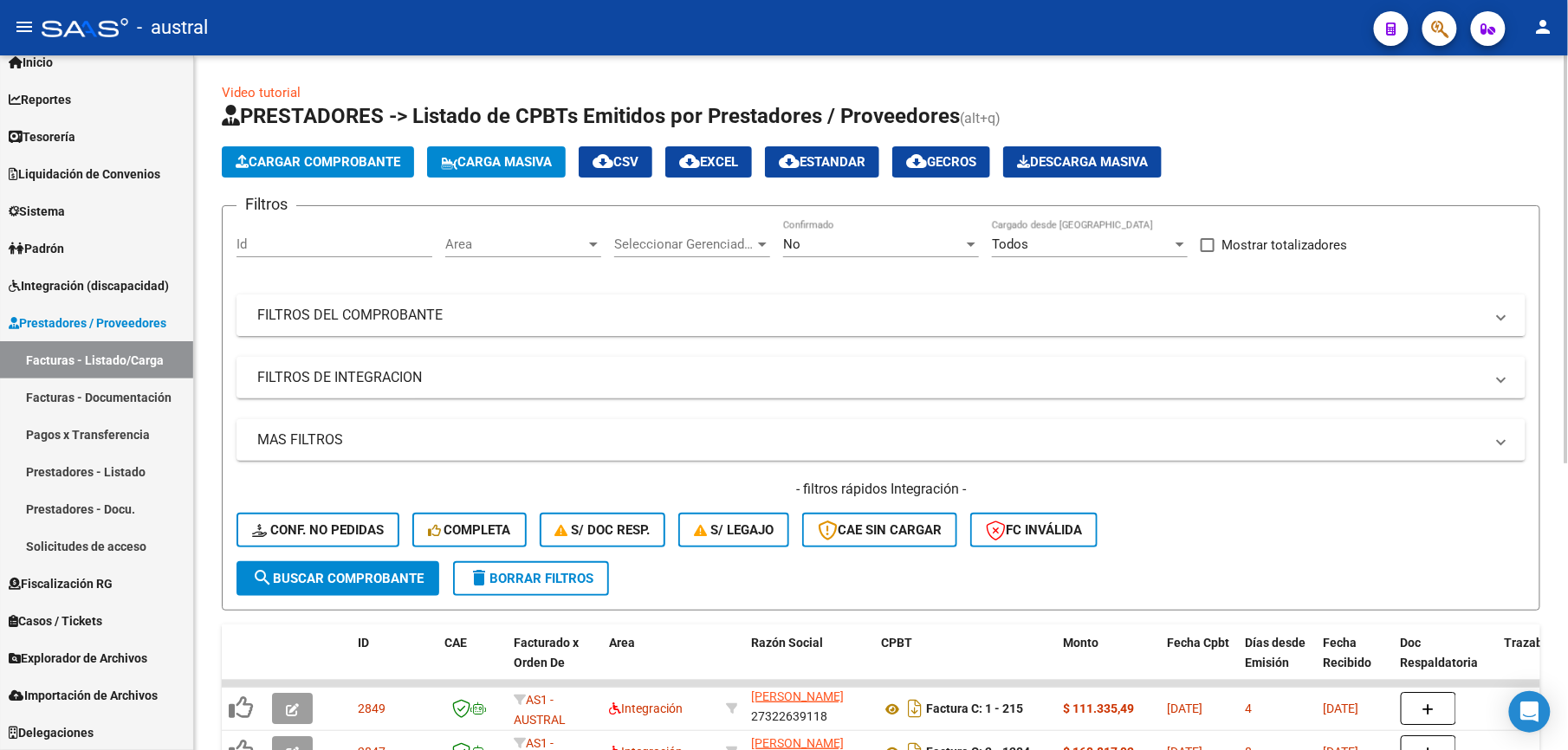
click at [430, 316] on mat-panel-title "FILTROS DEL COMPROBANTE" at bounding box center [870, 316] width 1226 height 19
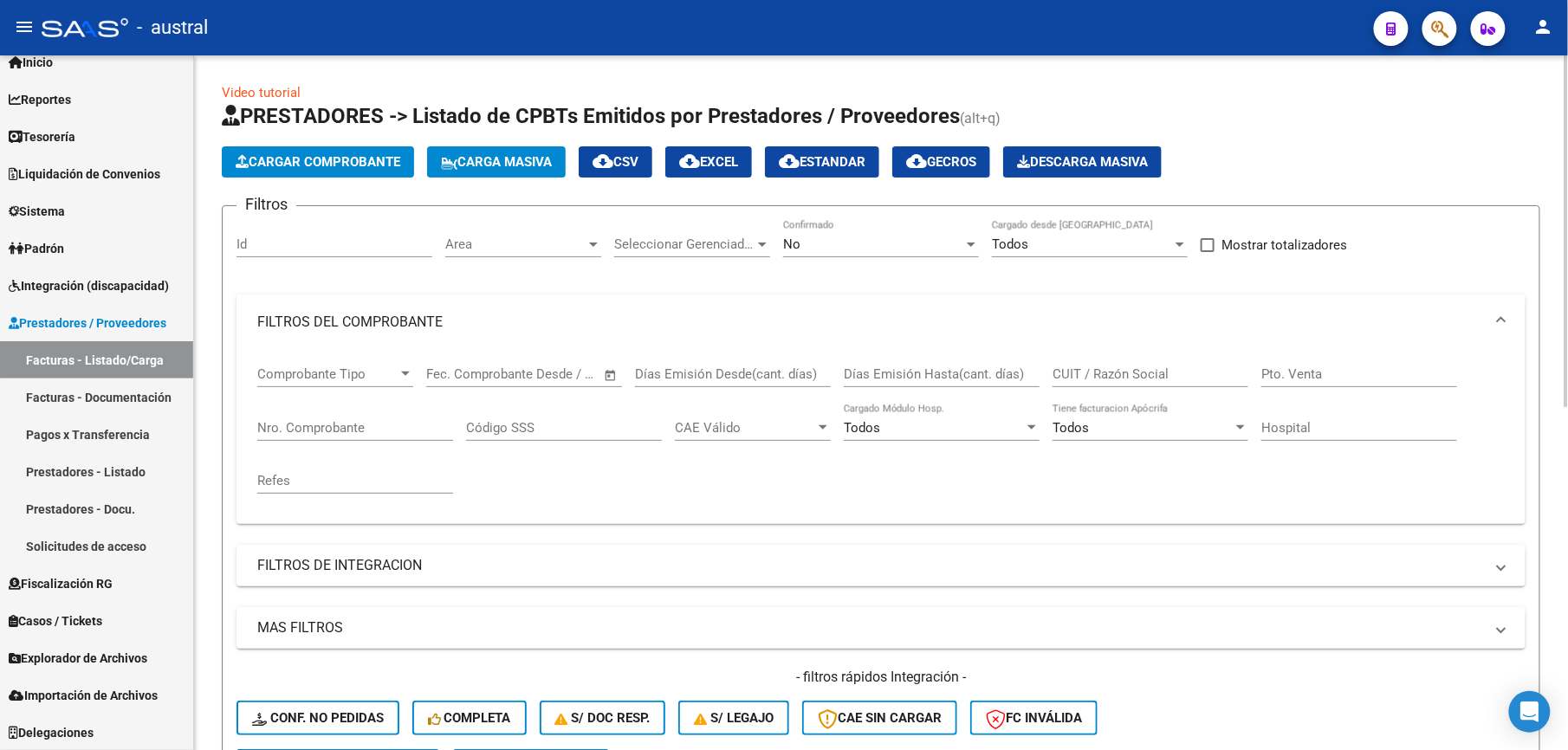
click at [1141, 382] on input "CUIT / Razón Social" at bounding box center [1151, 374] width 196 height 15
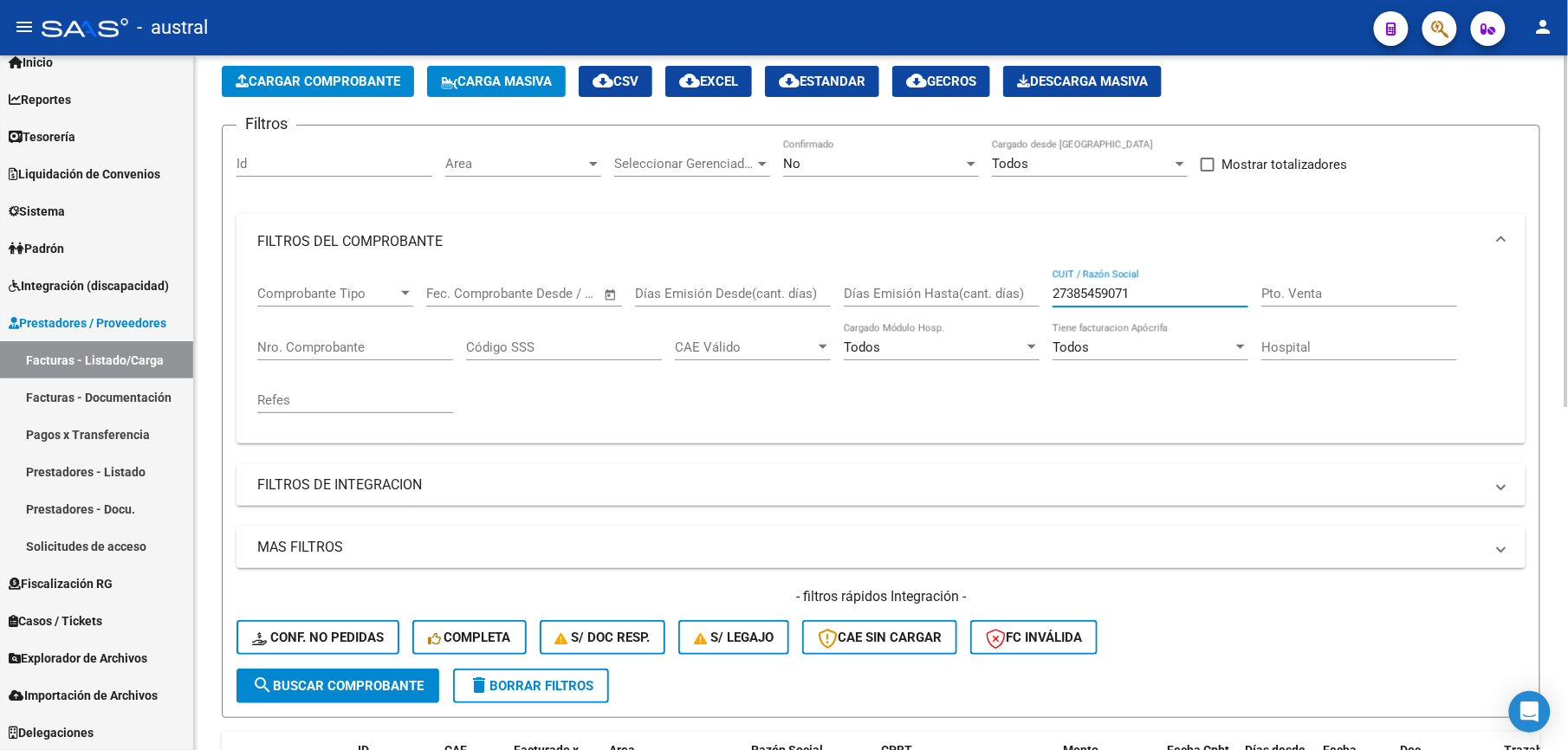
scroll to position [115, 0]
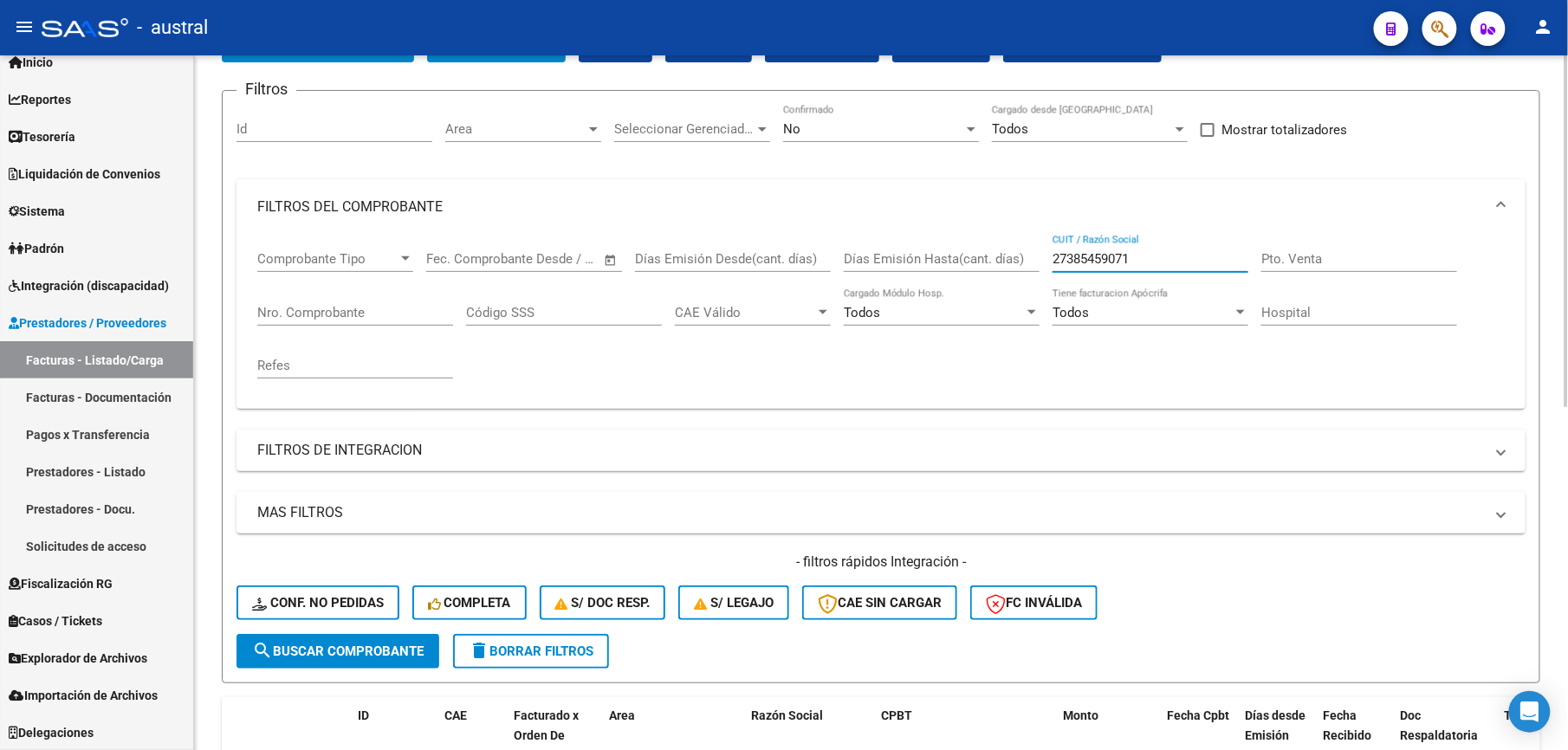
type input "27385459071"
click at [362, 647] on span "search Buscar Comprobante" at bounding box center [338, 651] width 172 height 15
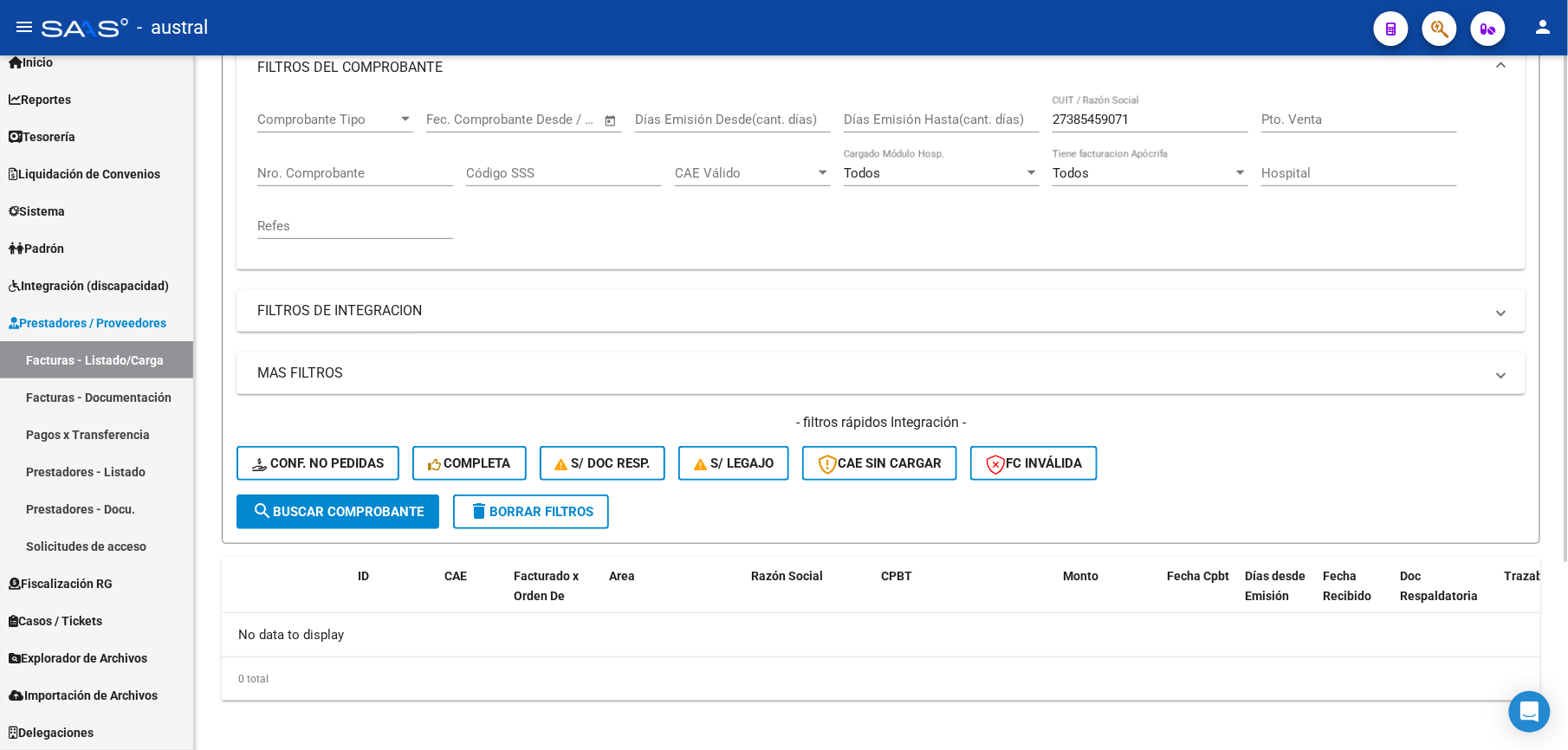
scroll to position [260, 0]
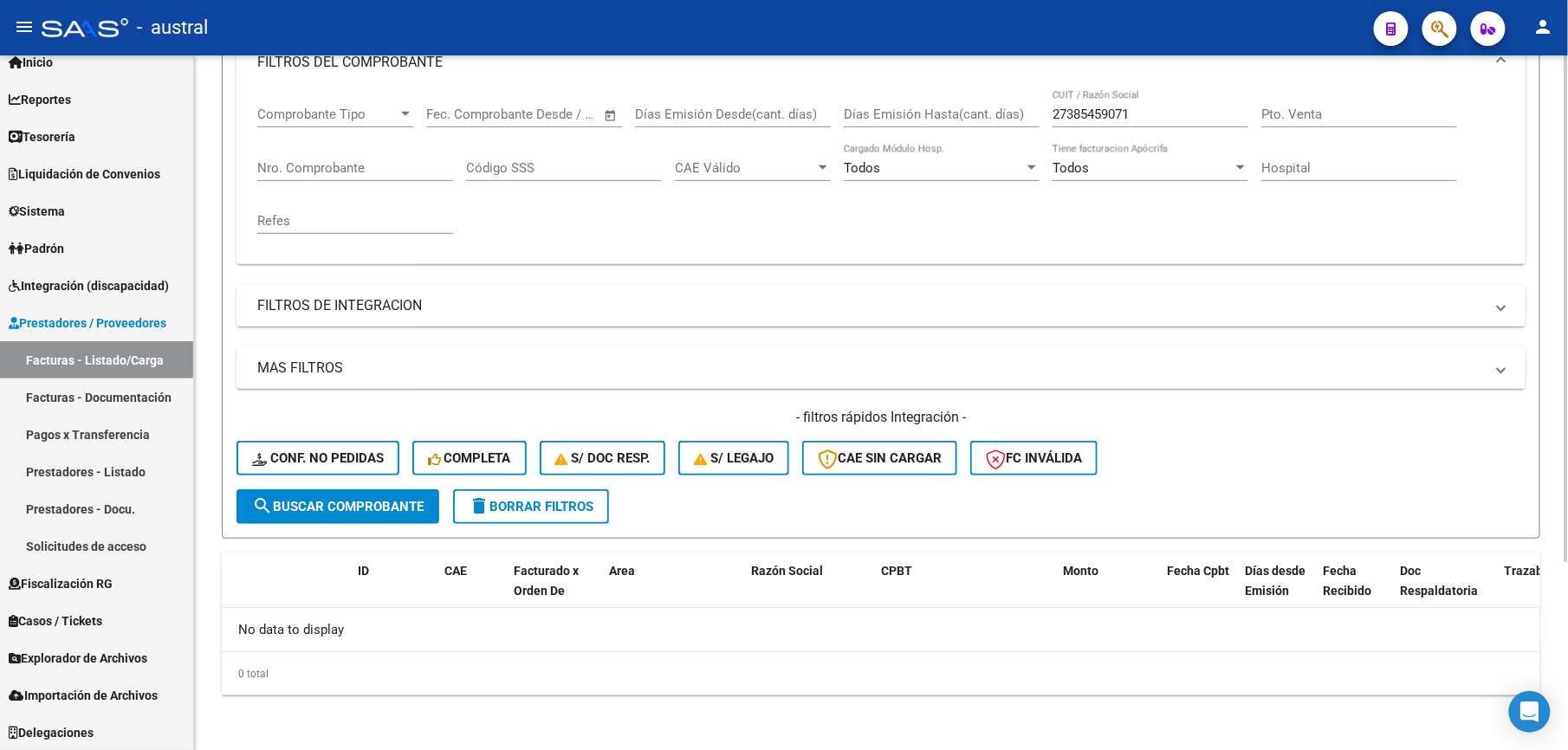
click at [538, 512] on span "delete Borrar Filtros" at bounding box center [531, 506] width 125 height 15
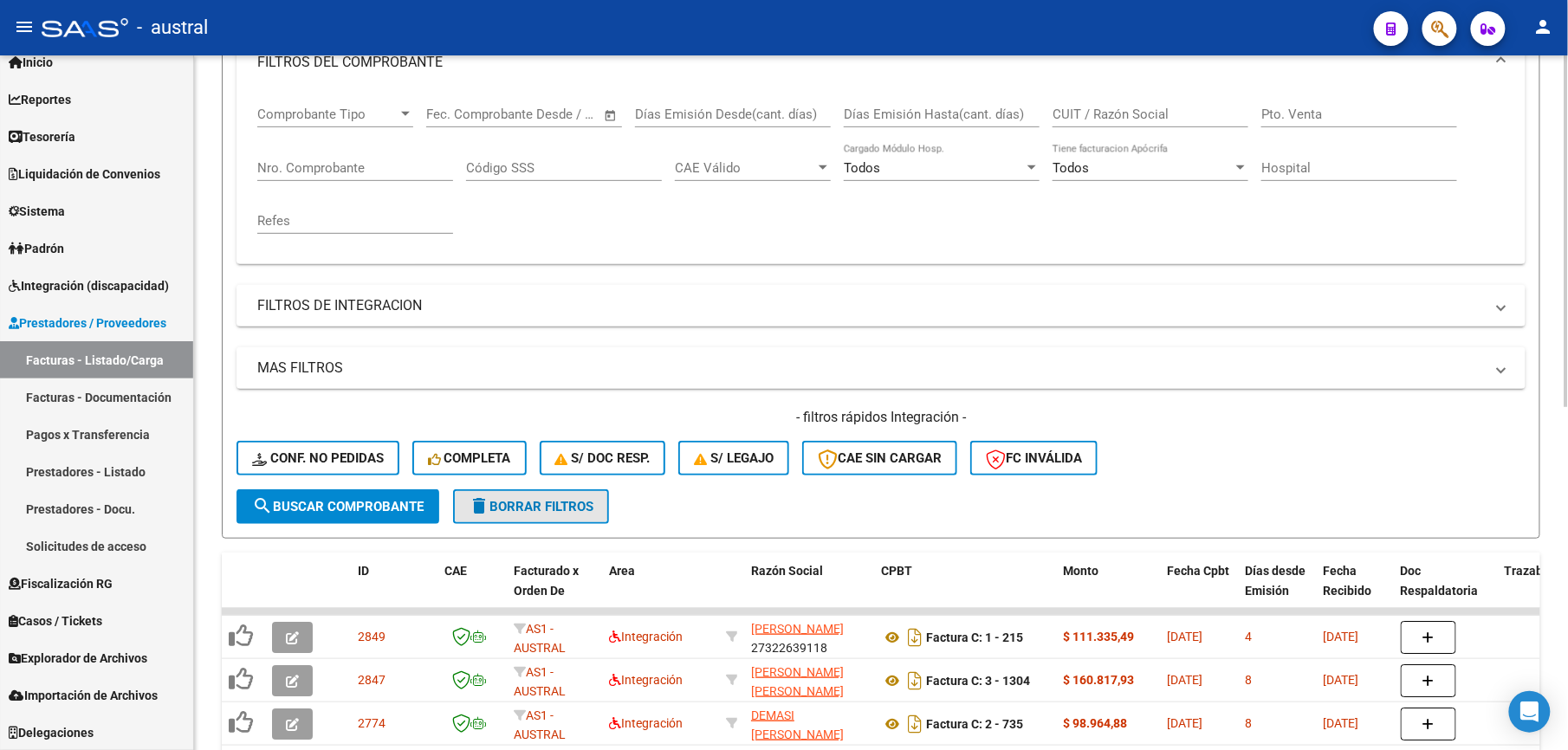
click at [538, 512] on span "delete Borrar Filtros" at bounding box center [531, 506] width 125 height 15
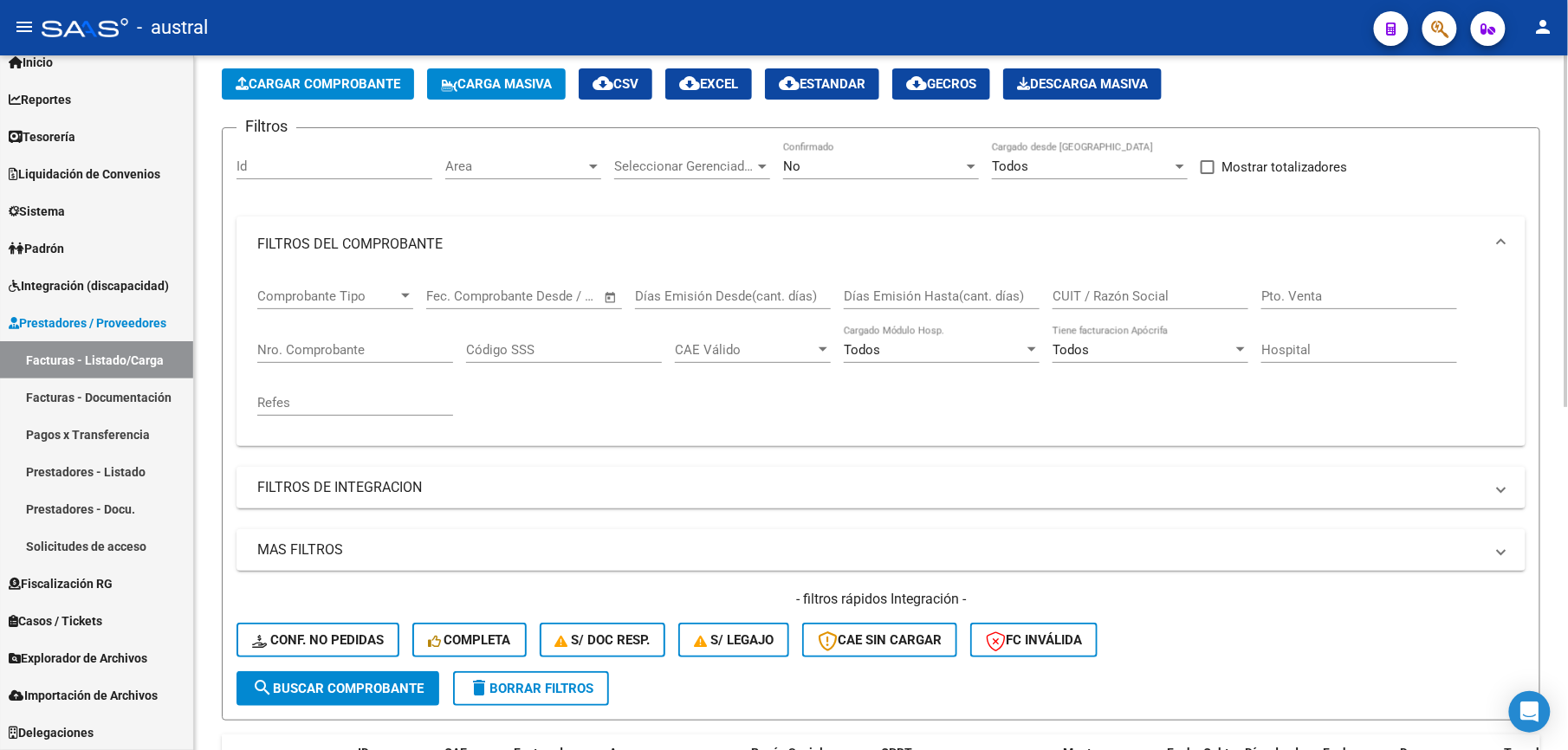
scroll to position [29, 0]
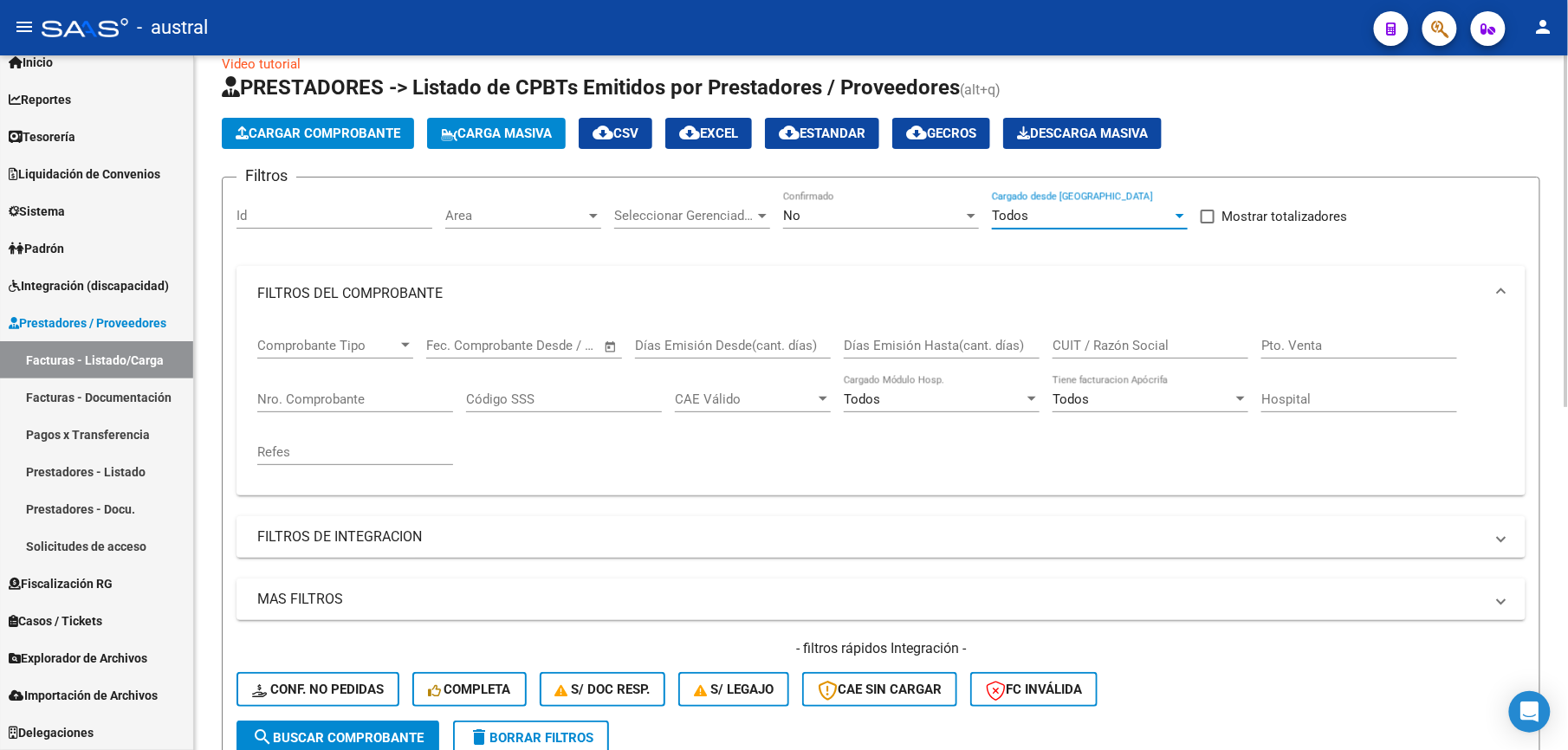
click at [1037, 213] on div "Todos" at bounding box center [1081, 216] width 180 height 15
click at [1037, 213] on span "Todos" at bounding box center [1089, 216] width 196 height 39
click at [586, 538] on mat-panel-title "FILTROS DE INTEGRACION" at bounding box center [870, 537] width 1226 height 19
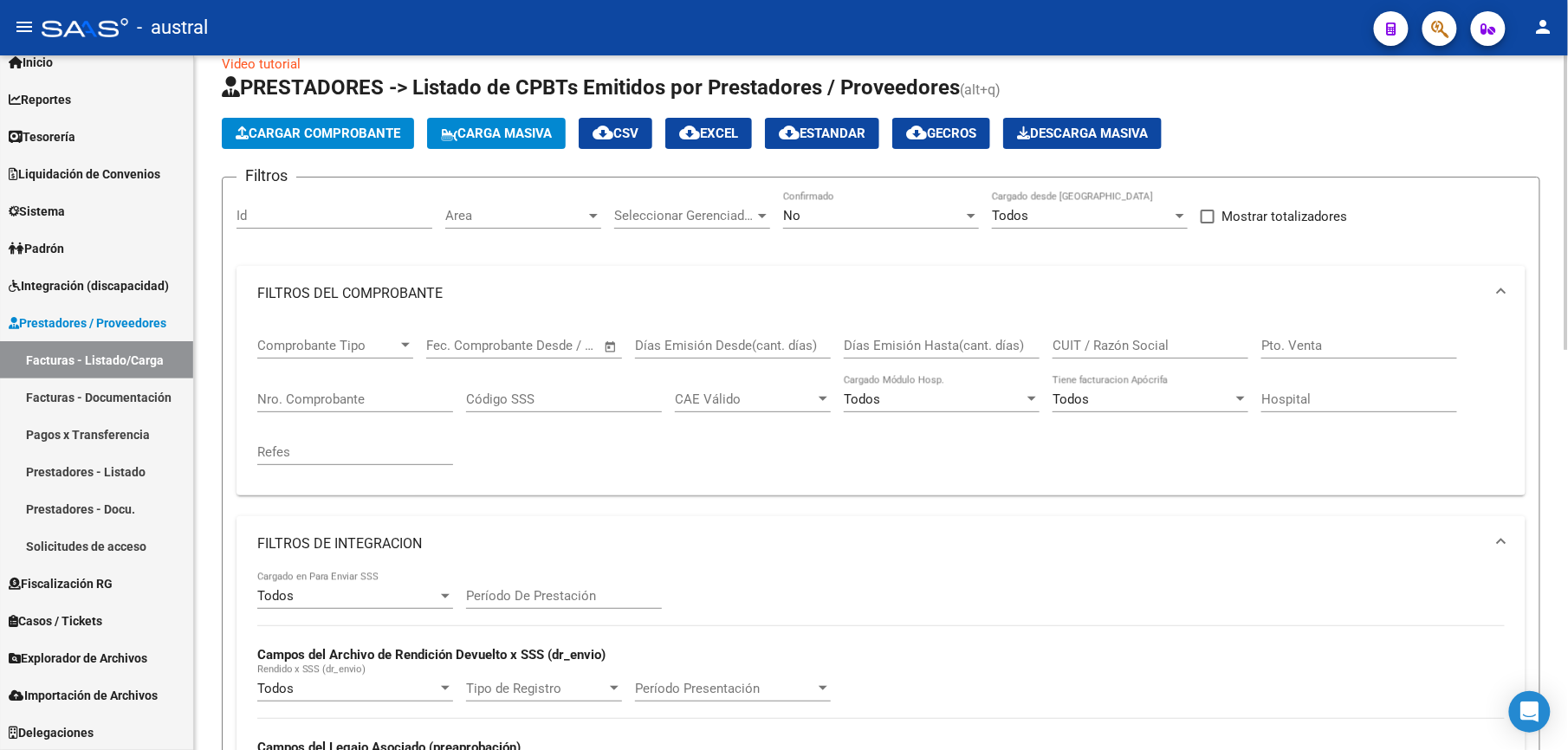
click at [1131, 353] on input "CUIT / Razón Social" at bounding box center [1151, 345] width 196 height 15
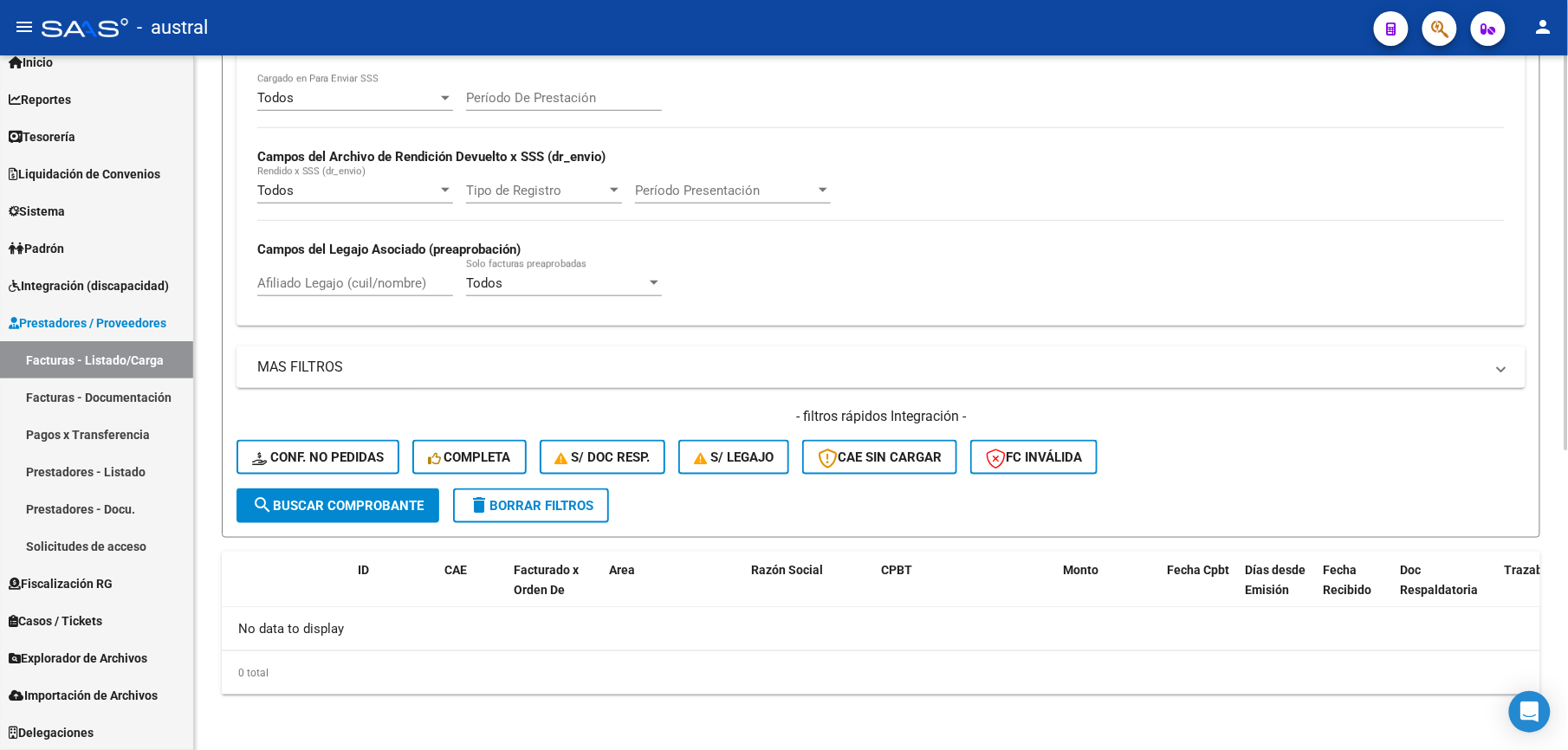
type input "MOLINA"
click at [376, 513] on span "search Buscar Comprobante" at bounding box center [338, 505] width 172 height 15
click at [545, 500] on span "delete Borrar Filtros" at bounding box center [531, 505] width 125 height 15
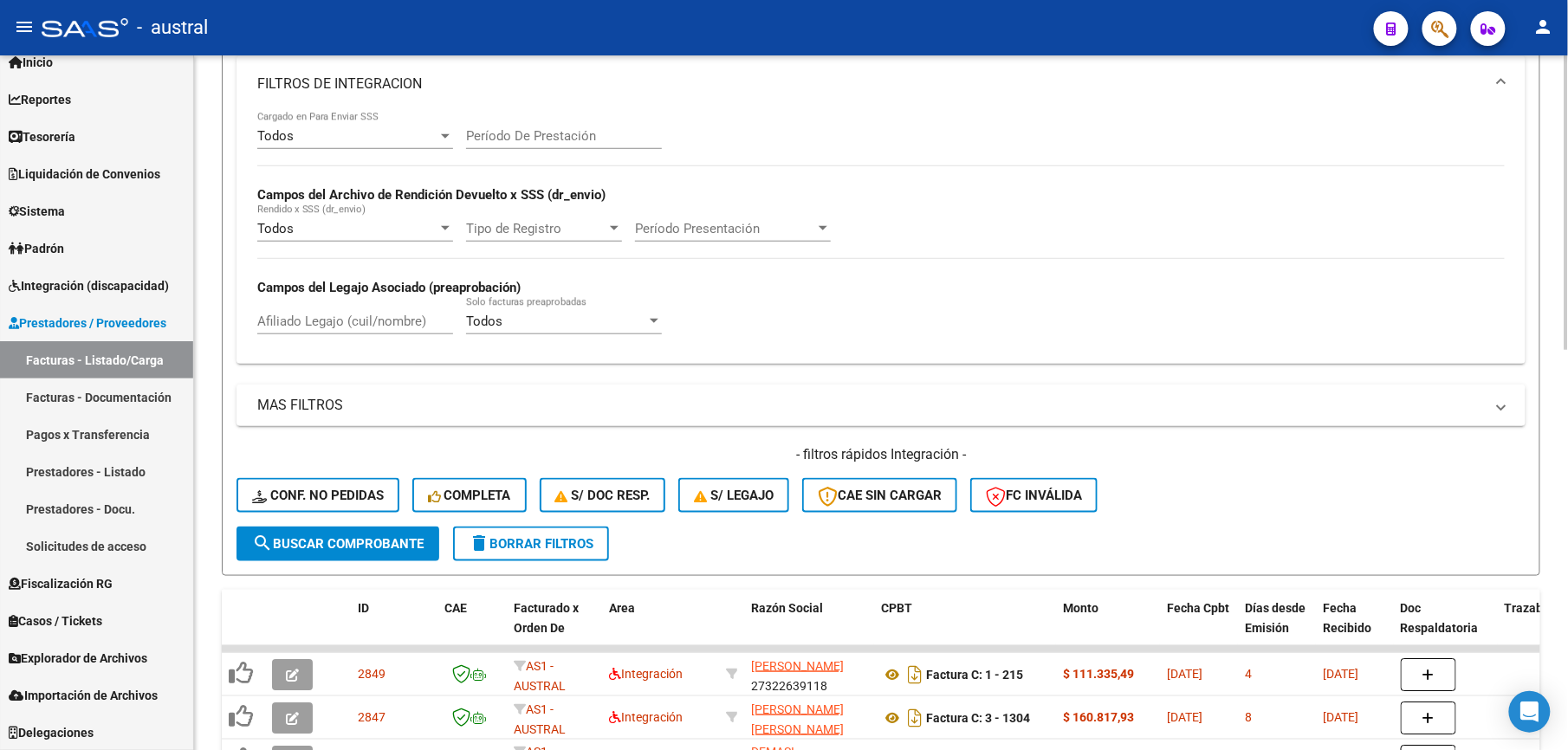
scroll to position [527, 0]
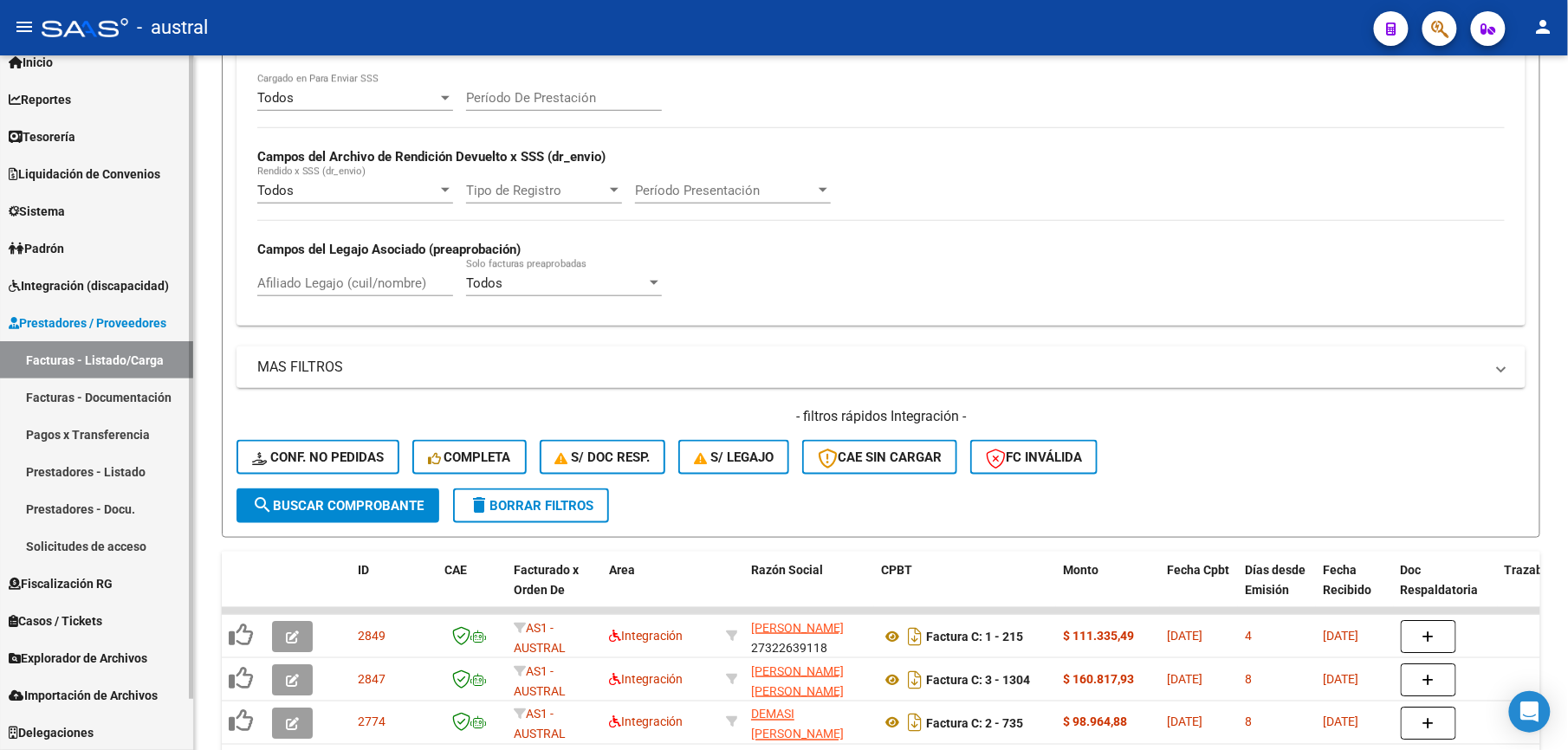
click at [138, 357] on link "Facturas - Listado/Carga" at bounding box center [96, 360] width 193 height 37
click at [119, 289] on span "Integración (discapacidad)" at bounding box center [88, 286] width 160 height 19
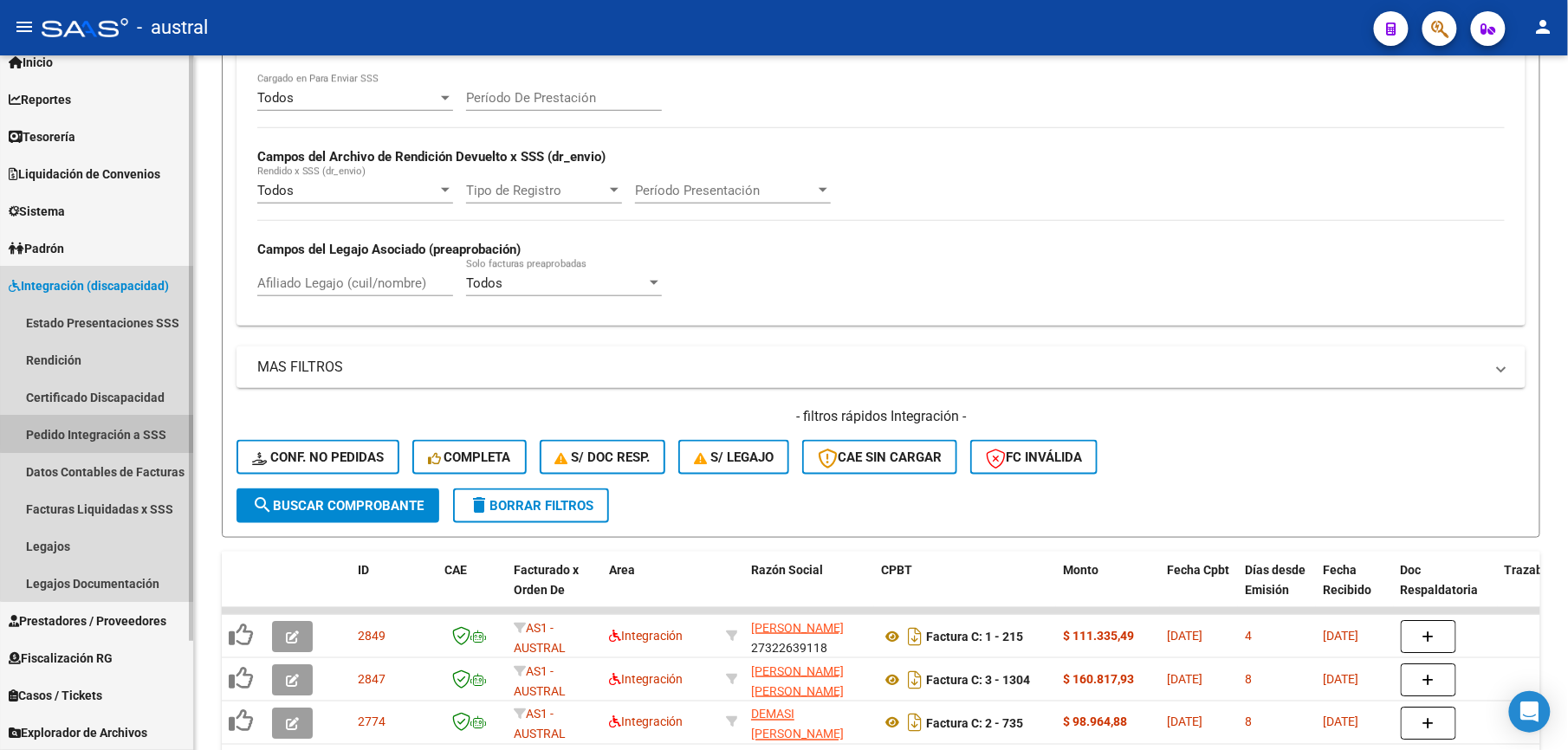
click at [111, 433] on link "Pedido Integración a SSS" at bounding box center [96, 434] width 193 height 37
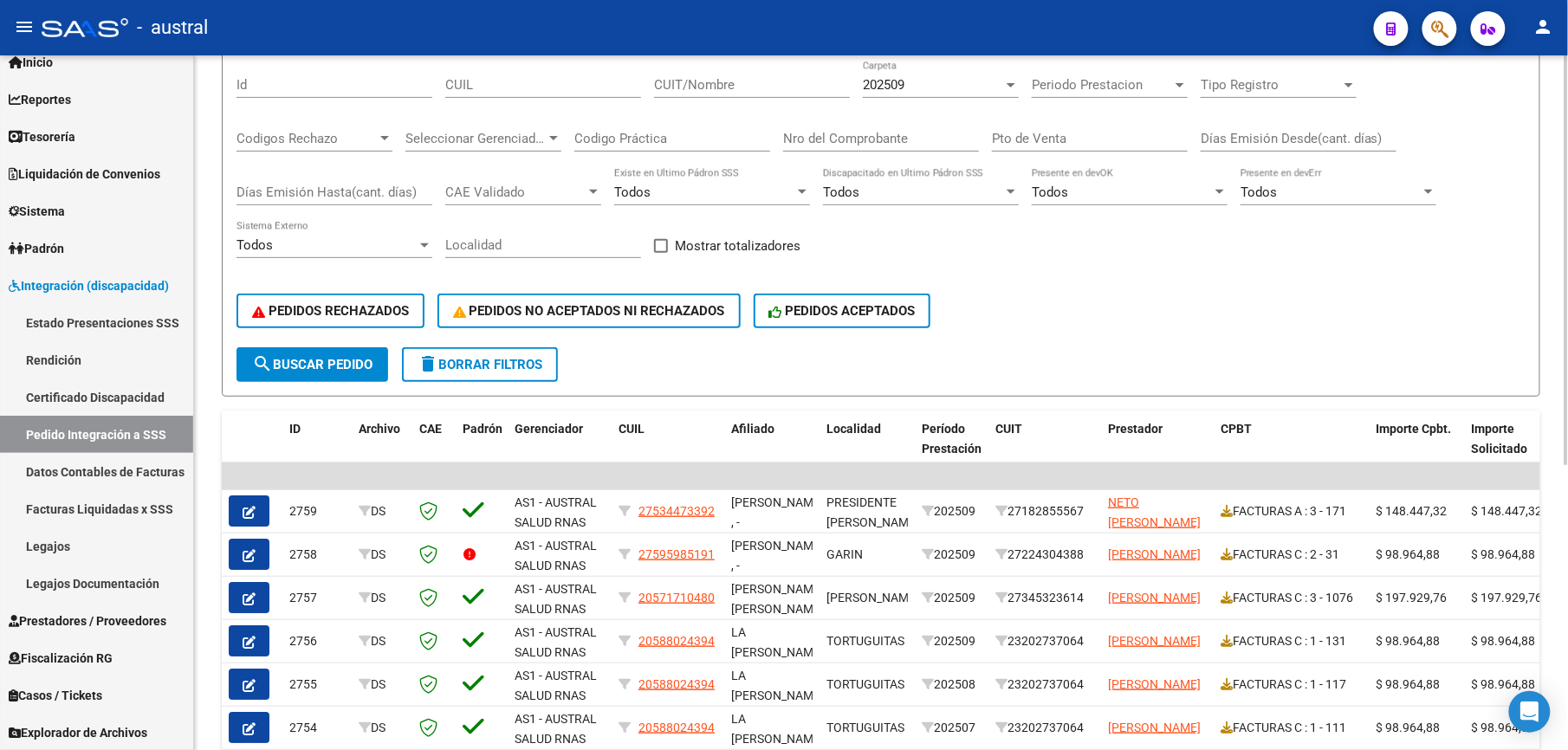
scroll to position [139, 0]
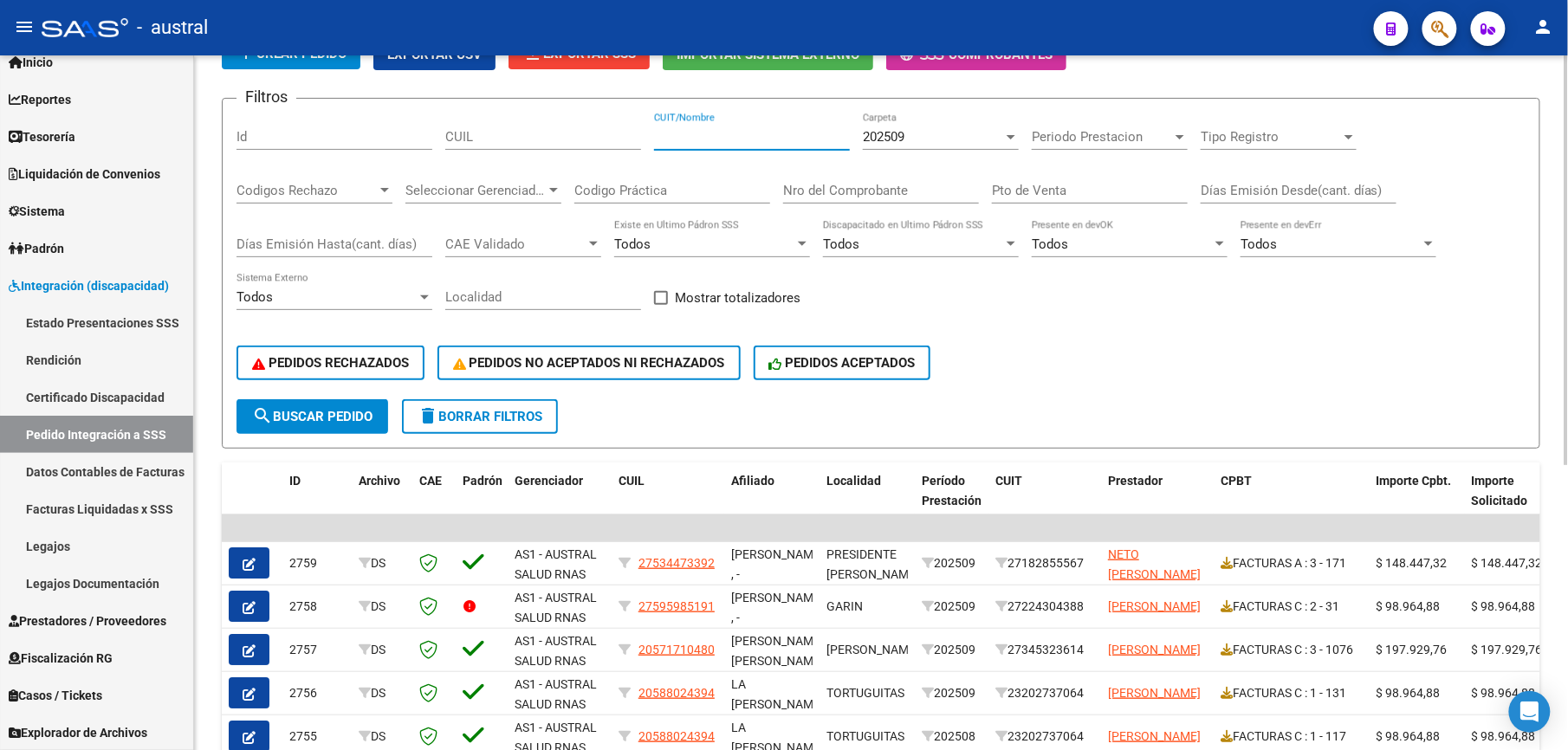
click at [728, 138] on input "CUIT/Nombre" at bounding box center [751, 136] width 196 height 15
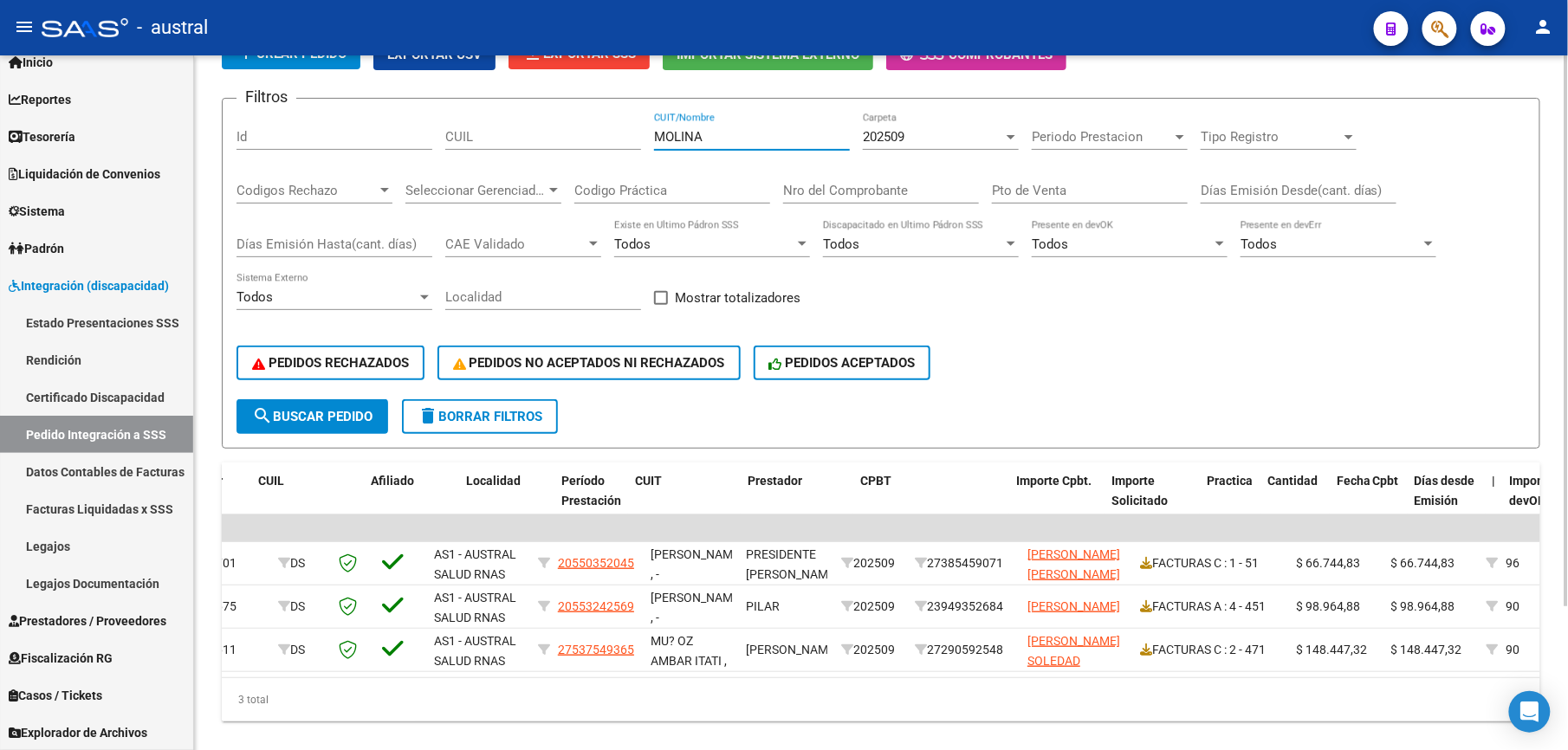
scroll to position [0, 0]
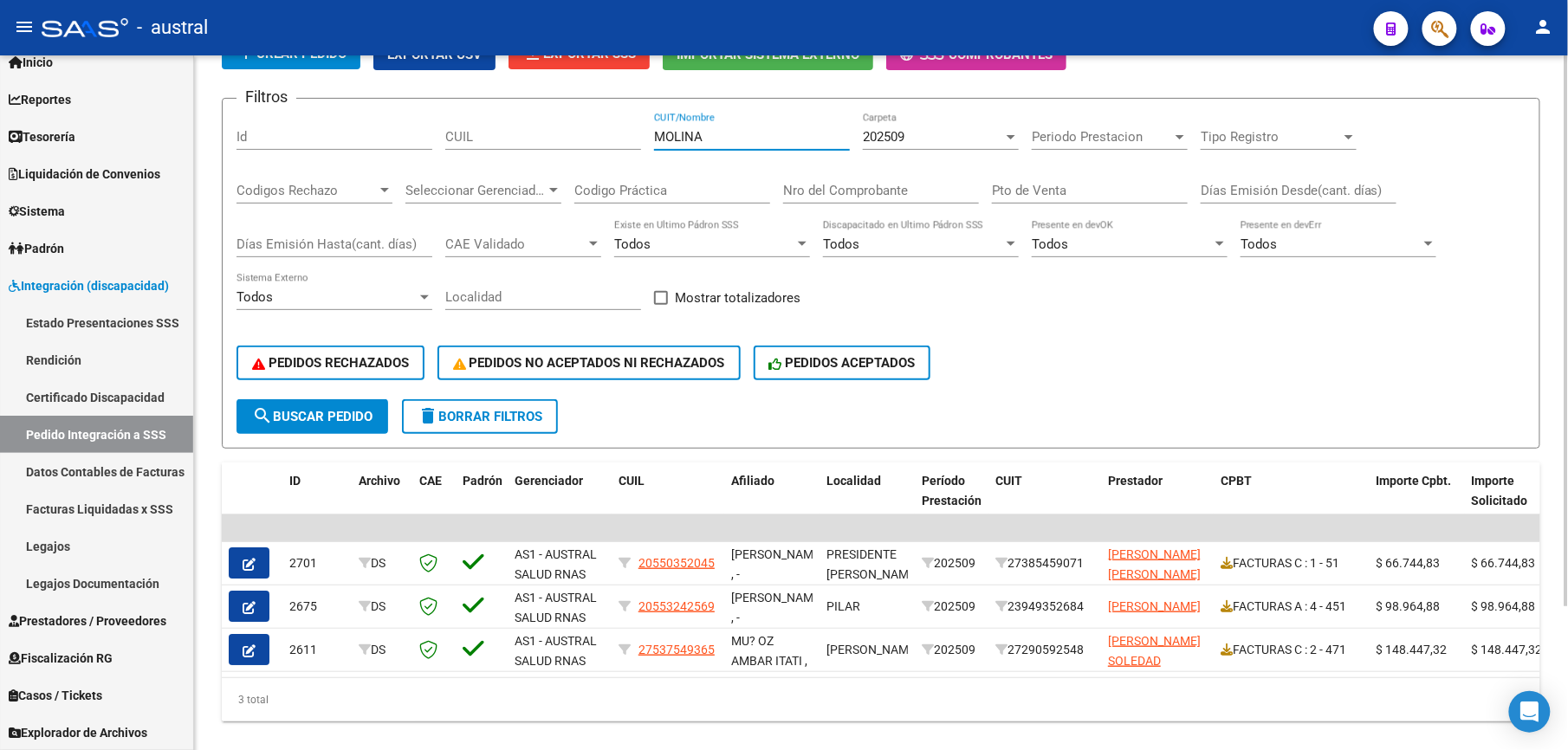
type input "MOLINA"
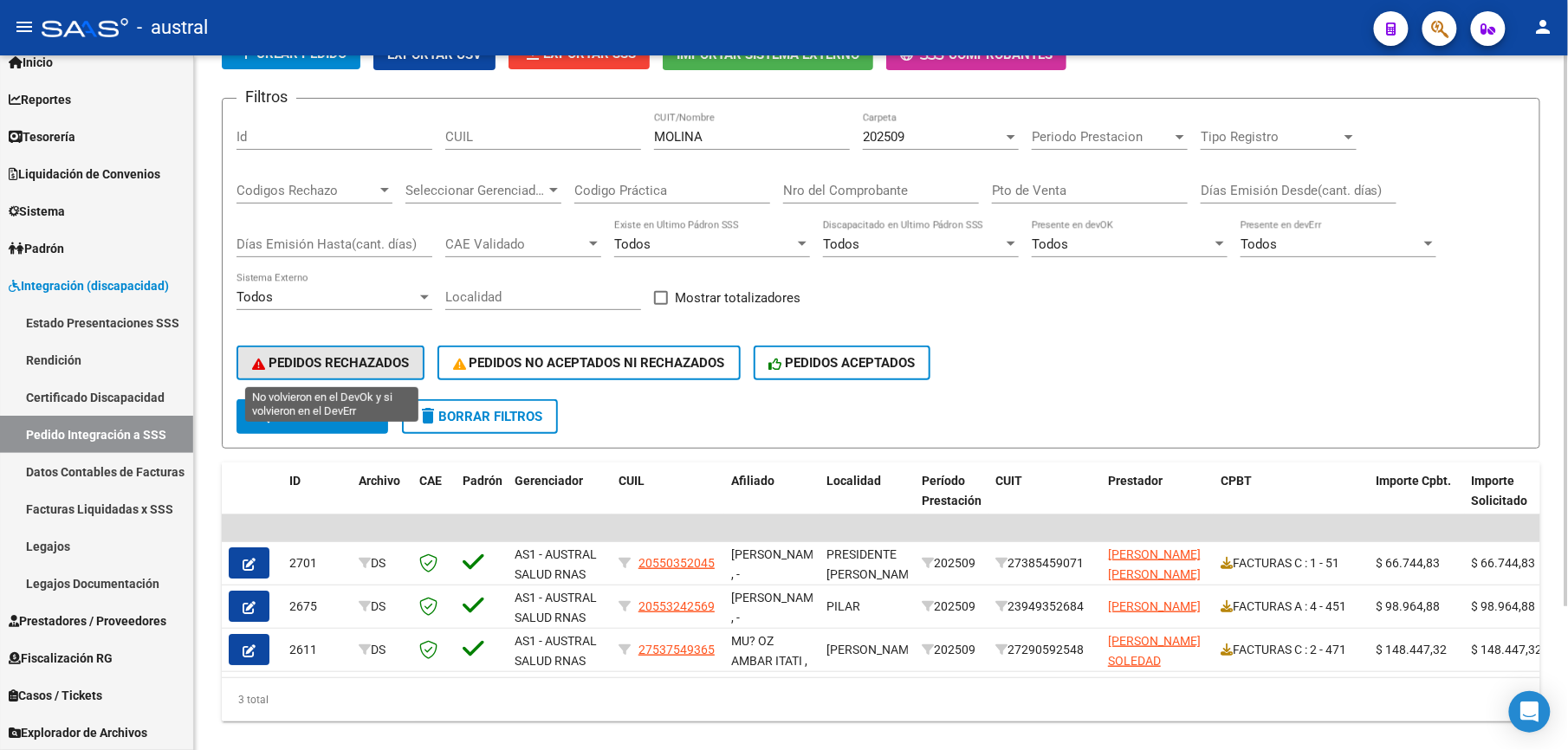
click at [338, 355] on span "PEDIDOS RECHAZADOS" at bounding box center [330, 363] width 156 height 15
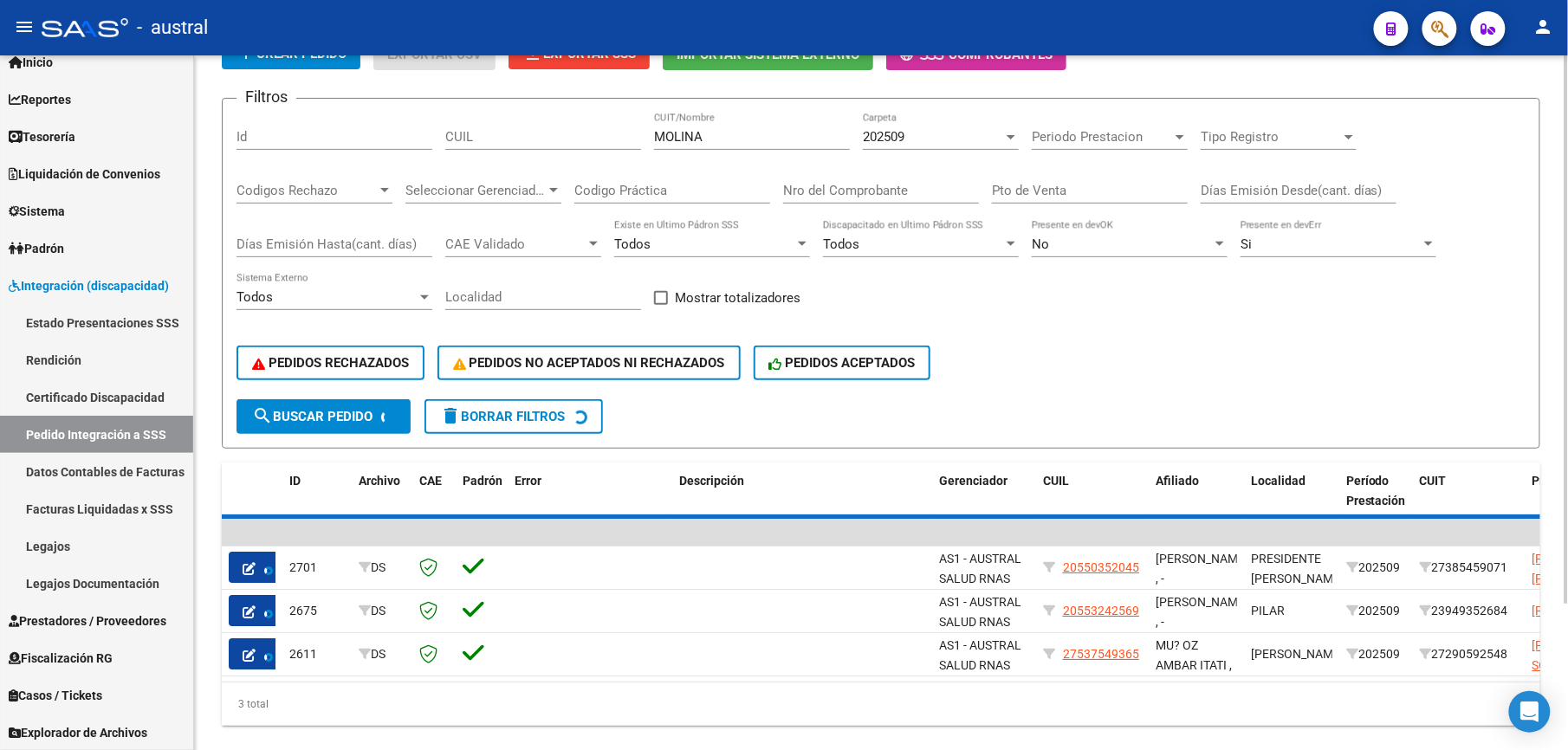
scroll to position [46, 0]
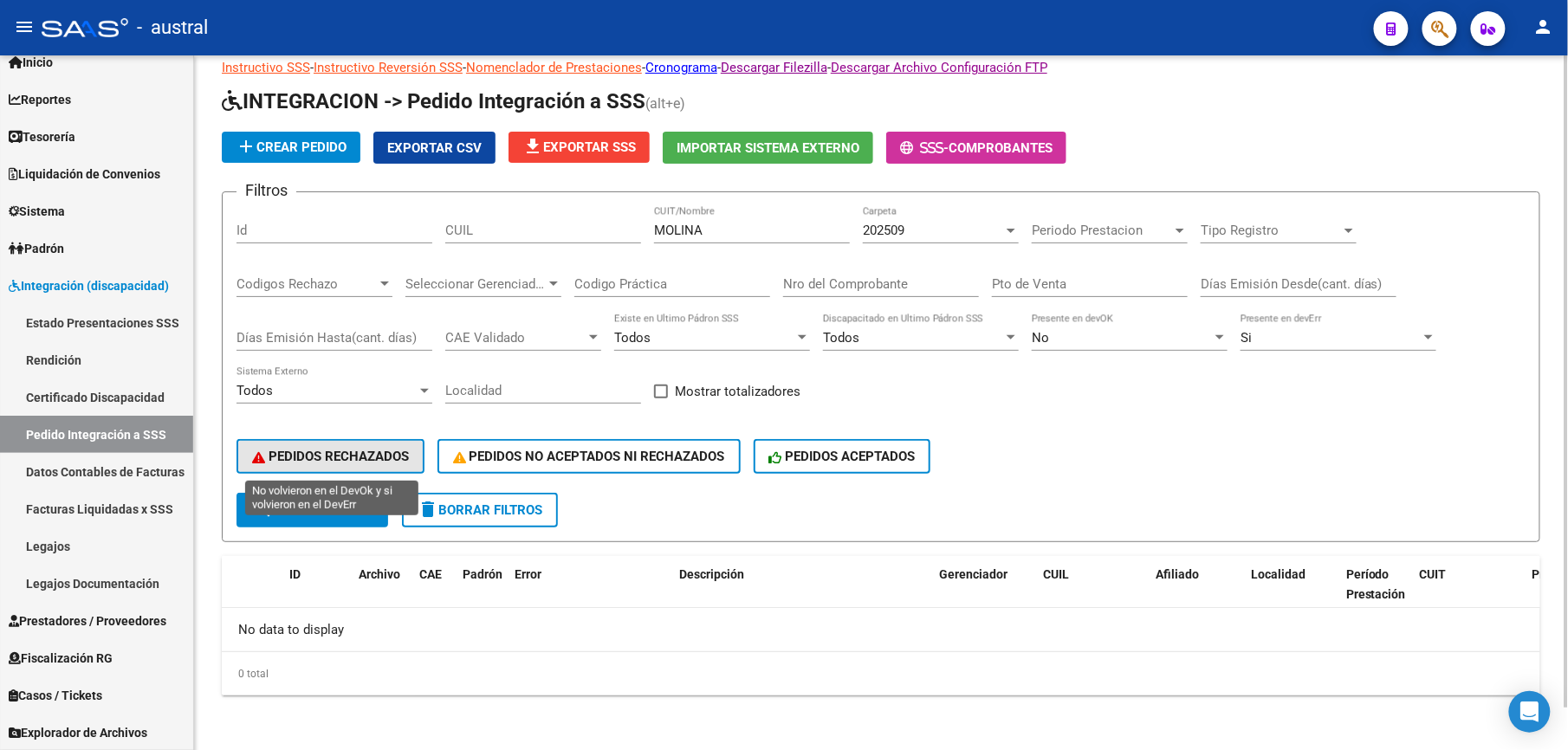
click at [341, 468] on button "PEDIDOS RECHAZADOS" at bounding box center [330, 457] width 188 height 35
click at [517, 509] on span "delete Borrar Filtros" at bounding box center [480, 509] width 125 height 15
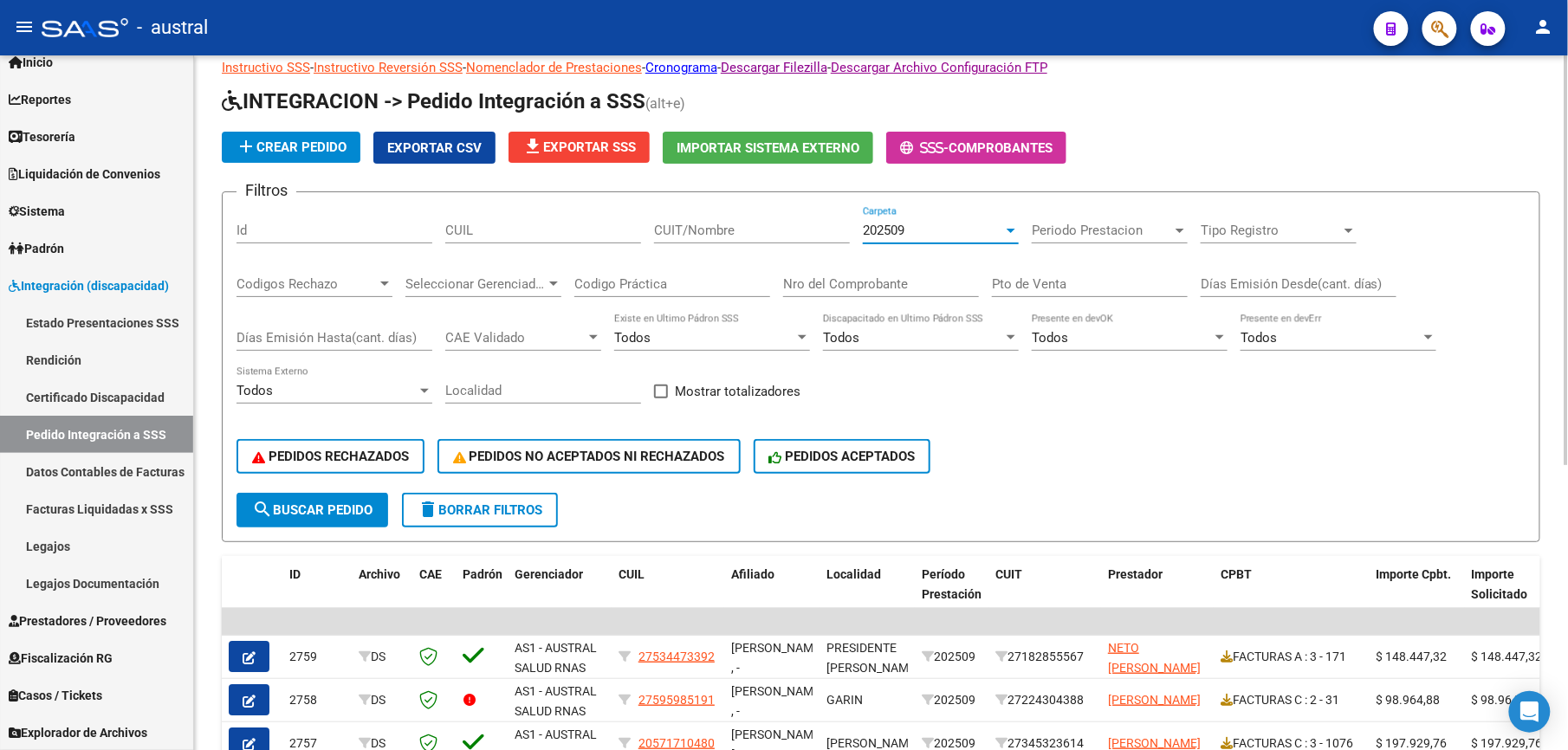
click at [915, 226] on div "202509" at bounding box center [933, 230] width 140 height 15
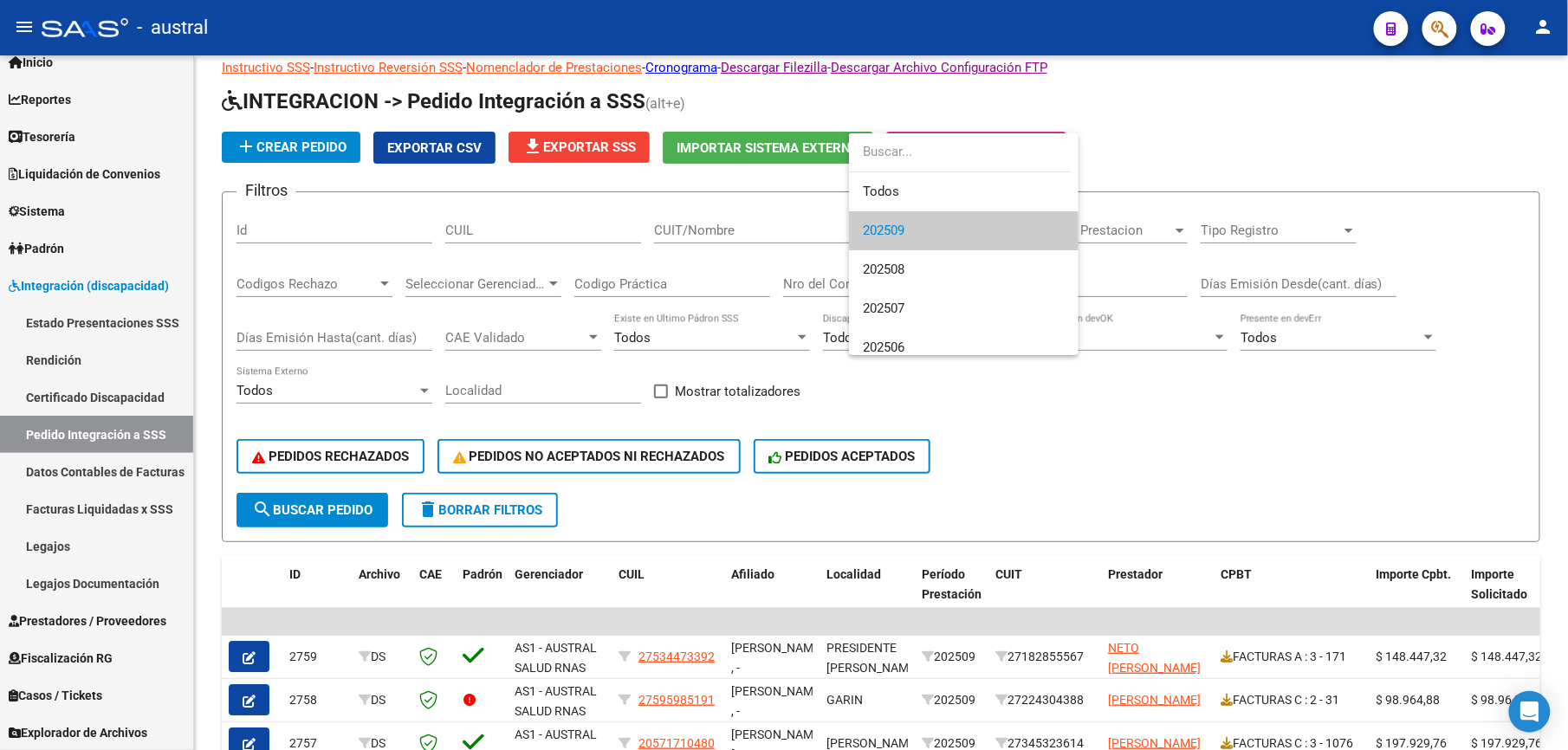
click at [785, 218] on div at bounding box center [784, 375] width 1568 height 750
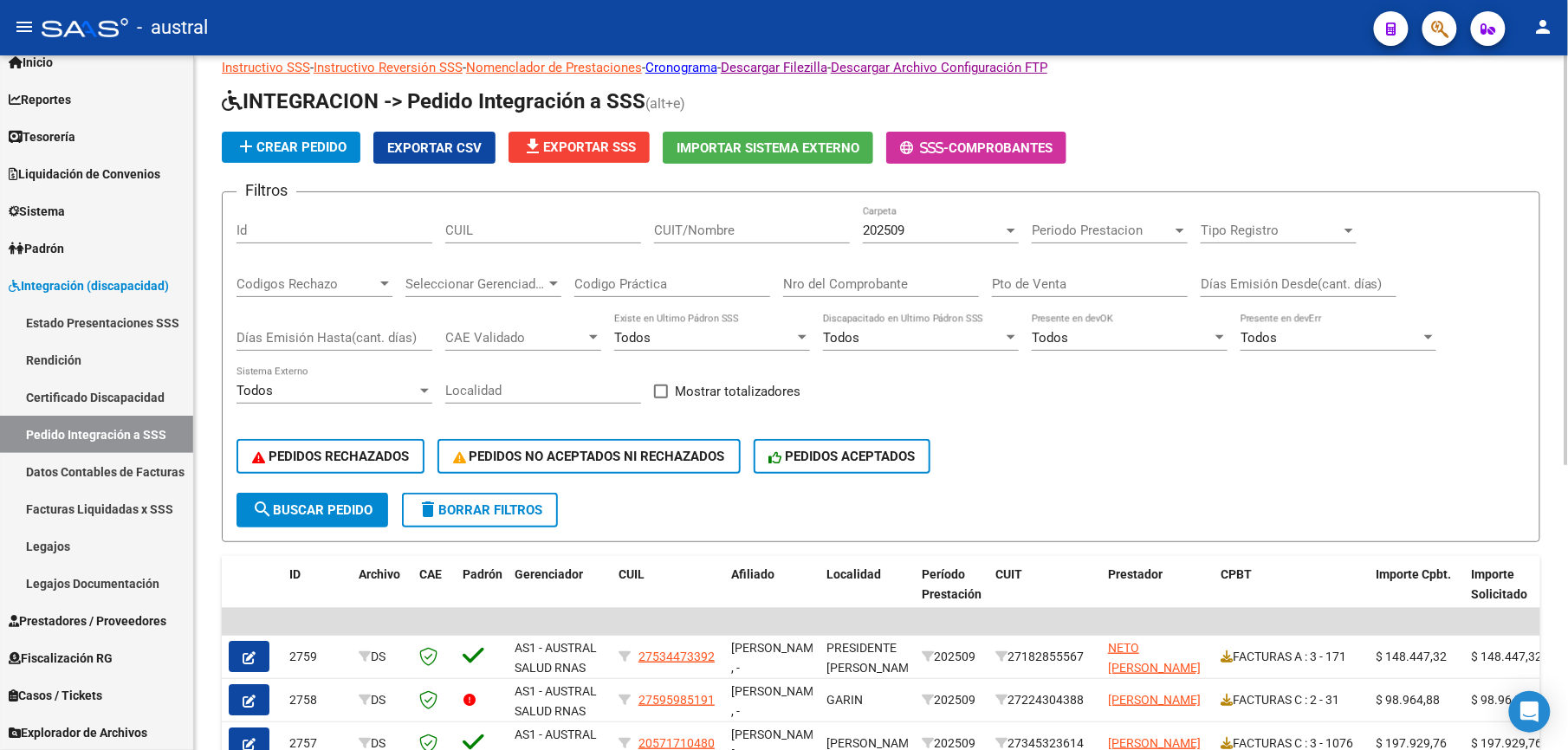
click at [467, 512] on span "delete Borrar Filtros" at bounding box center [480, 509] width 125 height 15
click at [331, 452] on span "PEDIDOS RECHAZADOS" at bounding box center [330, 457] width 156 height 15
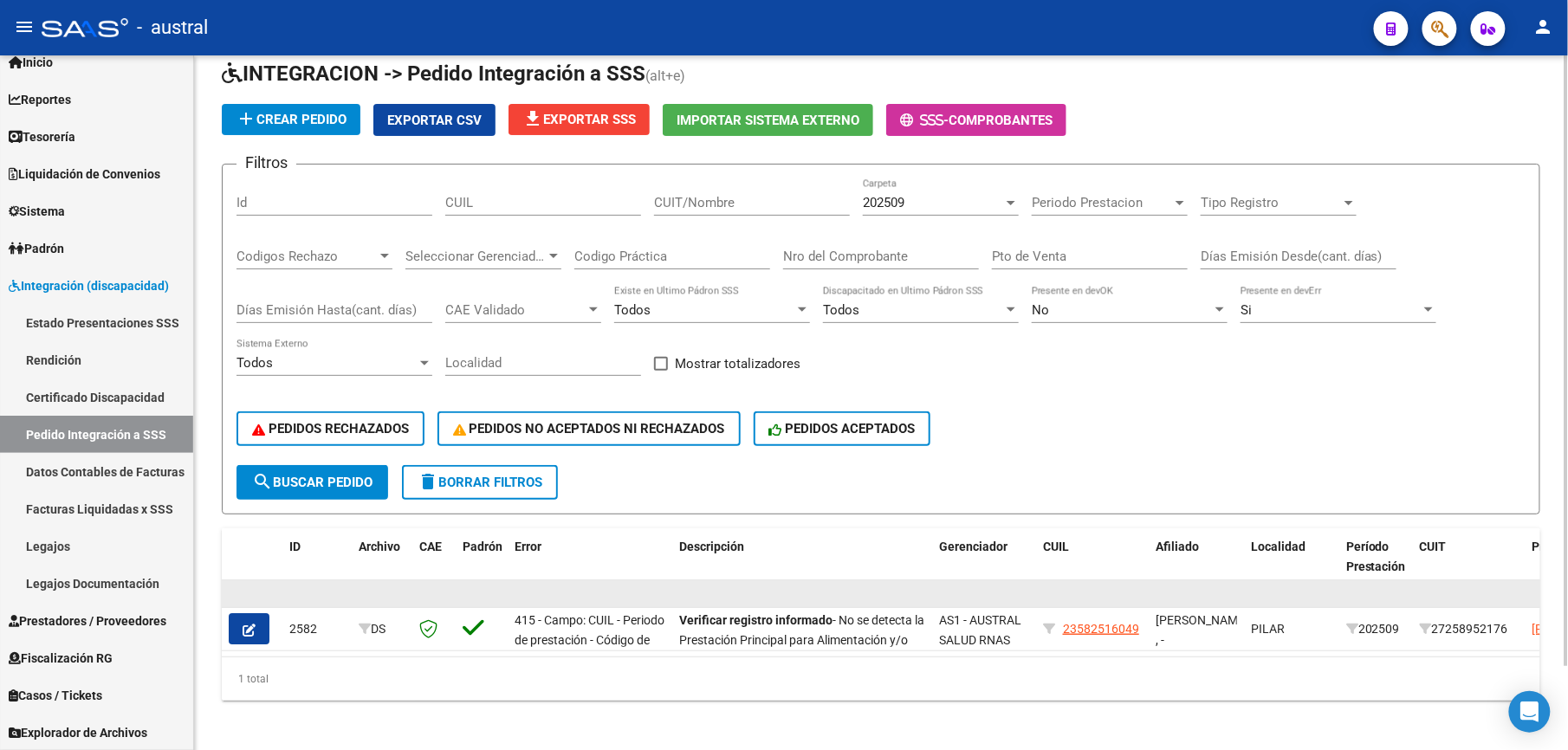
scroll to position [95, 0]
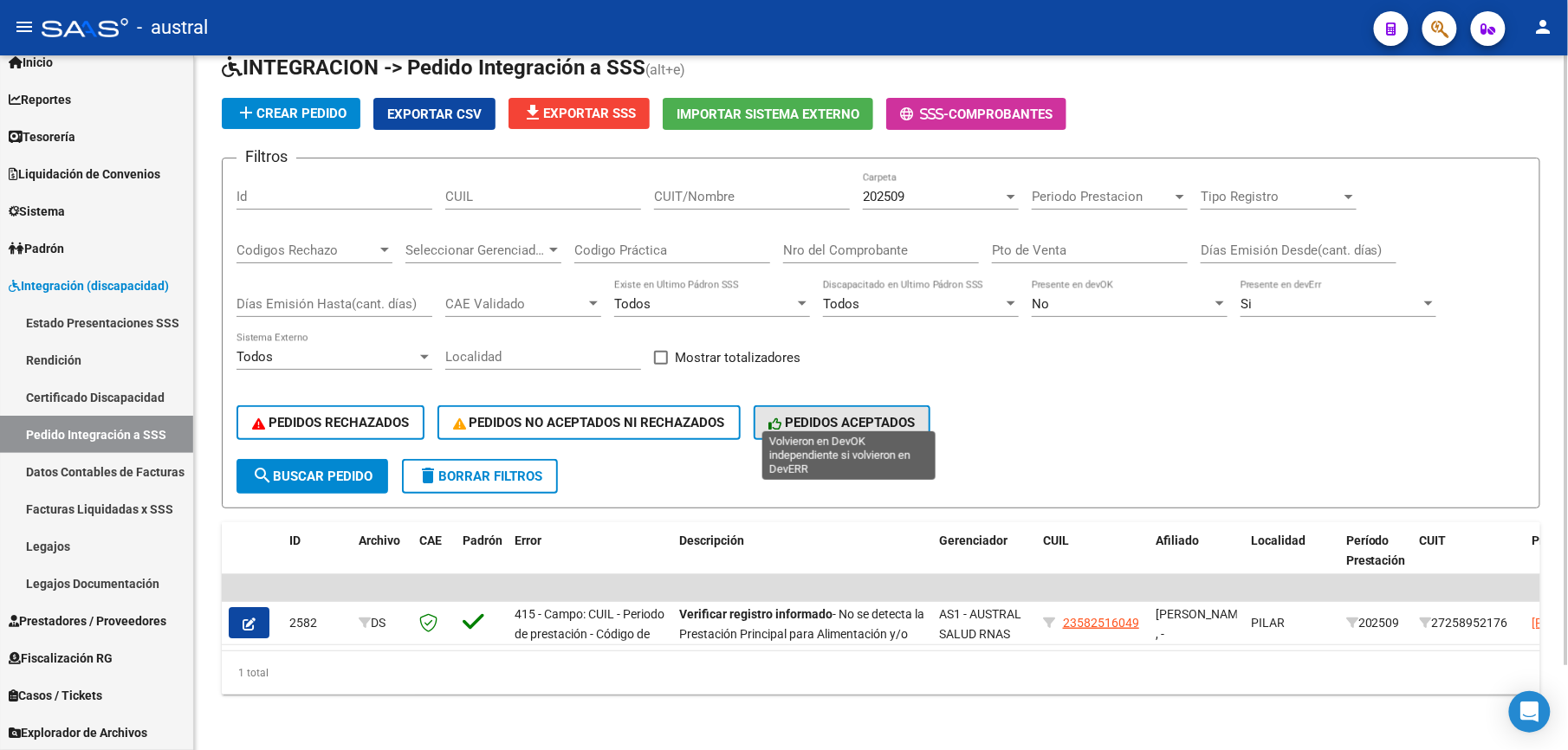
click at [804, 414] on span "PEDIDOS ACEPTADOS" at bounding box center [842, 422] width 147 height 15
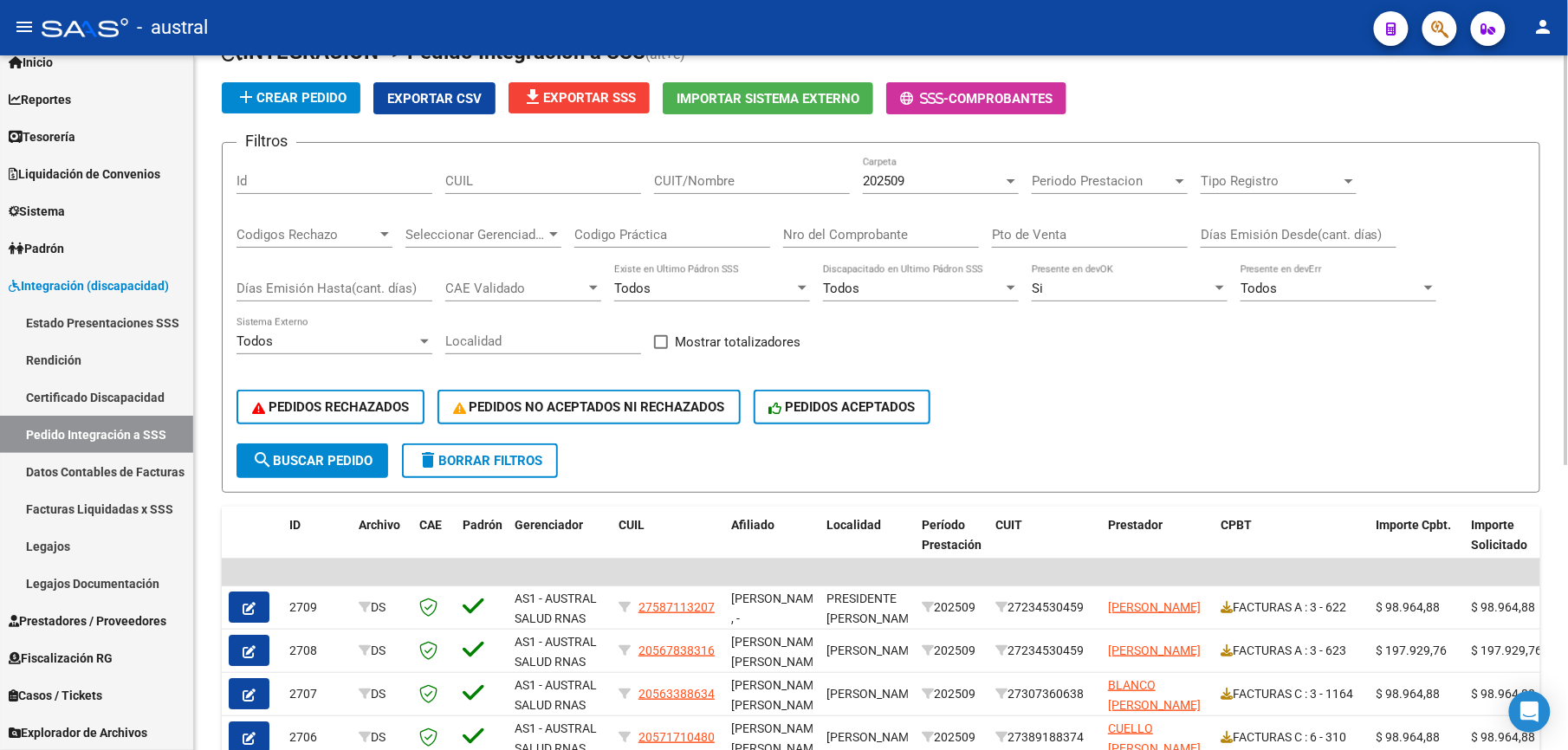
click at [768, 187] on input "CUIT/Nombre" at bounding box center [751, 181] width 196 height 15
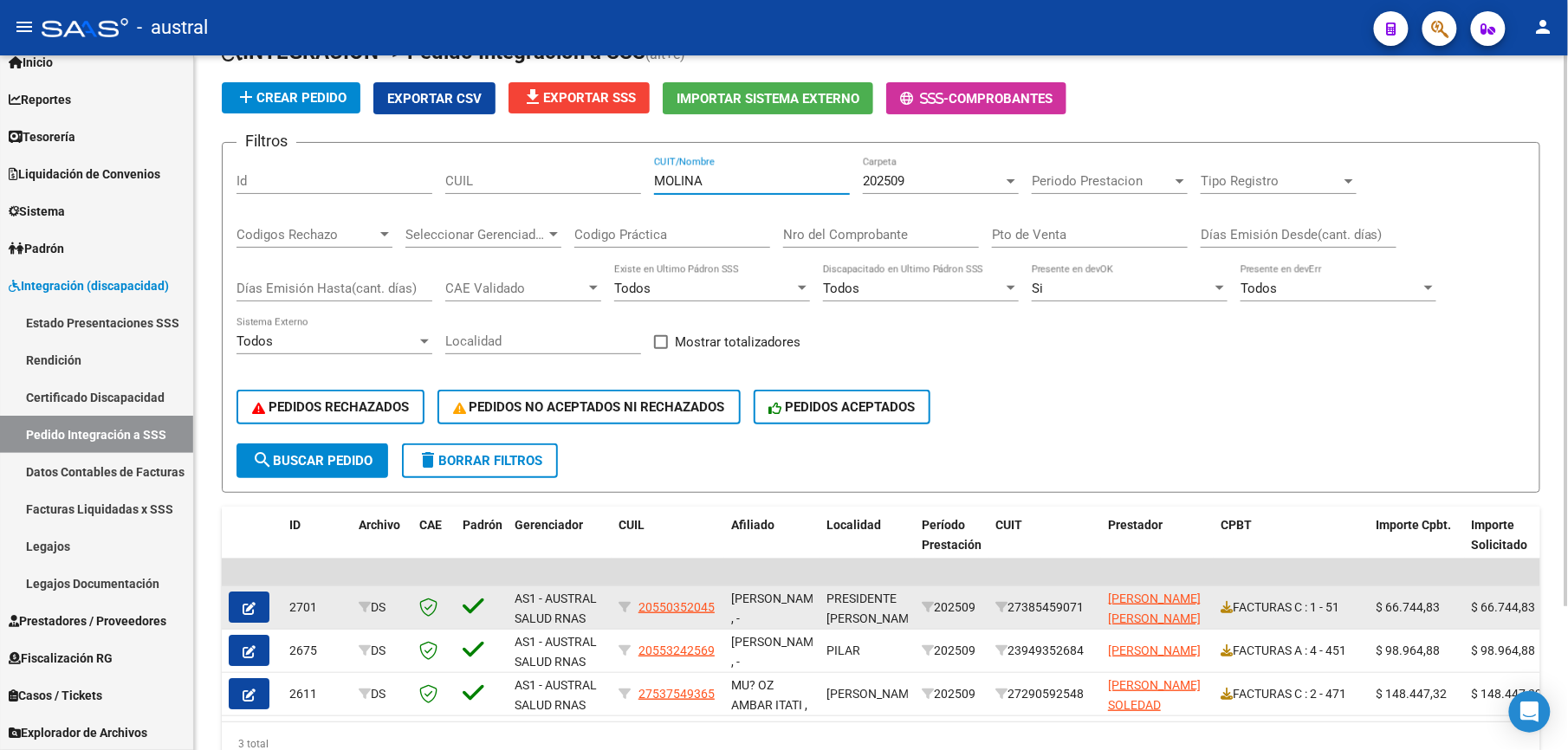
type input "MOLINA"
drag, startPoint x: 1336, startPoint y: 609, endPoint x: 280, endPoint y: 610, distance: 1056.0
drag, startPoint x: 280, startPoint y: 610, endPoint x: 388, endPoint y: 620, distance: 108.5
click at [382, 618] on datatable-body-cell "DS" at bounding box center [381, 607] width 60 height 42
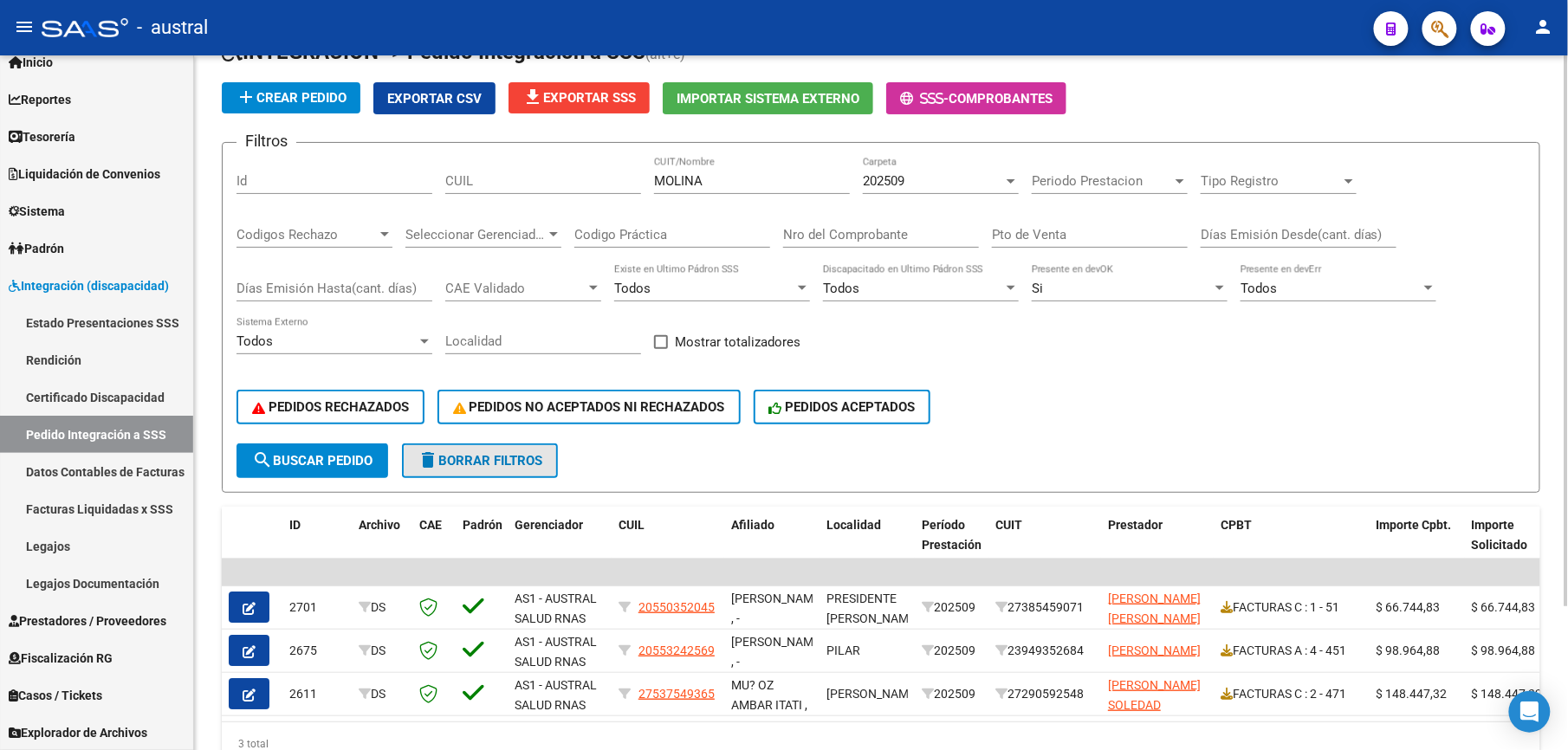
click at [443, 461] on span "delete Borrar Filtros" at bounding box center [480, 460] width 125 height 15
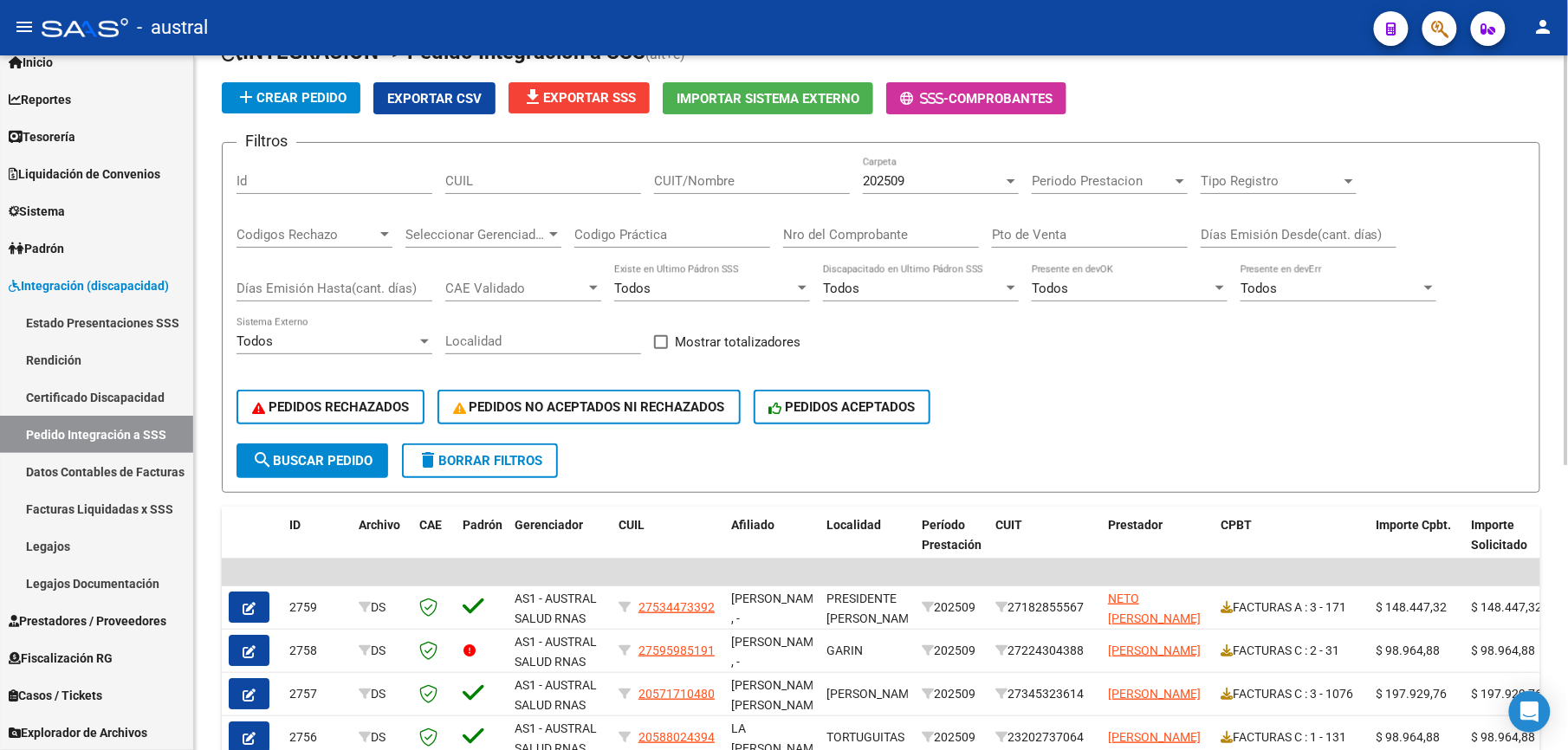
click at [537, 467] on button "delete Borrar Filtros" at bounding box center [480, 460] width 155 height 35
click at [472, 475] on button "delete Borrar Filtros" at bounding box center [480, 460] width 155 height 35
